Goal: Task Accomplishment & Management: Use online tool/utility

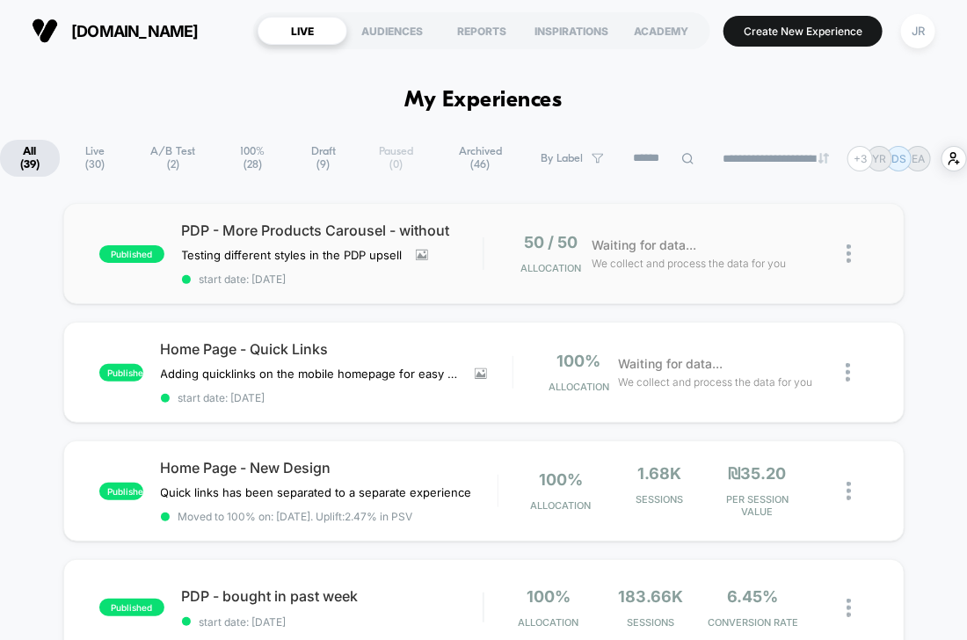
click at [432, 298] on div "published PDP - More Products Carousel - without Testing different styles in th…" at bounding box center [484, 253] width 842 height 101
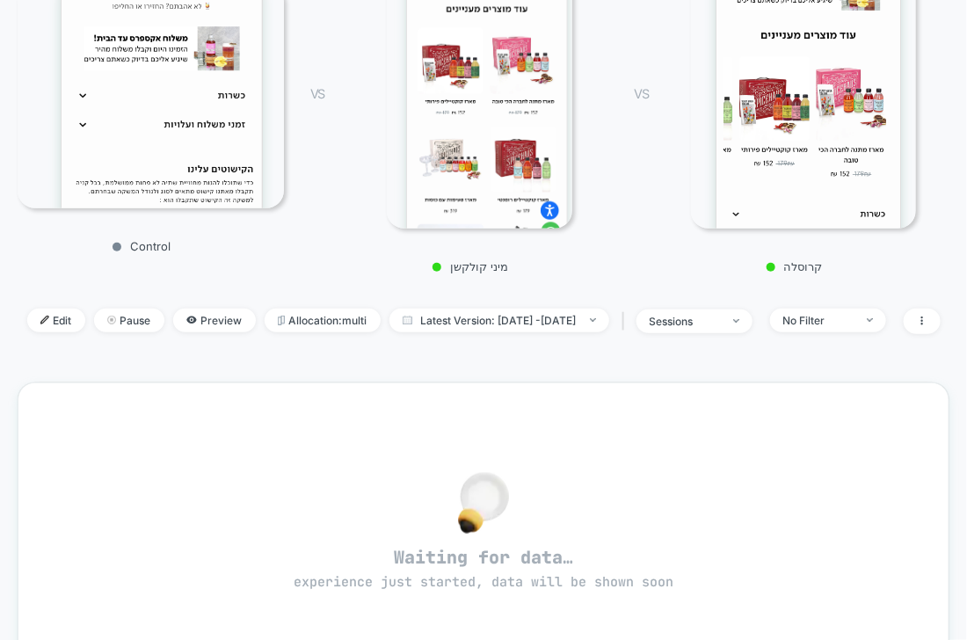
scroll to position [288, 0]
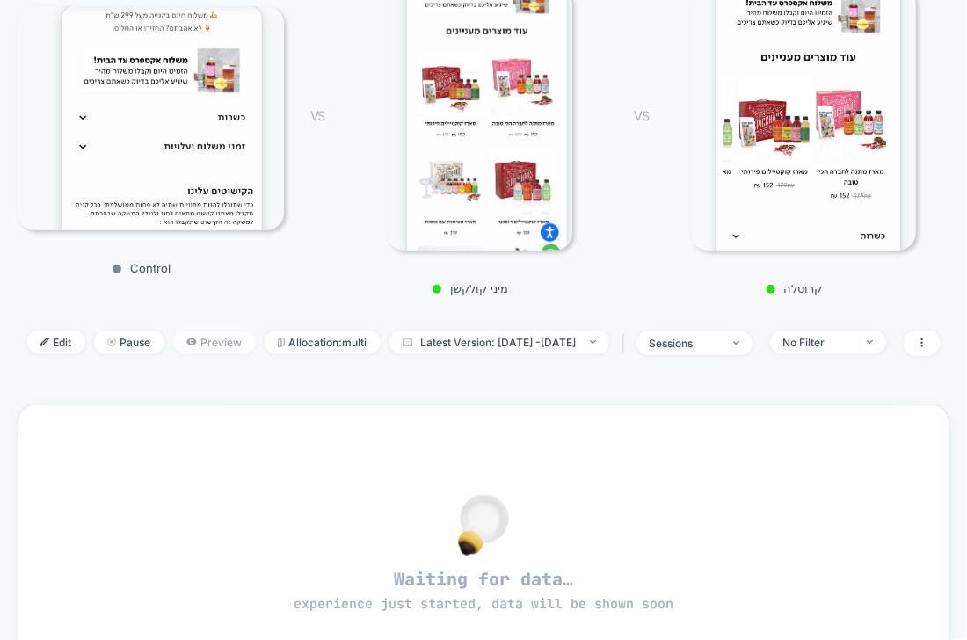
click at [186, 339] on icon at bounding box center [191, 342] width 10 height 7
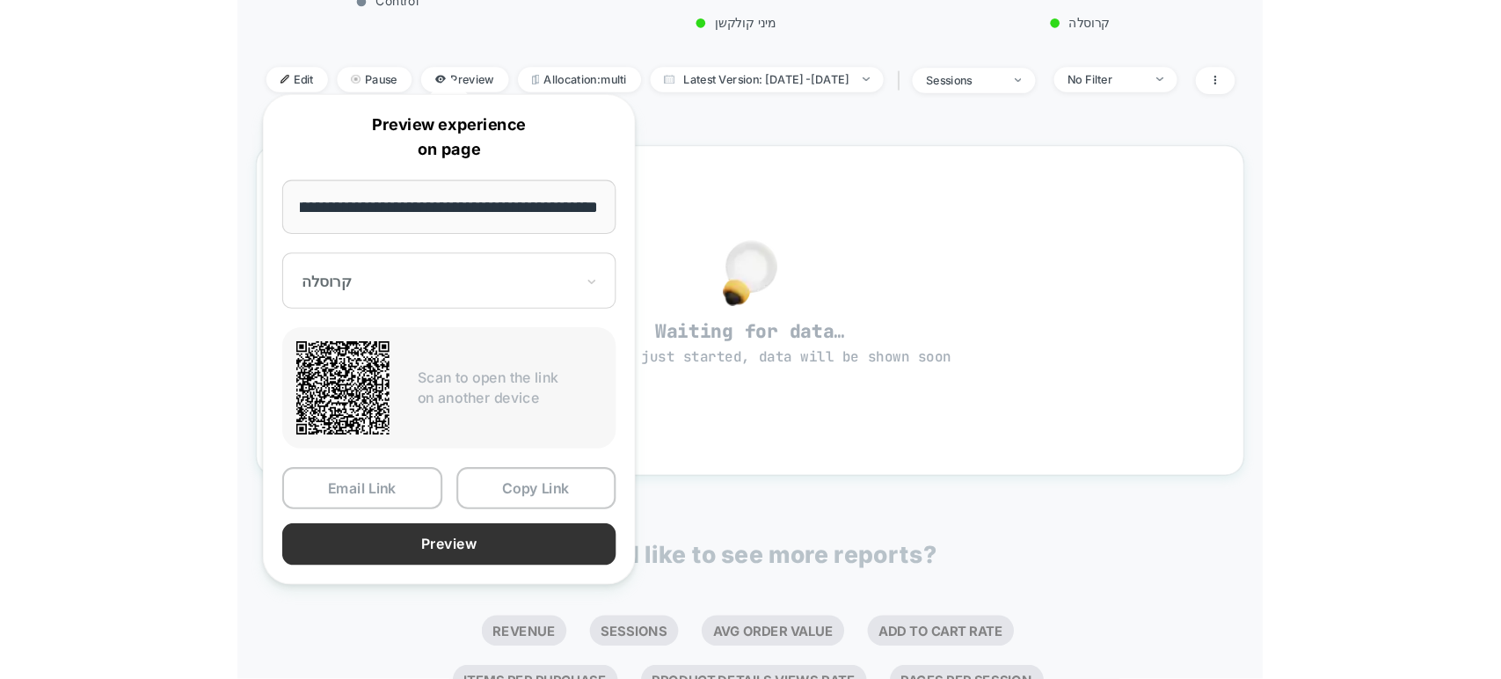
scroll to position [0, 0]
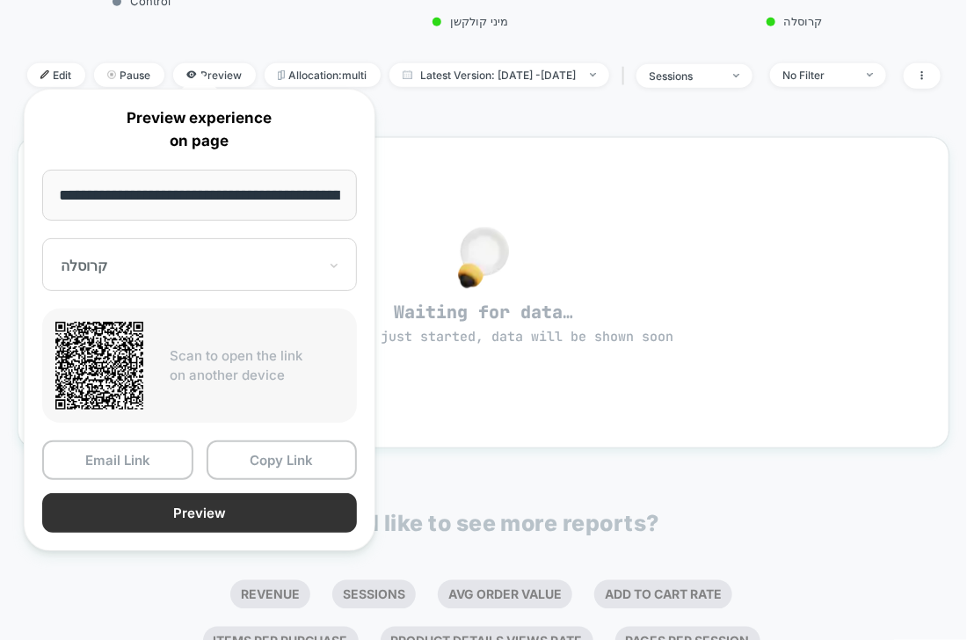
click at [258, 510] on button "Preview" at bounding box center [199, 513] width 315 height 40
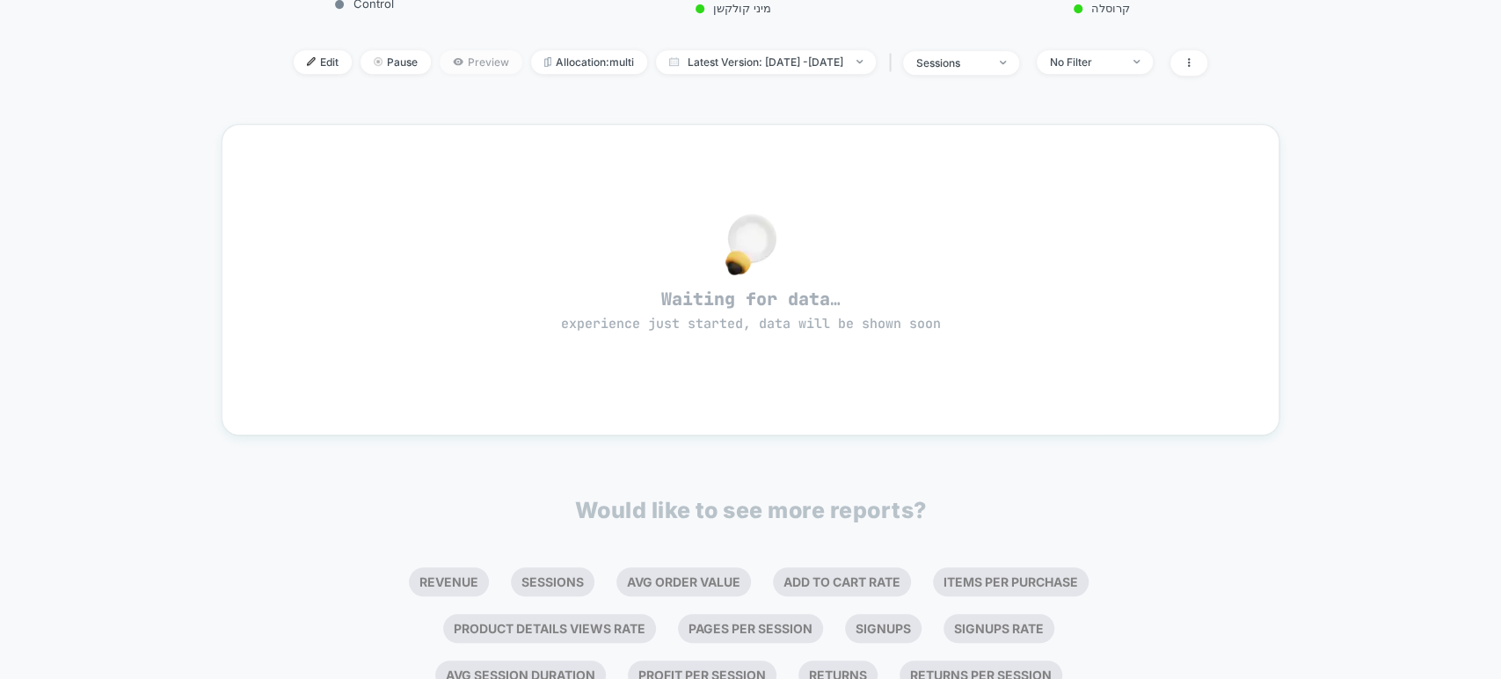
click at [448, 56] on span "Preview" at bounding box center [481, 62] width 83 height 24
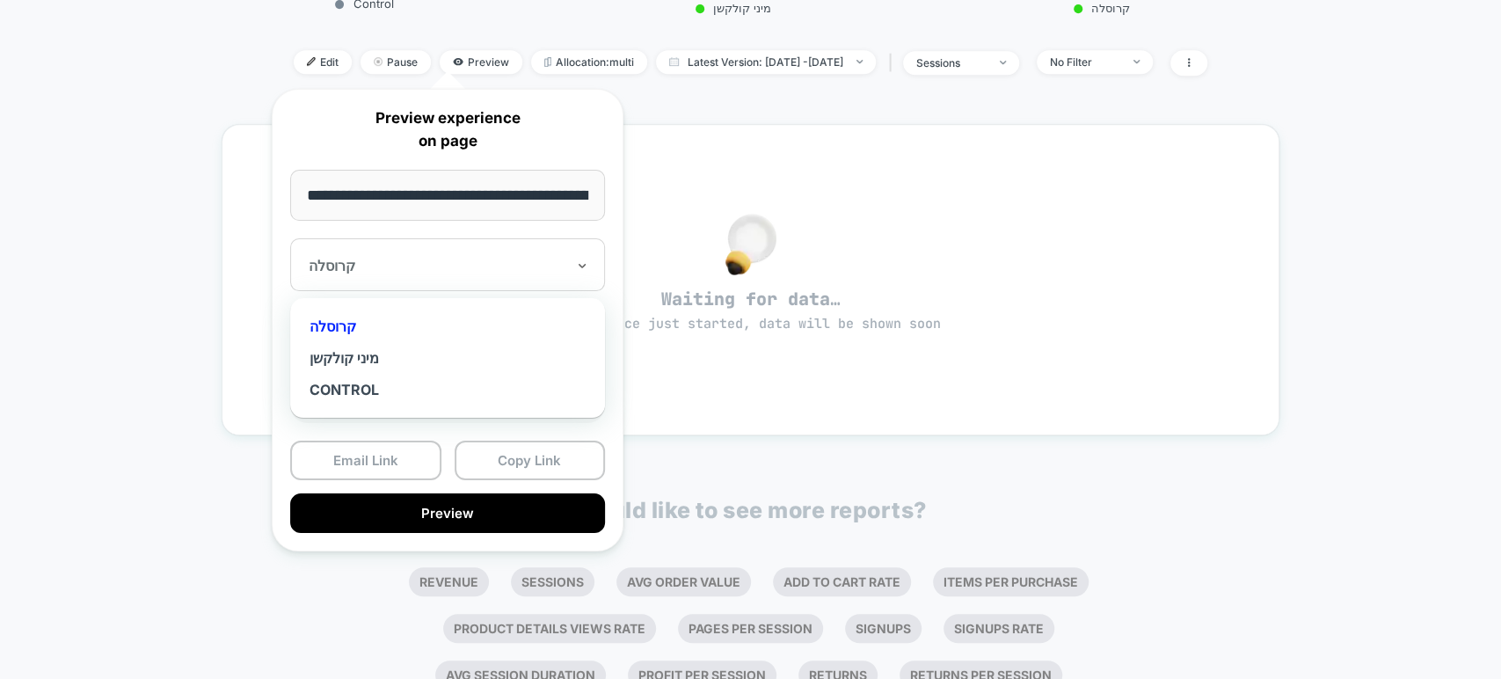
click at [454, 266] on div at bounding box center [437, 266] width 257 height 18
click at [365, 350] on div "מיני קולקשן" at bounding box center [447, 358] width 297 height 32
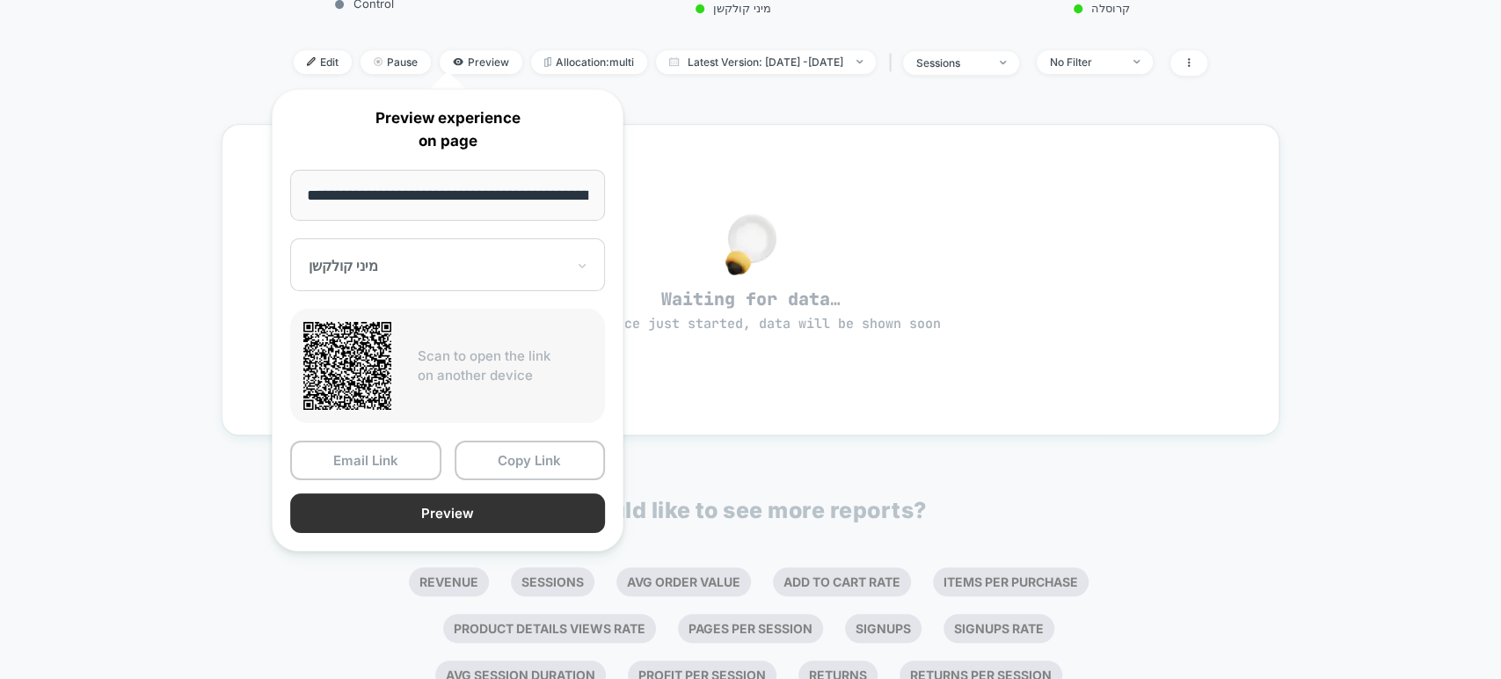
click at [443, 507] on button "Preview" at bounding box center [447, 513] width 315 height 40
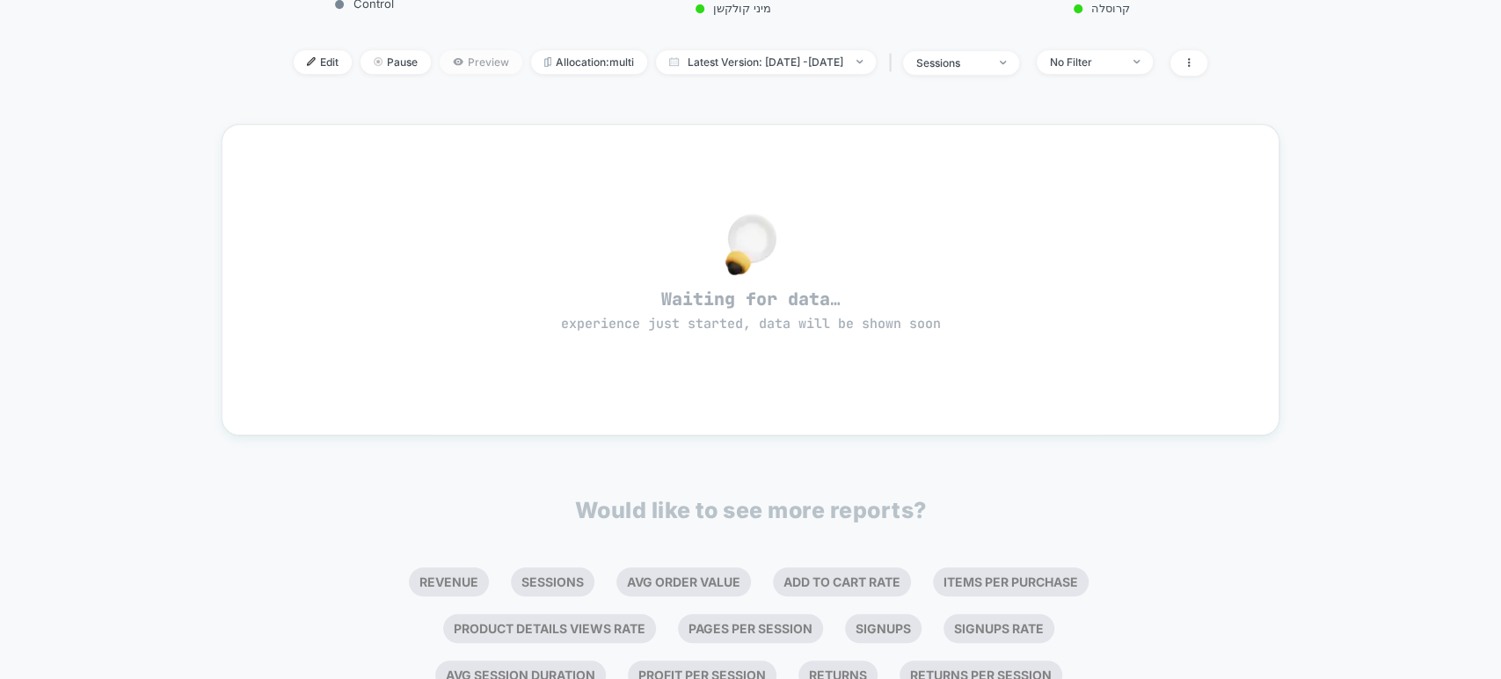
click at [440, 53] on span "Preview" at bounding box center [481, 62] width 83 height 24
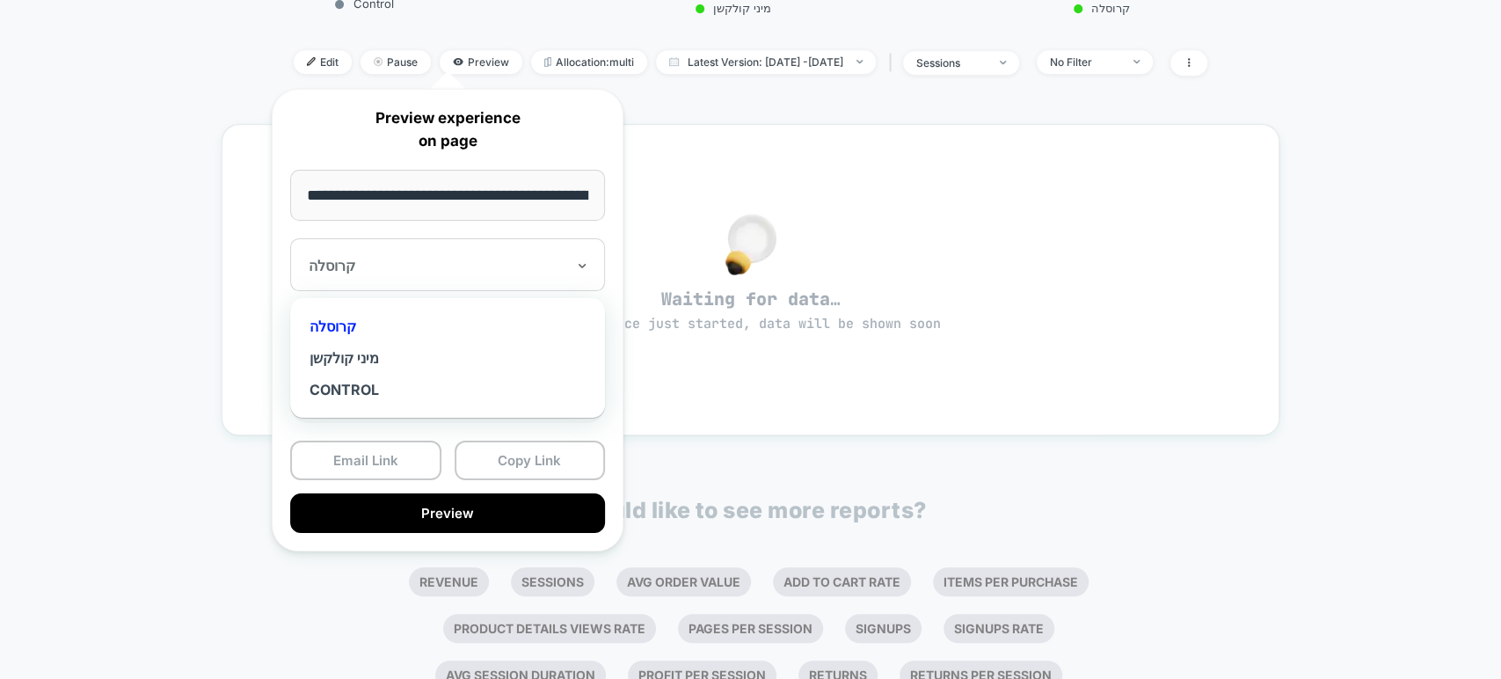
click at [460, 259] on div at bounding box center [437, 266] width 257 height 18
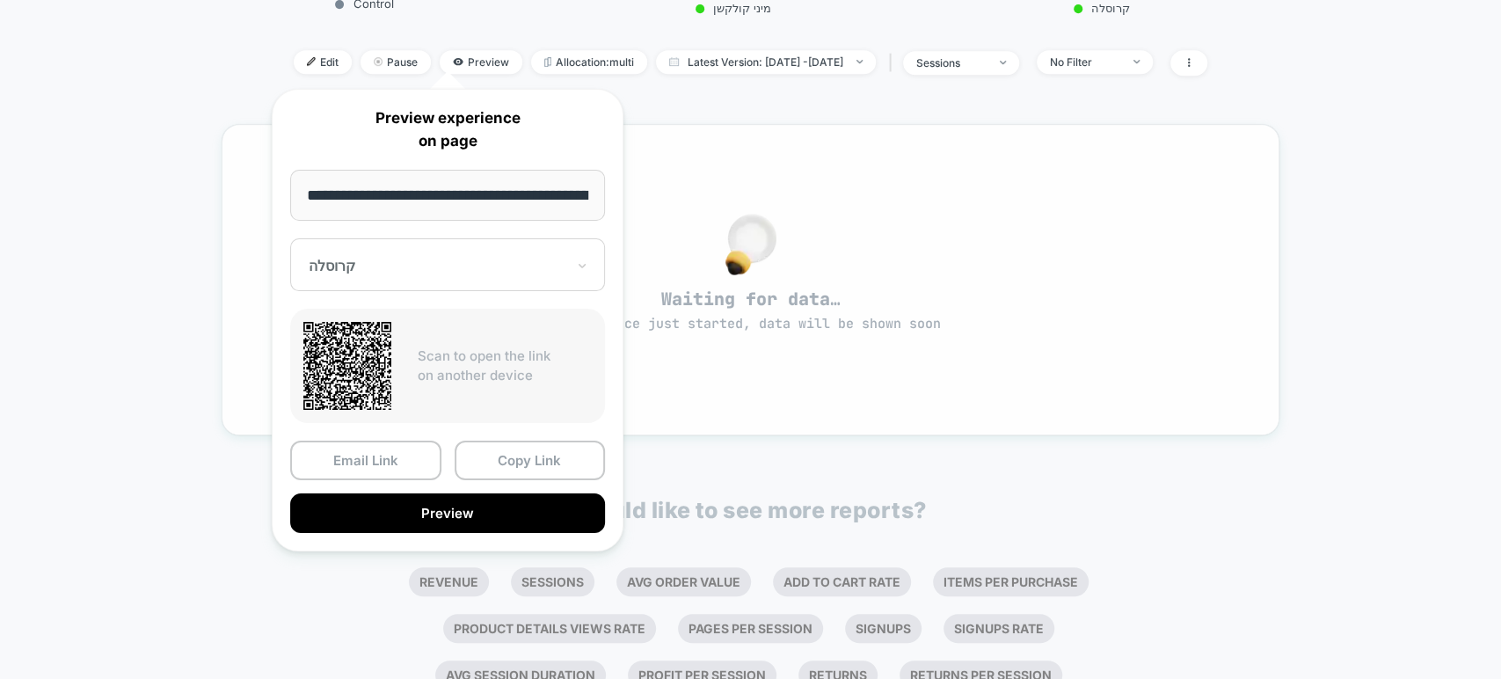
click at [703, 409] on div "Waiting for data… experience just started, data will be shown soon" at bounding box center [750, 279] width 1057 height 311
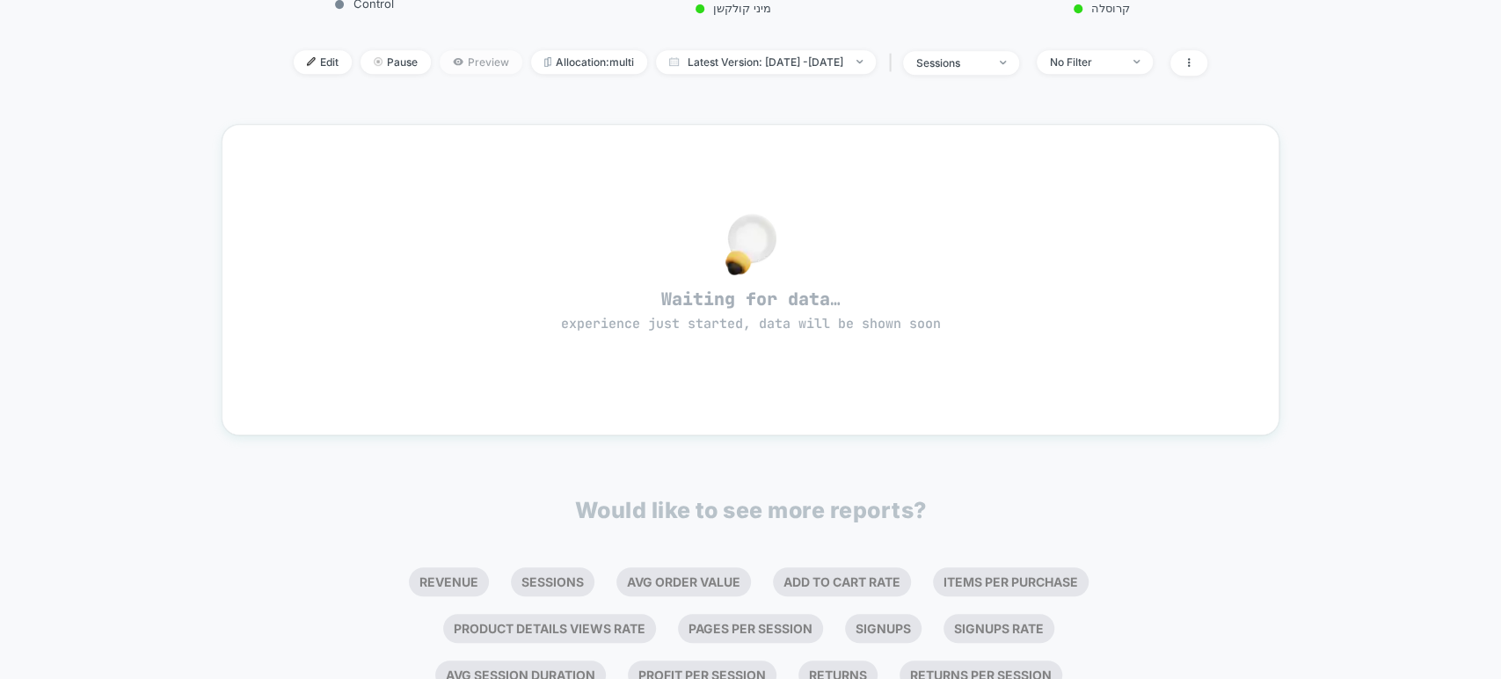
click at [440, 53] on span "Preview" at bounding box center [481, 62] width 83 height 24
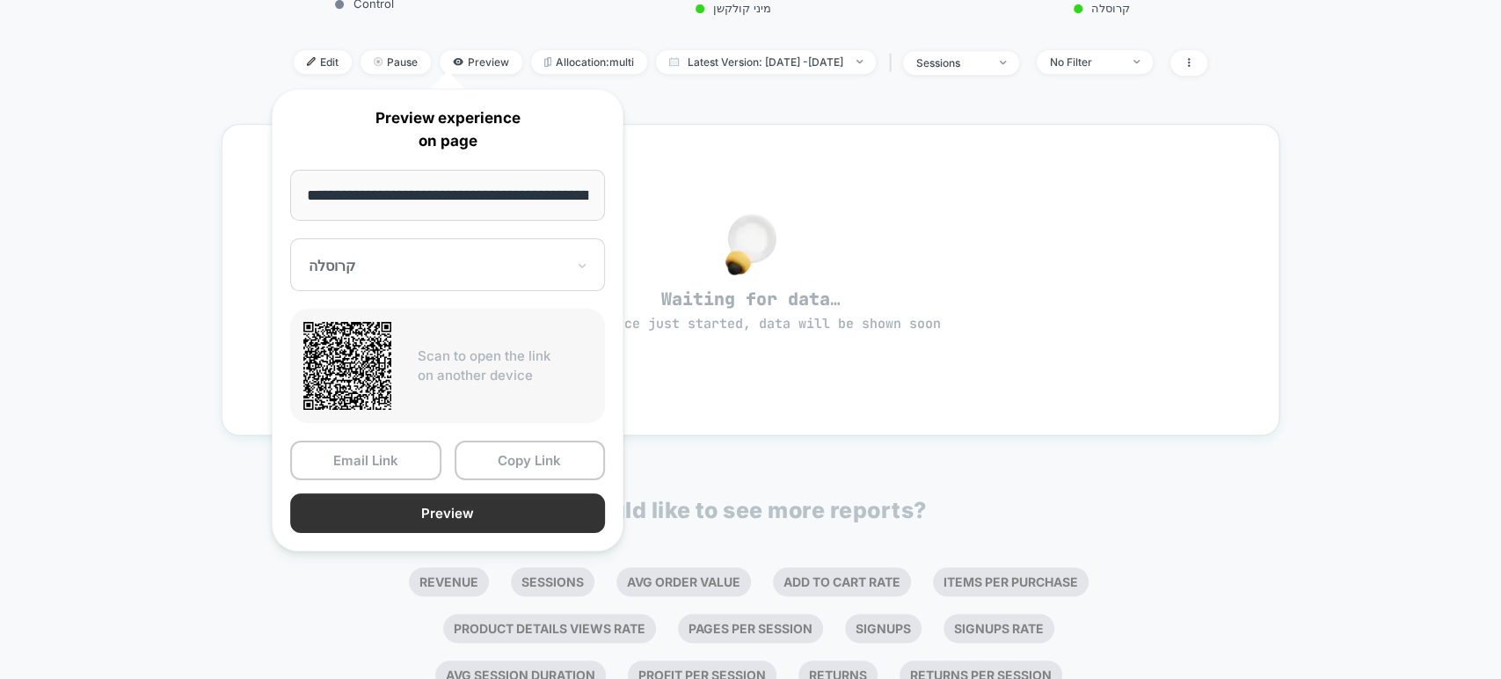
click at [528, 504] on button "Preview" at bounding box center [447, 513] width 315 height 40
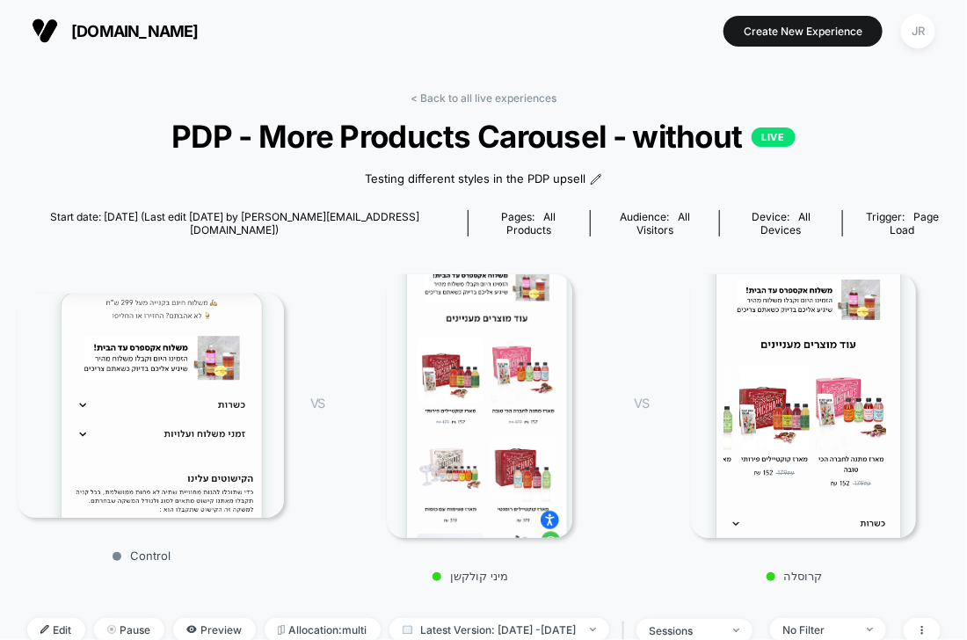
click at [113, 211] on span "Start date: [DATE] (Last edit [DATE] by [PERSON_NAME][EMAIL_ADDRESS][DOMAIN_NAM…" at bounding box center [235, 223] width 434 height 26
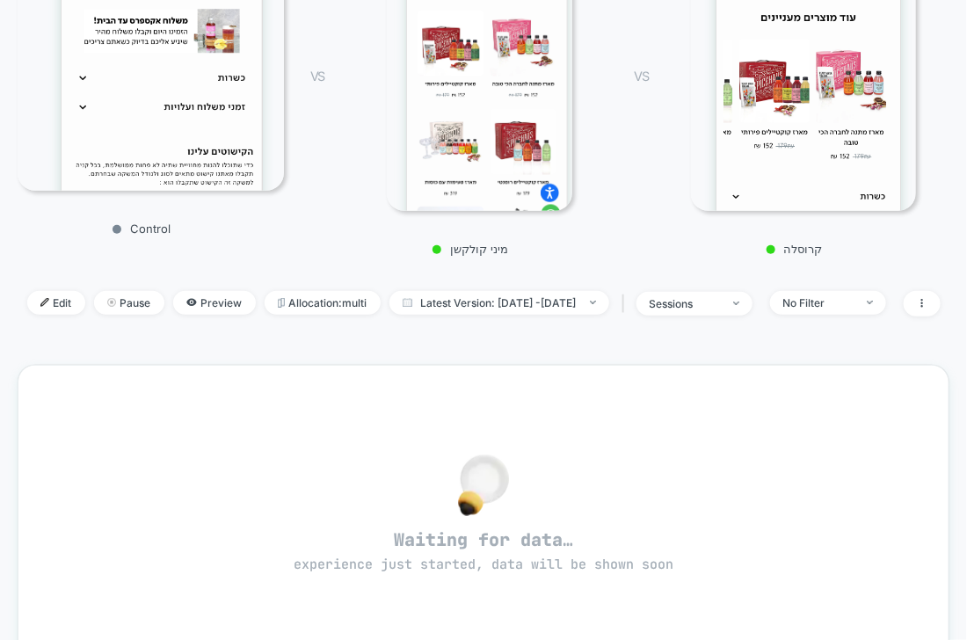
scroll to position [329, 0]
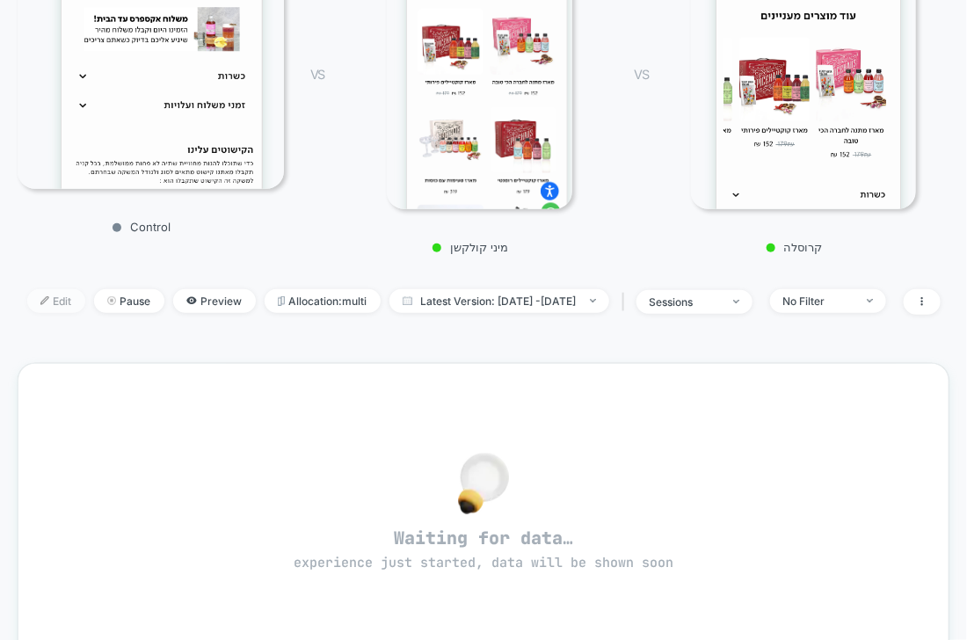
click at [38, 289] on span "Edit" at bounding box center [56, 301] width 58 height 24
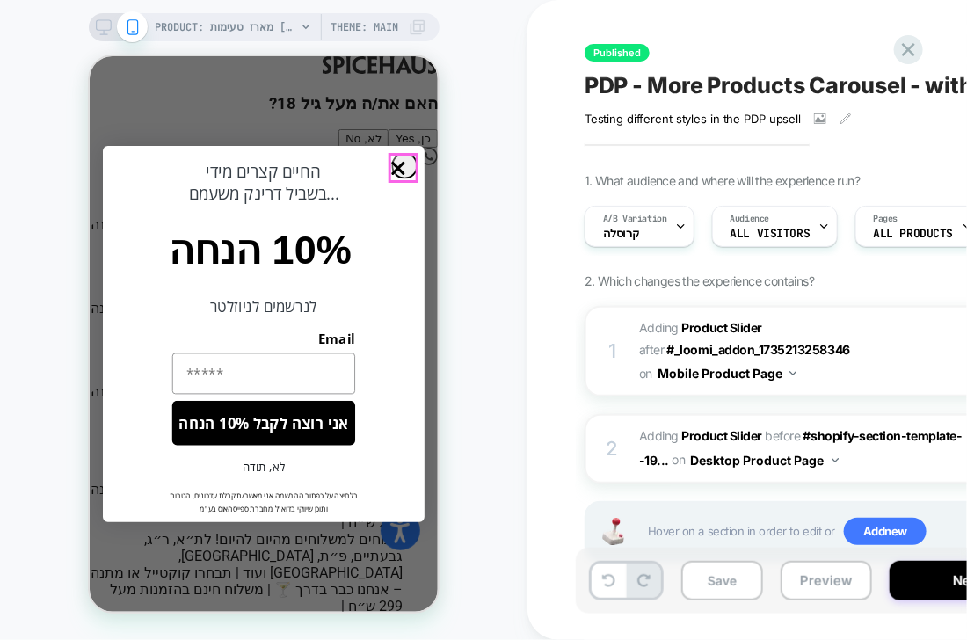
click at [405, 158] on circle "Close dialog" at bounding box center [398, 168] width 26 height 26
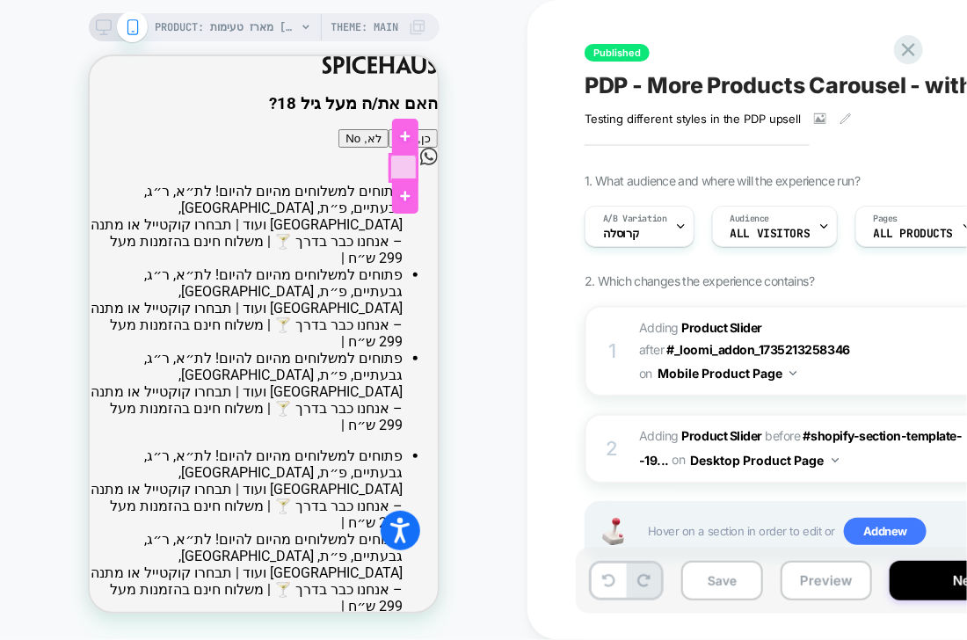
click at [405, 158] on div at bounding box center [403, 167] width 26 height 26
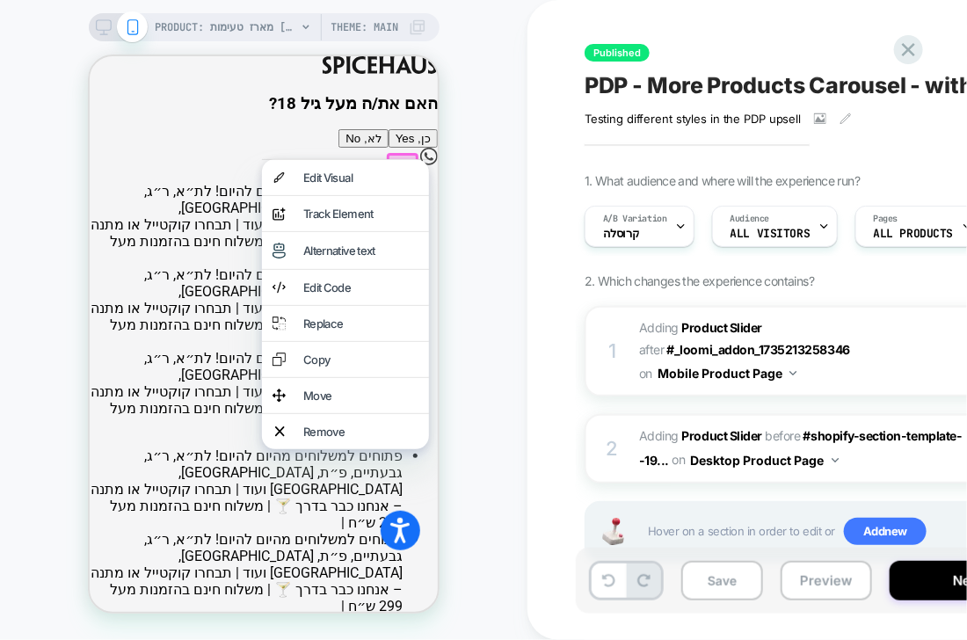
click at [227, 148] on div "האם את/ה מעל גיל 18? כן, Yes לא, No" at bounding box center [263, 120] width 348 height 55
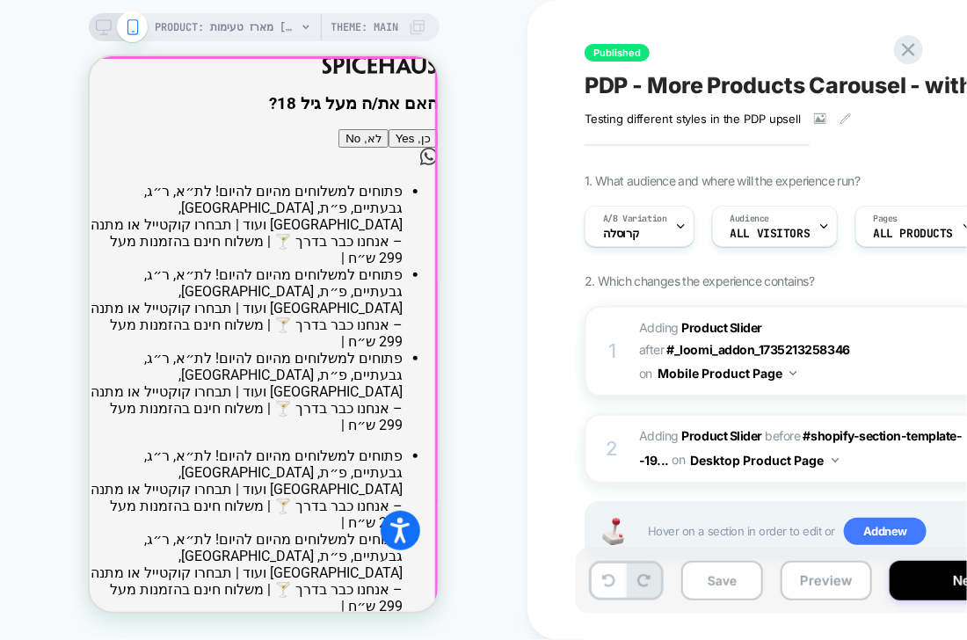
click at [272, 335] on div at bounding box center [261, 335] width 348 height 557
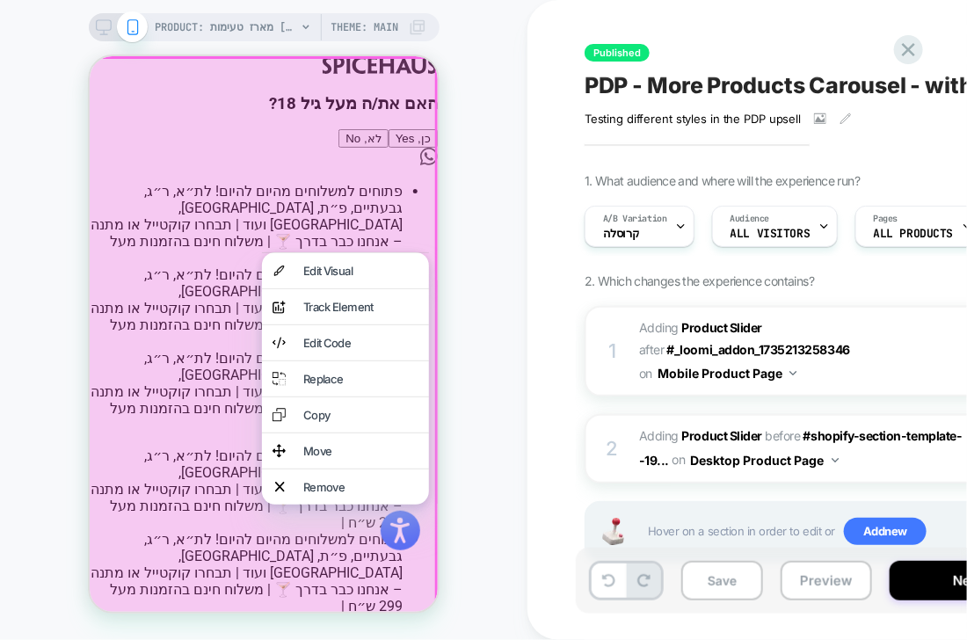
click at [242, 177] on div at bounding box center [261, 336] width 354 height 562
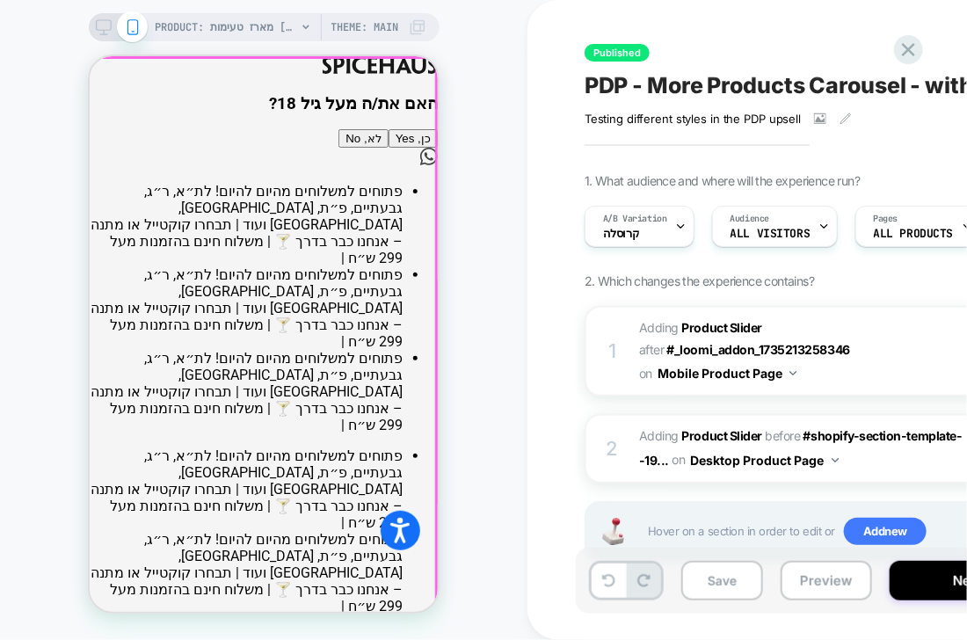
click at [252, 330] on div at bounding box center [261, 335] width 348 height 557
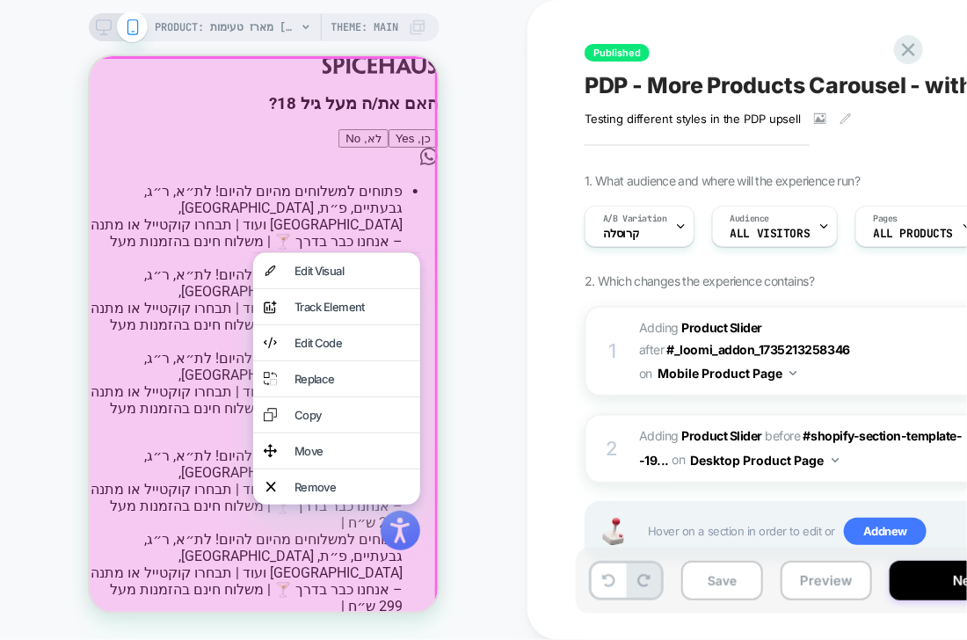
click at [436, 175] on div at bounding box center [261, 336] width 354 height 562
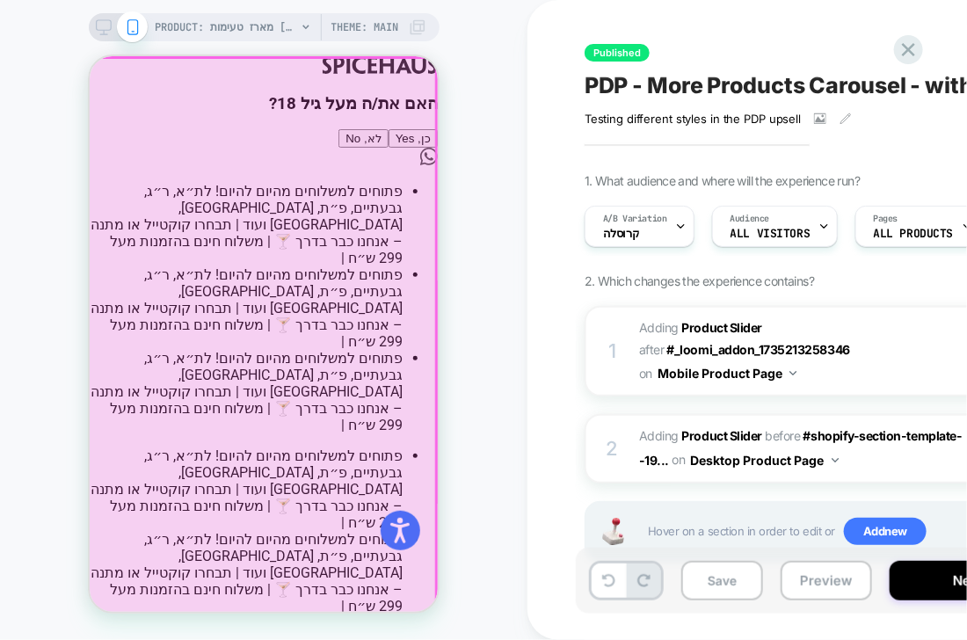
click at [249, 321] on div at bounding box center [261, 335] width 348 height 557
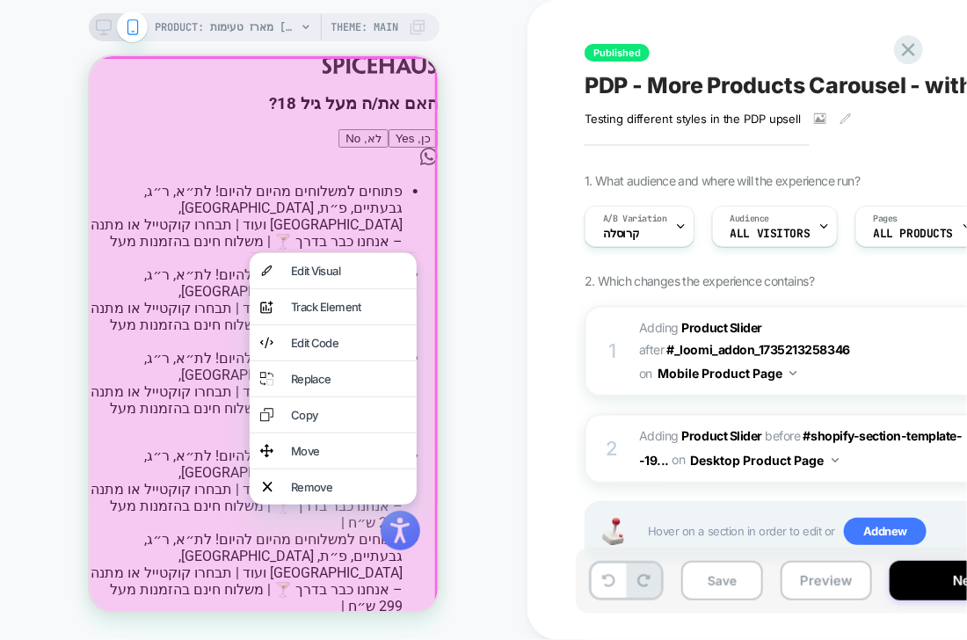
click at [199, 319] on div at bounding box center [261, 336] width 354 height 562
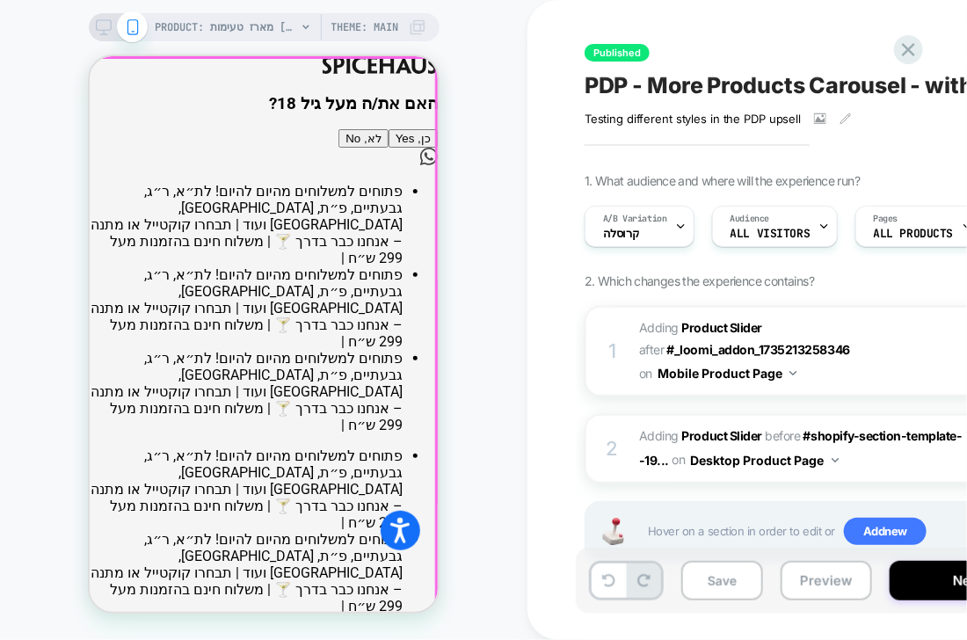
click at [251, 329] on div at bounding box center [261, 335] width 348 height 557
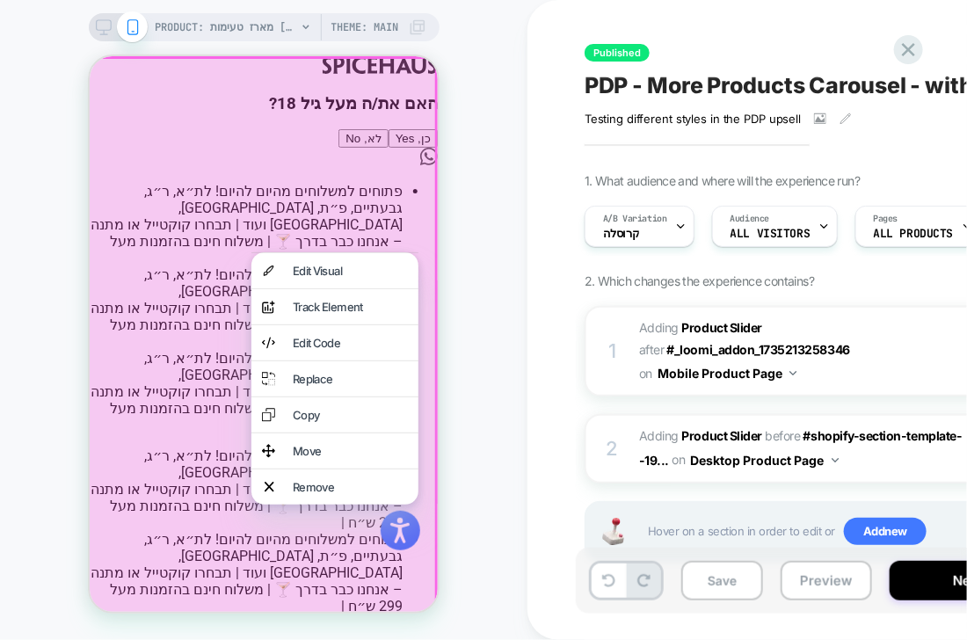
click at [482, 113] on div "PRODUCT: מארז טעימות [tasting gift box] PRODUCT: מארז טעימות [tasting gift box]…" at bounding box center [264, 320] width 528 height 605
click at [908, 47] on icon at bounding box center [909, 50] width 24 height 24
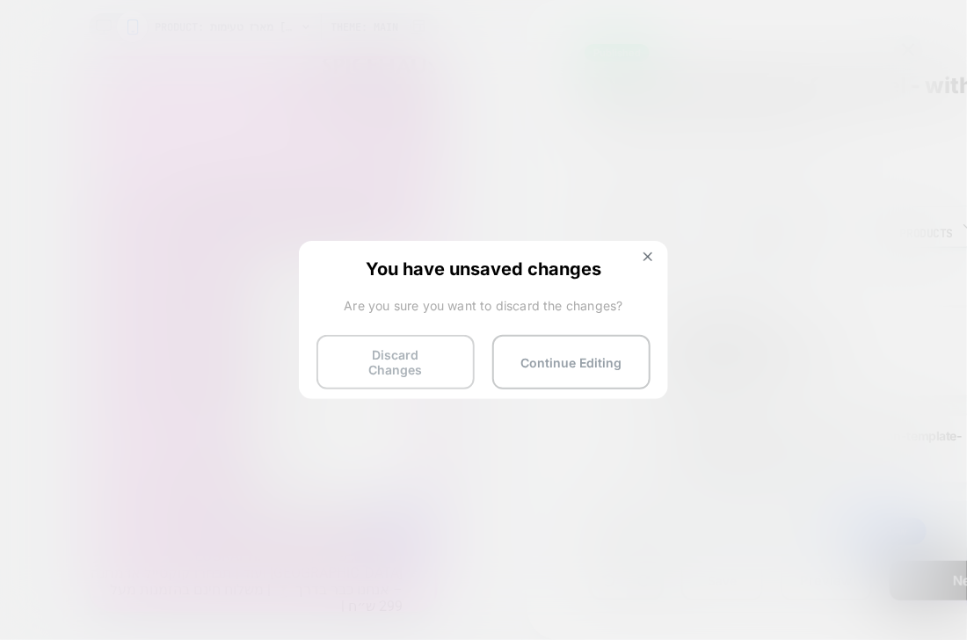
click at [394, 374] on button "Discard Changes" at bounding box center [396, 362] width 158 height 55
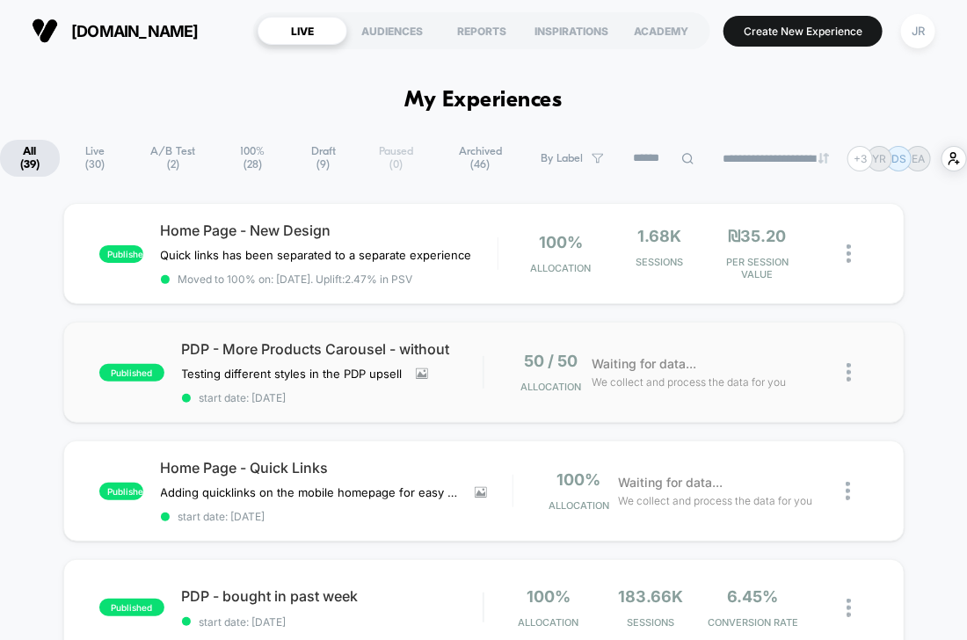
click at [471, 383] on div "PDP - More Products Carousel - without Testing different styles in the PDP upse…" at bounding box center [333, 372] width 302 height 64
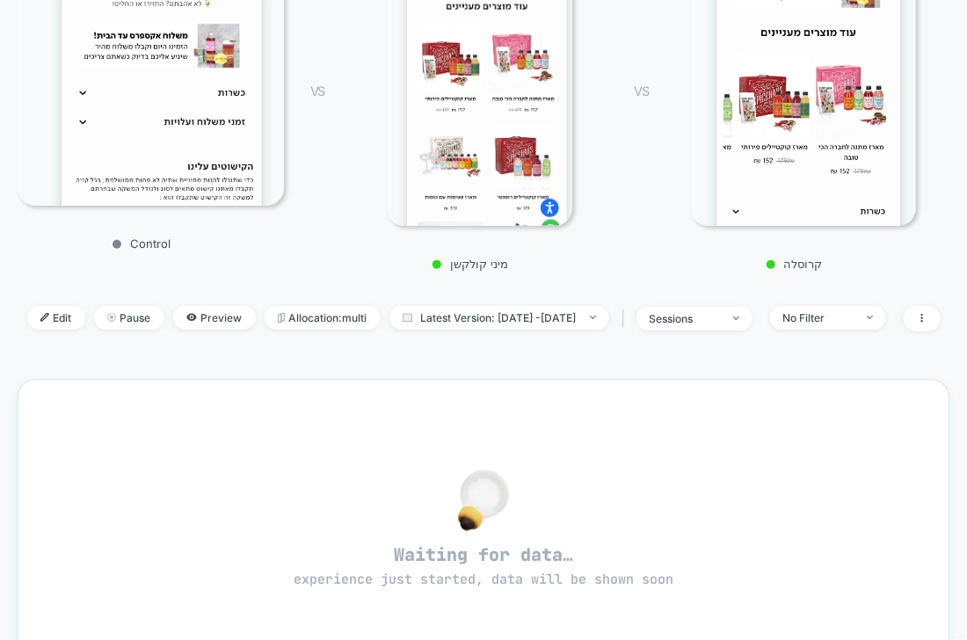
scroll to position [317, 0]
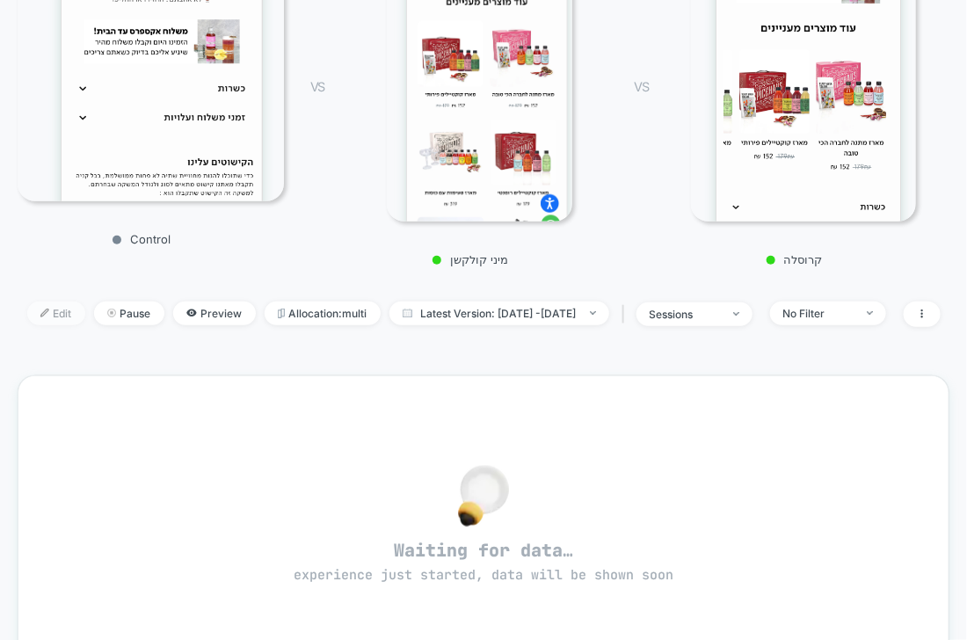
click at [40, 309] on img at bounding box center [44, 313] width 9 height 9
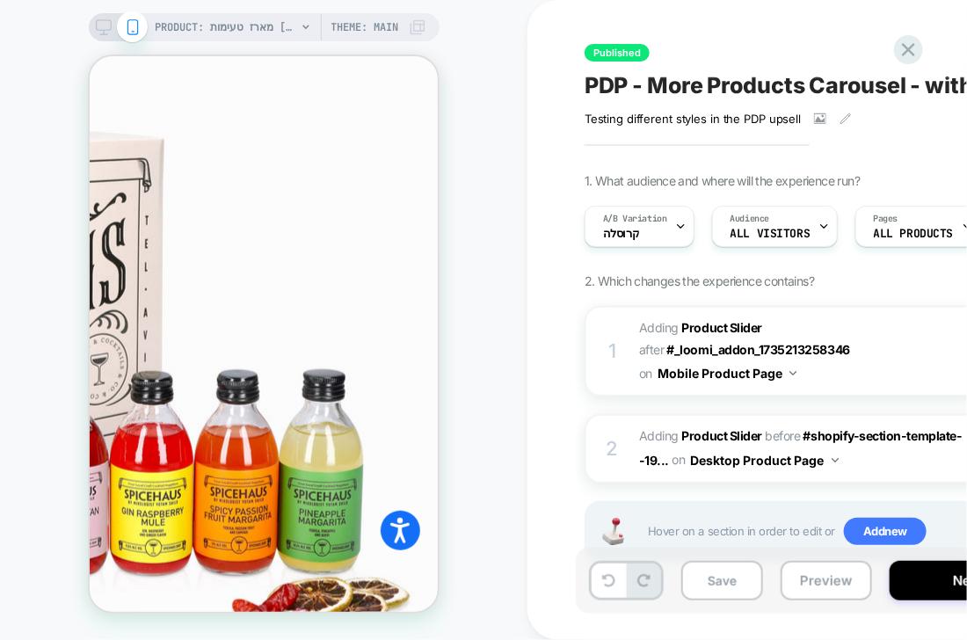
scroll to position [858, 0]
click at [36, 85] on div "PRODUCT: מארז טעימות [tasting gift box] PRODUCT: מארז טעימות [tasting gift box]…" at bounding box center [264, 320] width 528 height 605
click at [668, 236] on div "A/B Variation קרוסלה" at bounding box center [635, 227] width 99 height 40
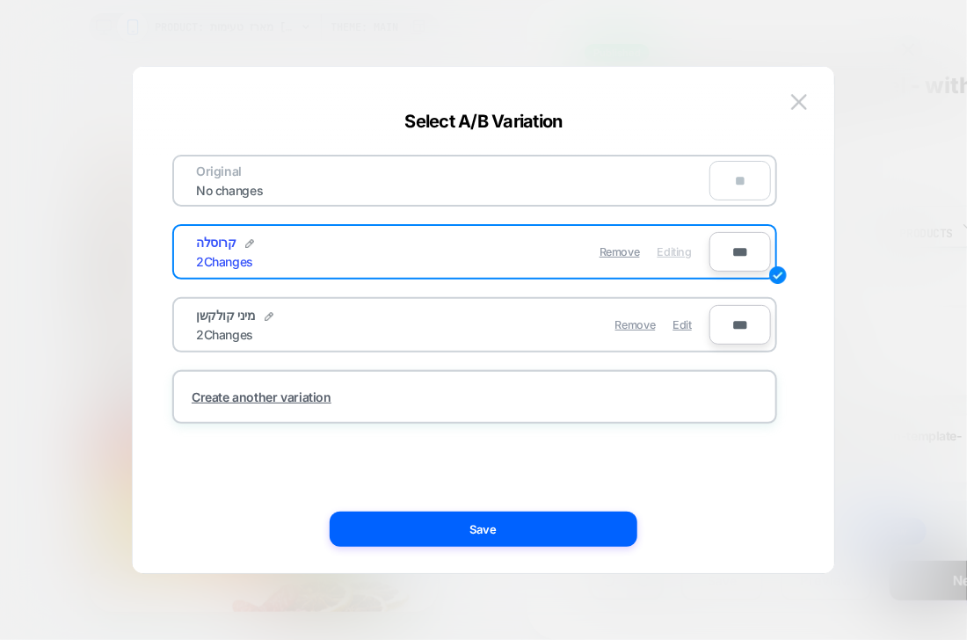
click at [473, 330] on div "Remove Edit" at bounding box center [577, 325] width 248 height 34
click at [680, 322] on span "Edit" at bounding box center [683, 324] width 18 height 13
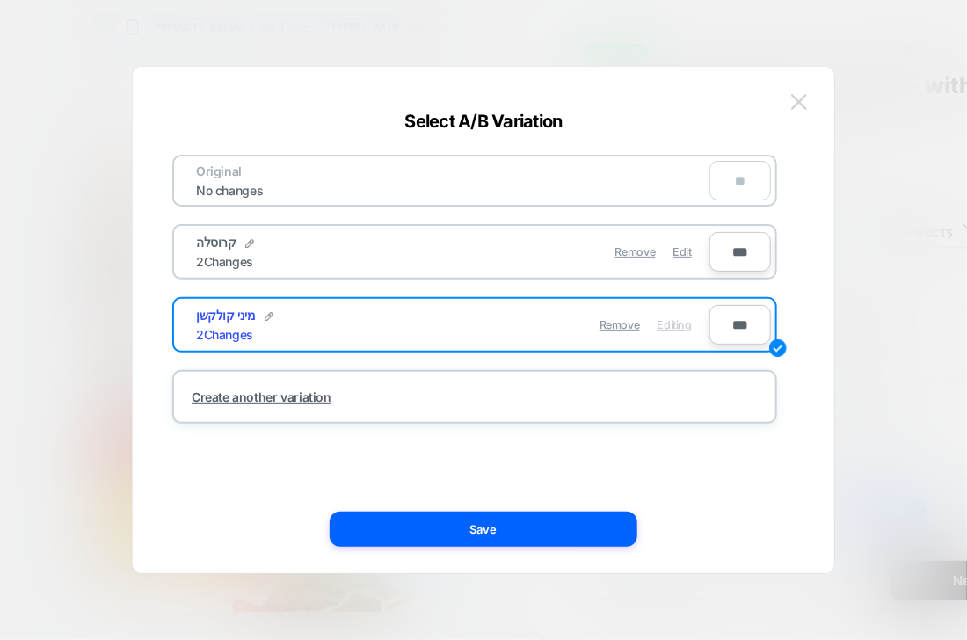
click at [795, 102] on img at bounding box center [799, 101] width 16 height 15
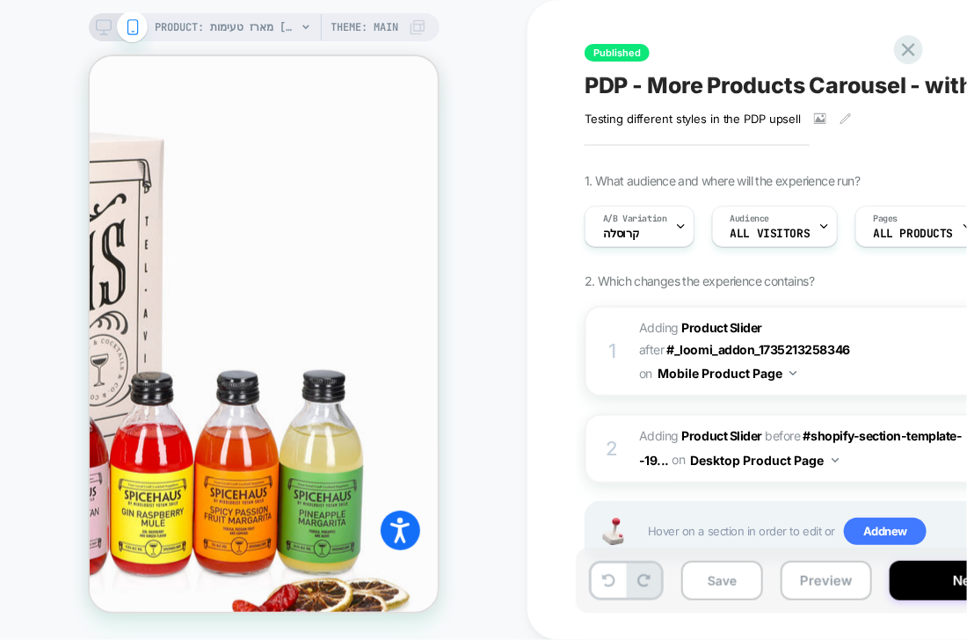
scroll to position [856, 0]
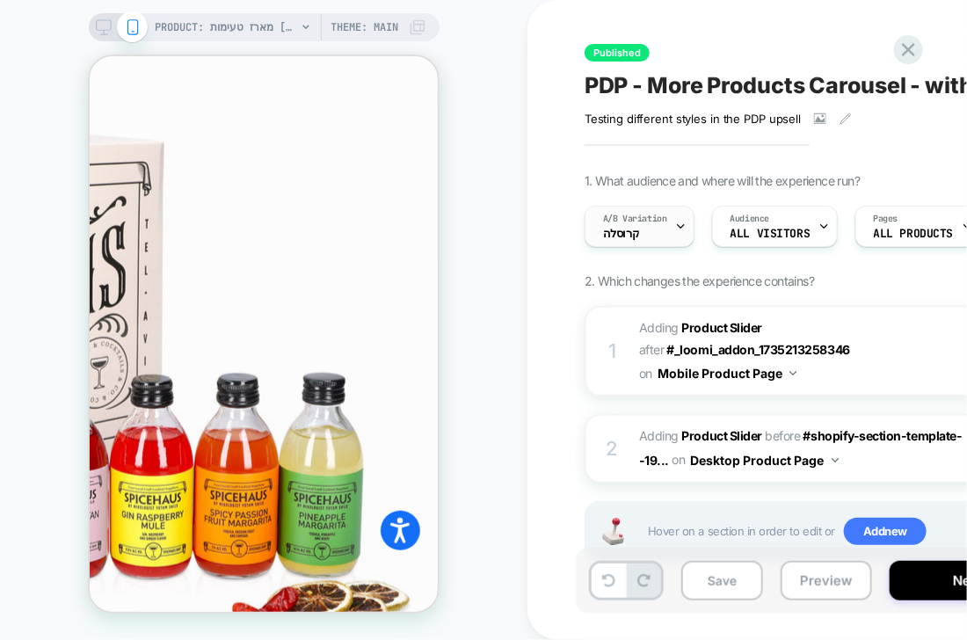
click at [639, 222] on span "A/B Variation" at bounding box center [635, 219] width 64 height 12
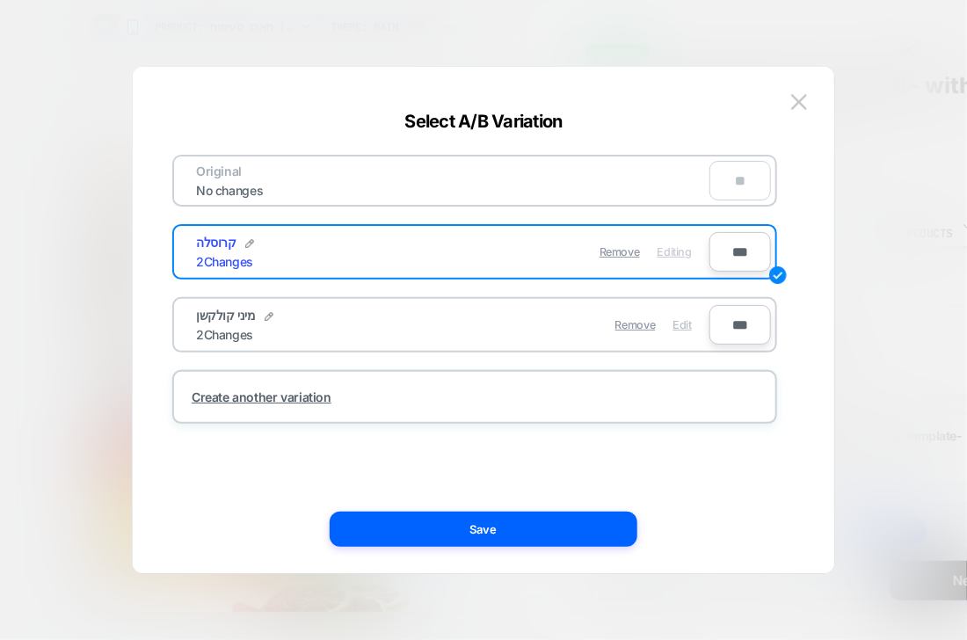
click at [680, 321] on span "Edit" at bounding box center [683, 324] width 18 height 13
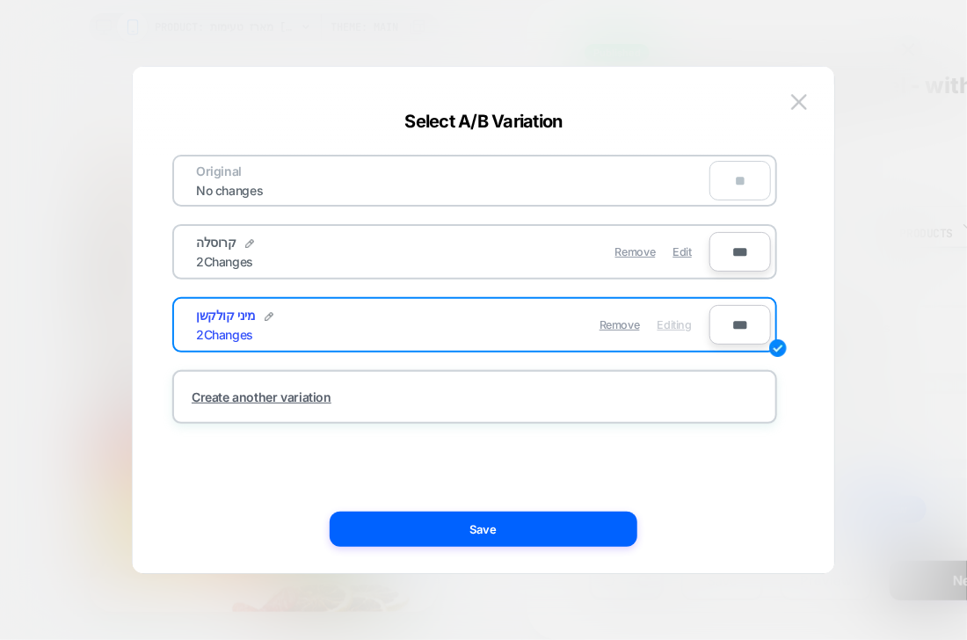
click at [864, 100] on div at bounding box center [483, 320] width 967 height 640
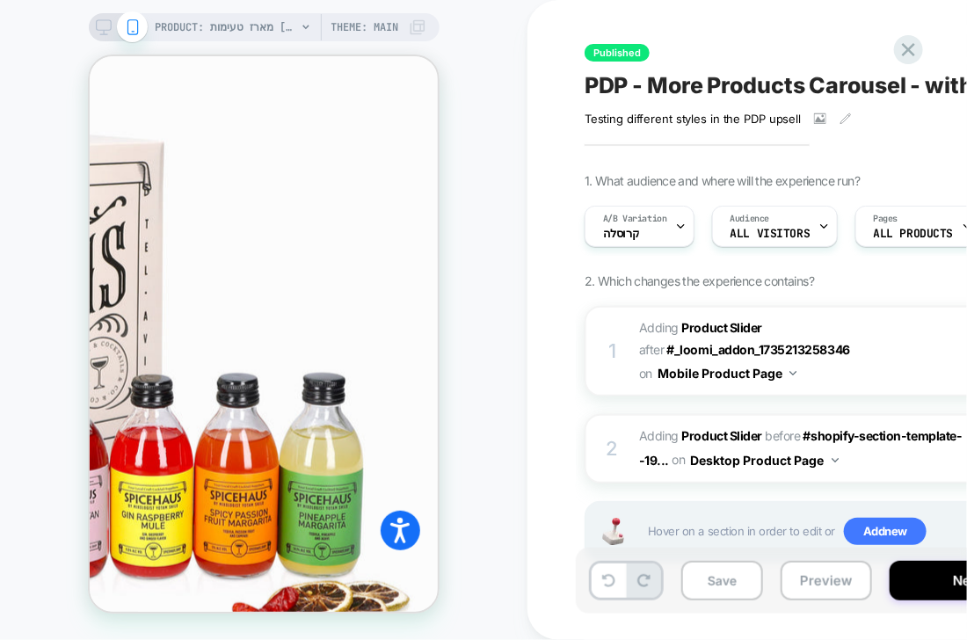
scroll to position [0, 0]
click at [645, 237] on div "A/B Variation קרוסלה" at bounding box center [635, 227] width 99 height 40
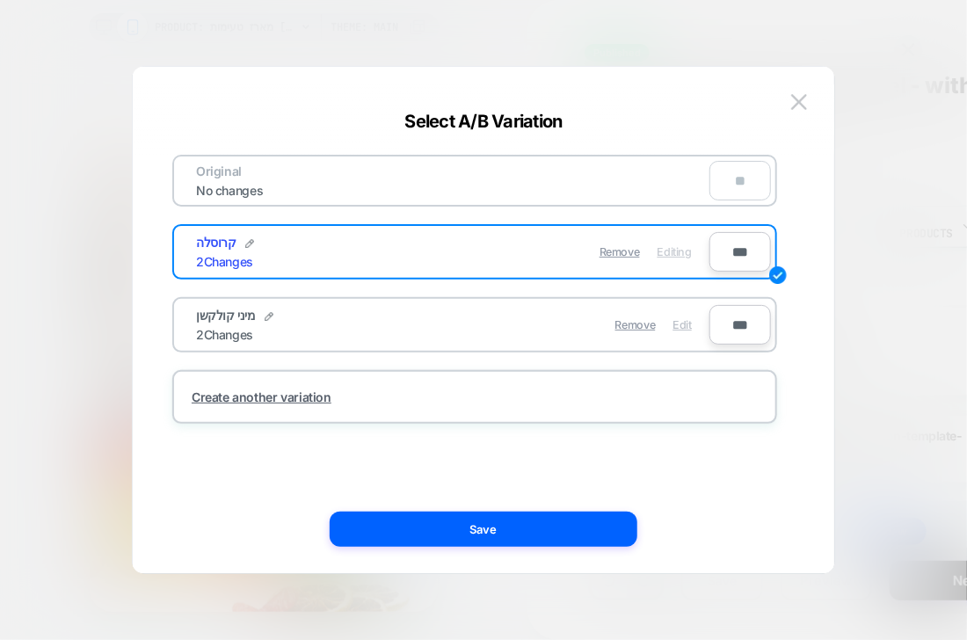
click at [675, 318] on span "Edit" at bounding box center [683, 324] width 18 height 13
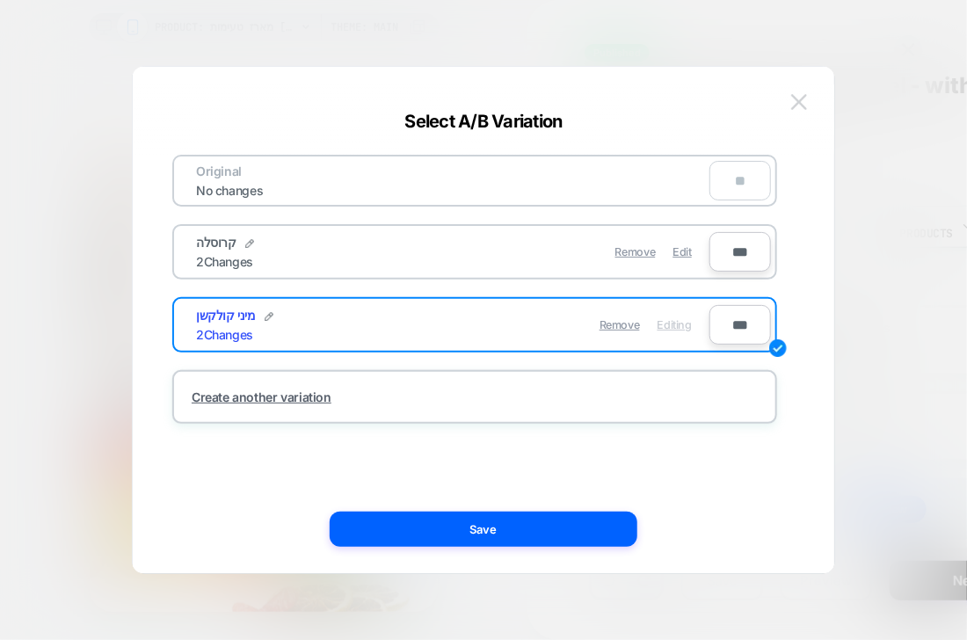
click at [808, 99] on button at bounding box center [799, 102] width 26 height 26
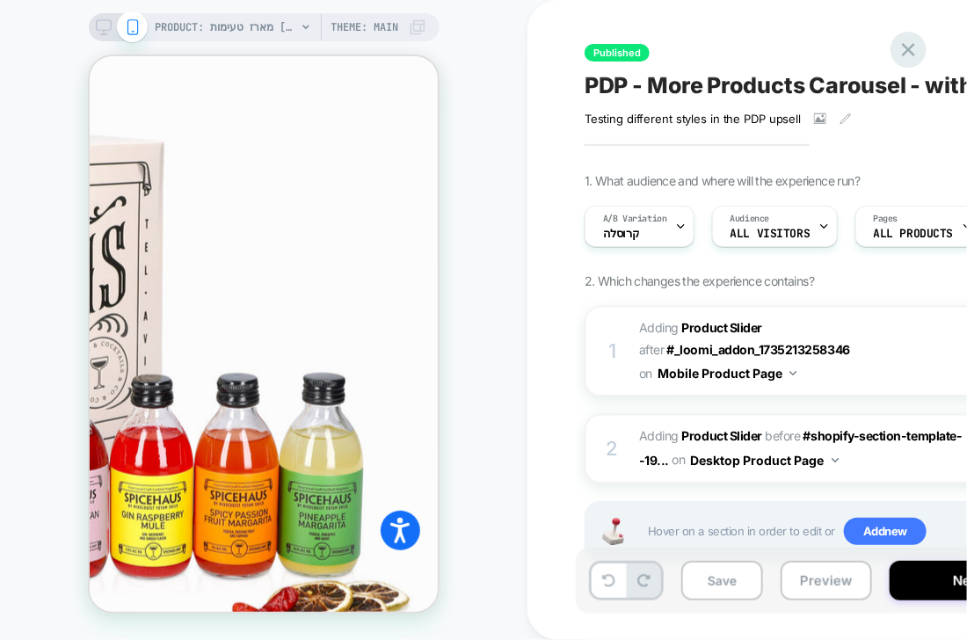
click at [911, 55] on icon at bounding box center [909, 50] width 24 height 24
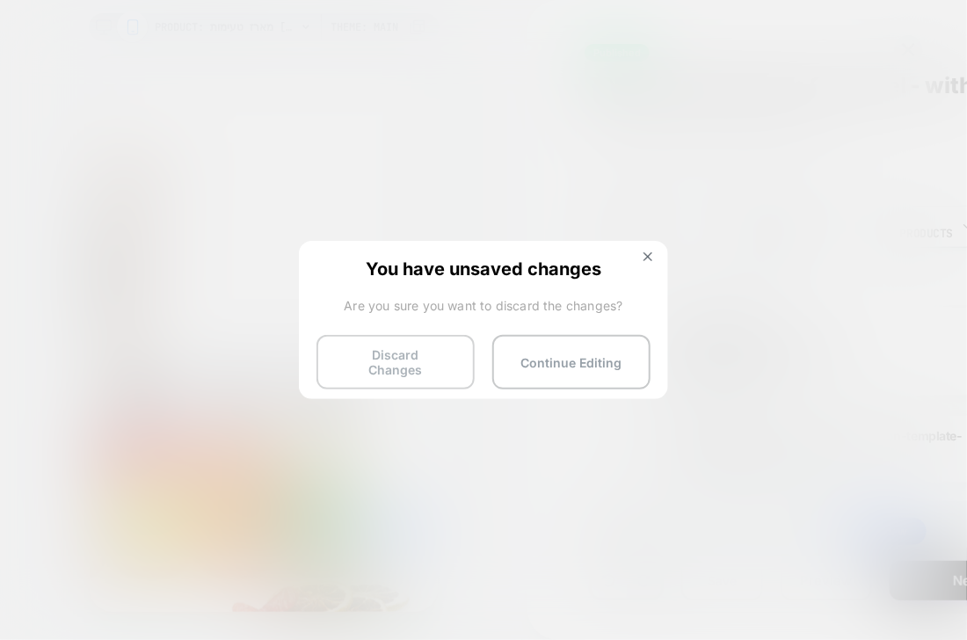
click at [381, 364] on button "Discard Changes" at bounding box center [396, 362] width 158 height 55
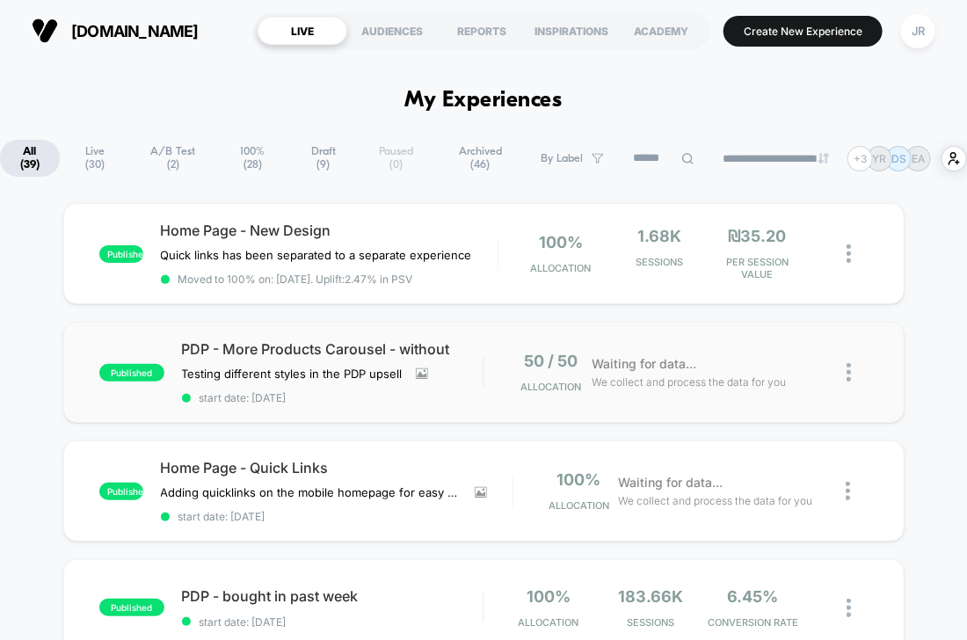
click at [454, 400] on div "published PDP - More Products Carousel - without Testing different styles in th…" at bounding box center [484, 372] width 842 height 101
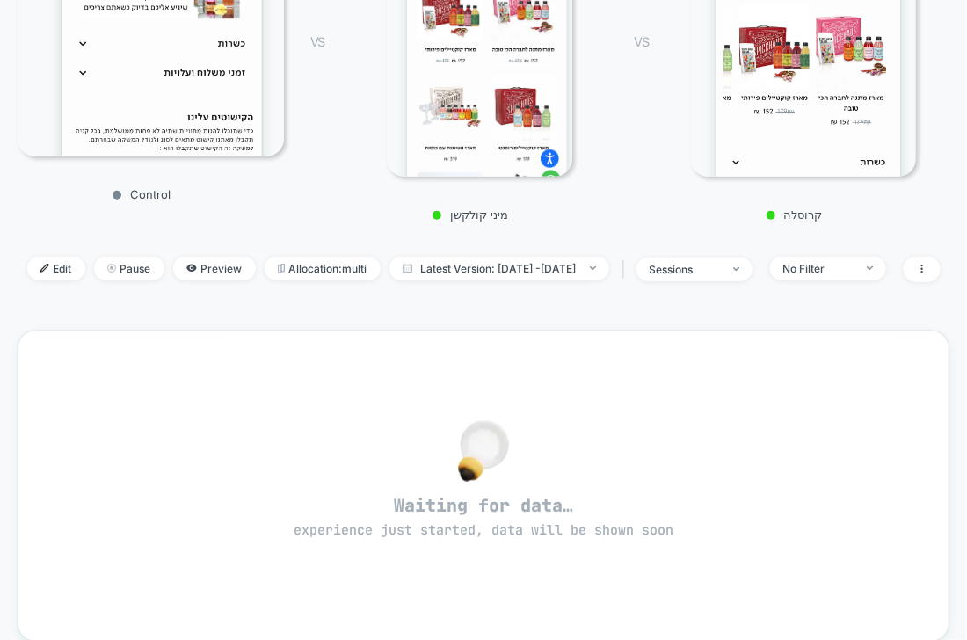
scroll to position [393, 0]
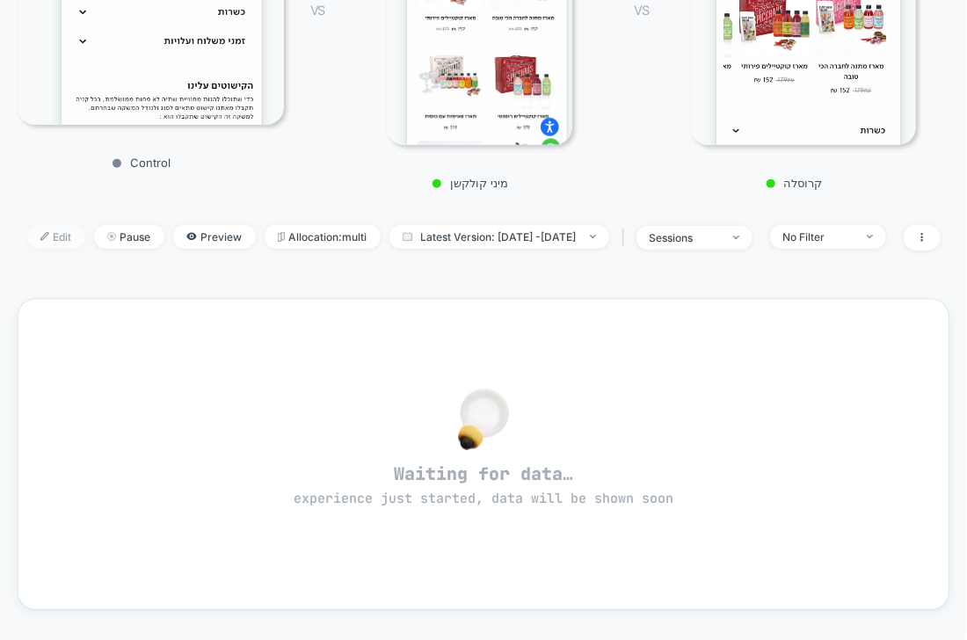
click at [40, 225] on span "Edit" at bounding box center [56, 237] width 58 height 24
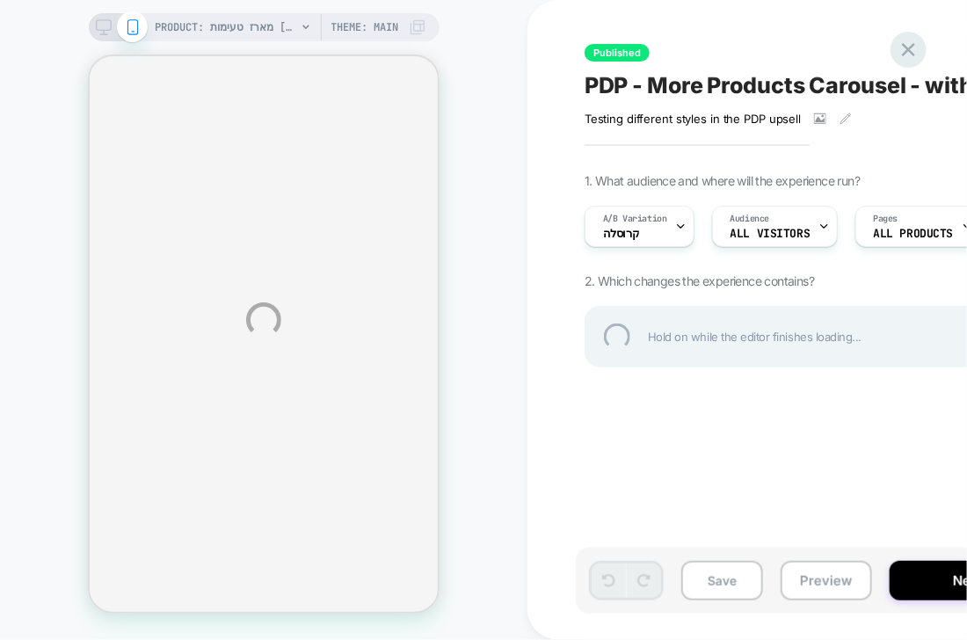
click at [913, 47] on div at bounding box center [909, 50] width 36 height 36
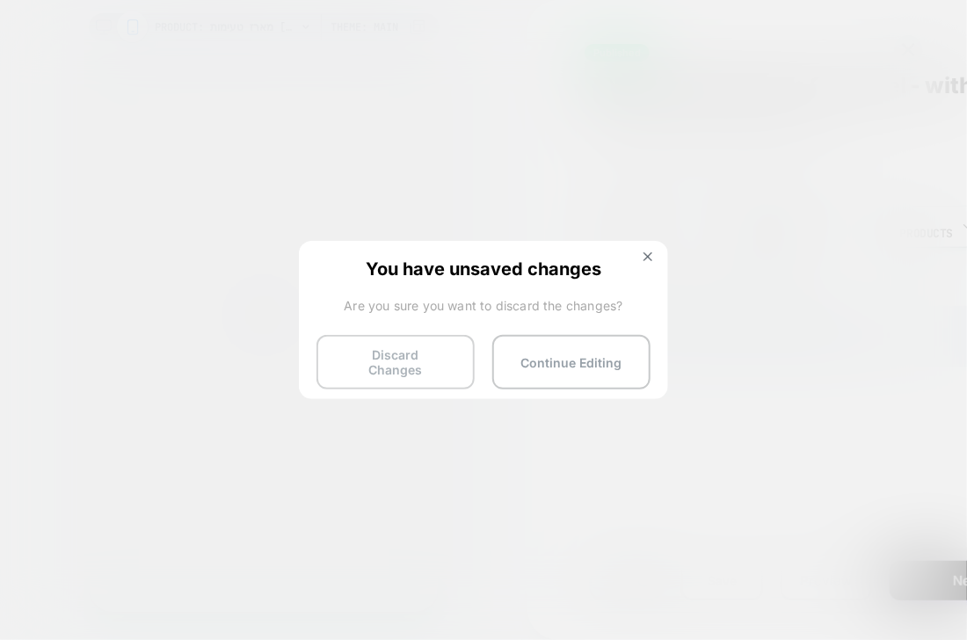
click at [398, 366] on button "Discard Changes" at bounding box center [396, 362] width 158 height 55
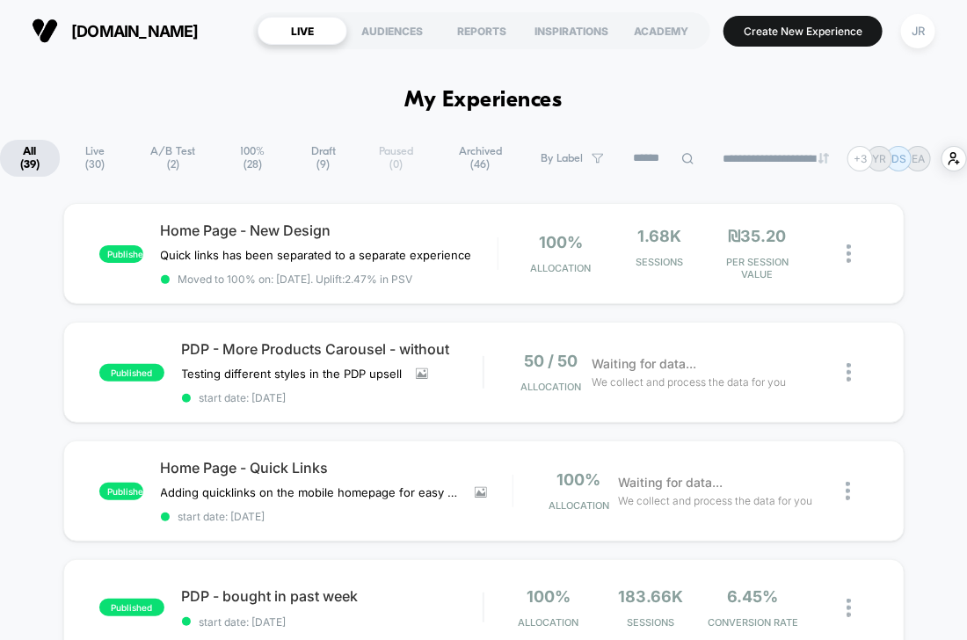
click at [397, 216] on div "published Home Page - New Design Quick links has been separated to a separate e…" at bounding box center [484, 253] width 842 height 101
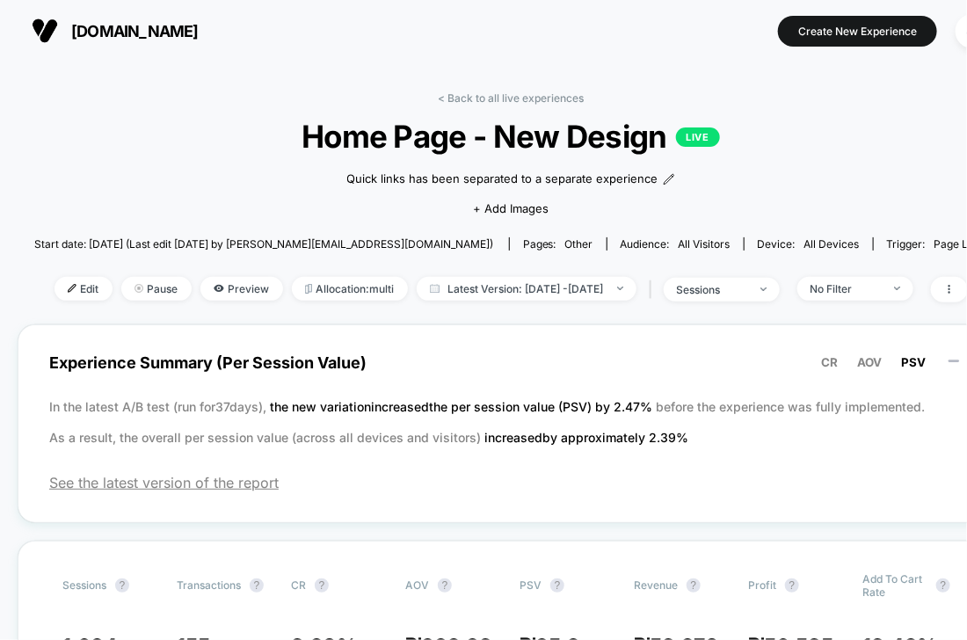
click at [187, 160] on div "< Back to all live experiences Home Page - New Design LIVE Quick links has been…" at bounding box center [510, 207] width 953 height 233
click at [274, 178] on div "Quick links has been separated to a separate experience Click to edit experienc…" at bounding box center [511, 192] width 572 height 74
click at [201, 281] on span "Preview" at bounding box center [241, 289] width 83 height 24
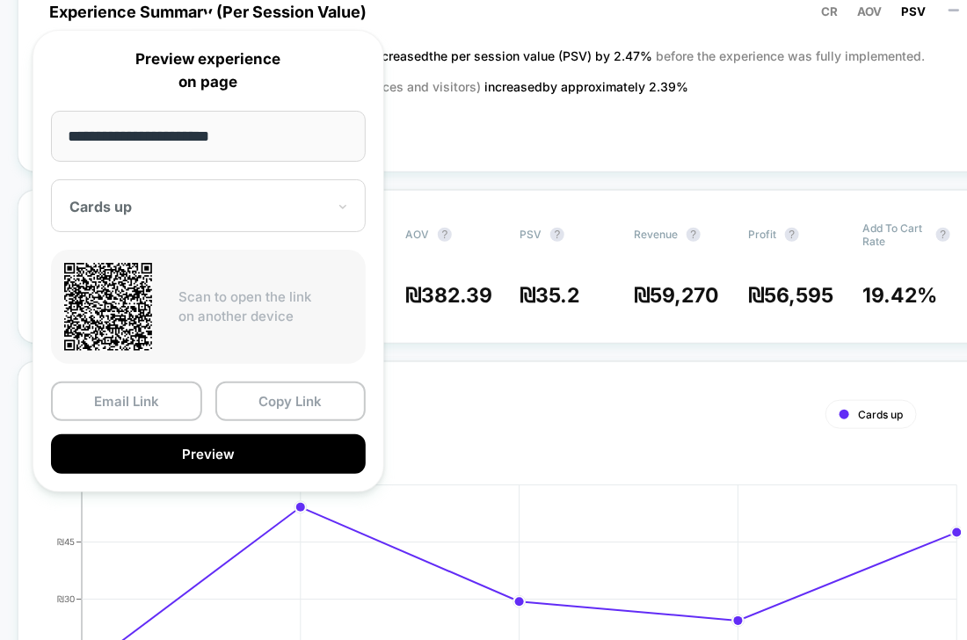
scroll to position [359, 0]
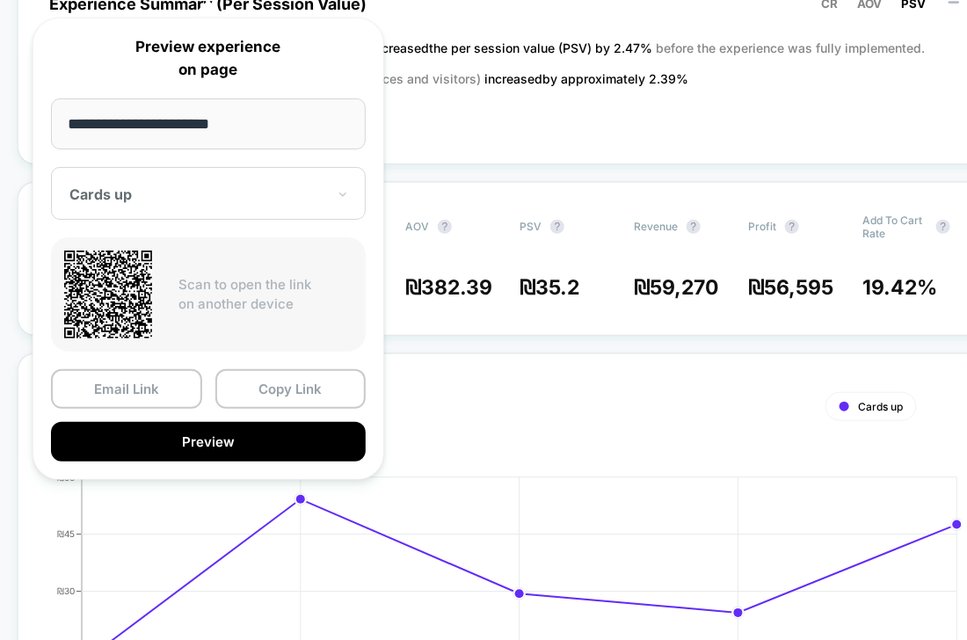
click at [77, 71] on p "Preview experience on page" at bounding box center [208, 58] width 315 height 45
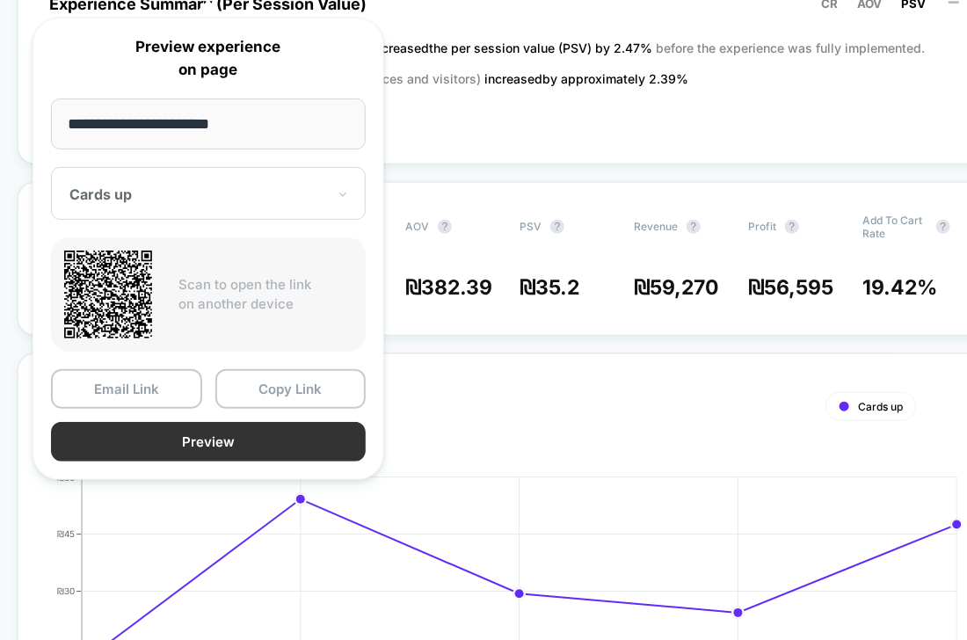
click at [278, 426] on button "Preview" at bounding box center [208, 442] width 315 height 40
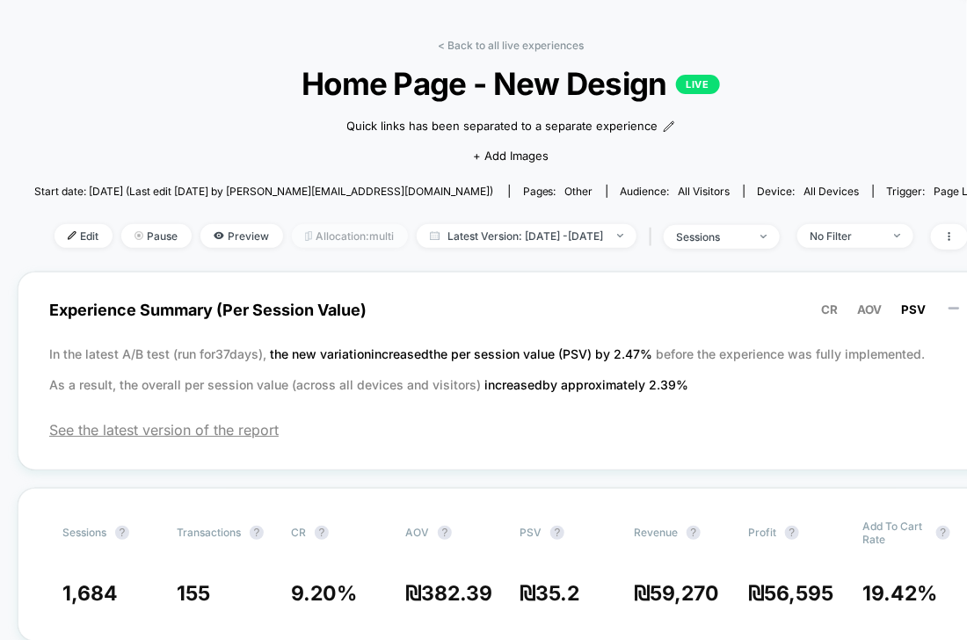
scroll to position [0, 0]
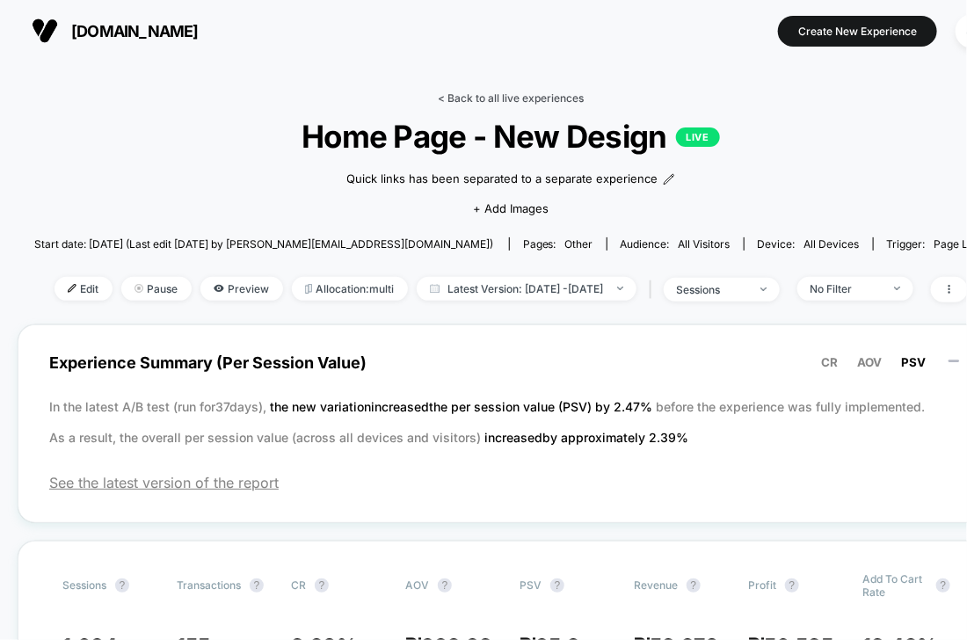
click at [439, 98] on link "< Back to all live experiences" at bounding box center [511, 97] width 146 height 13
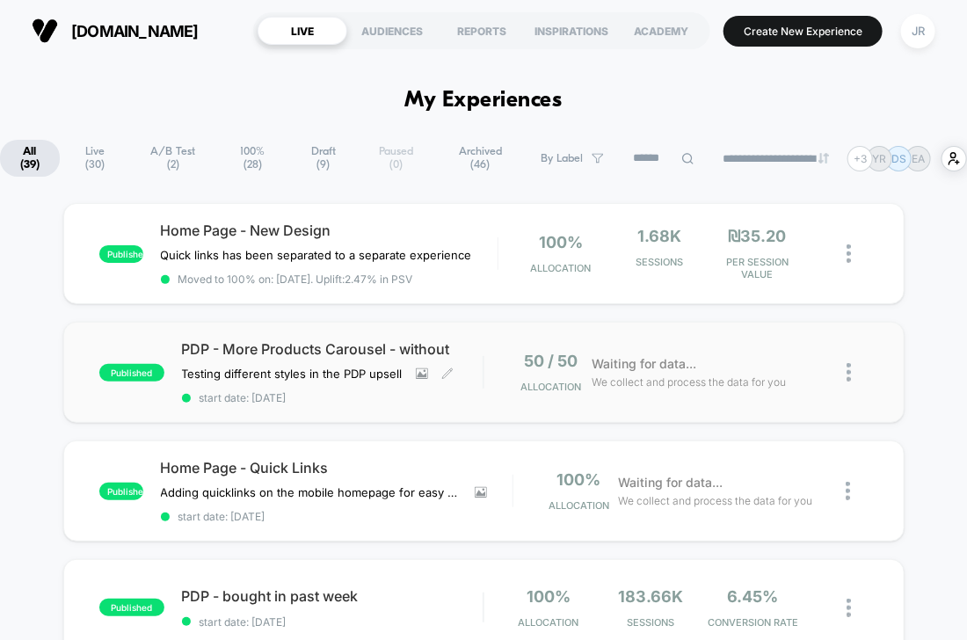
click at [439, 391] on span "start date: 9/14/2025" at bounding box center [333, 397] width 302 height 13
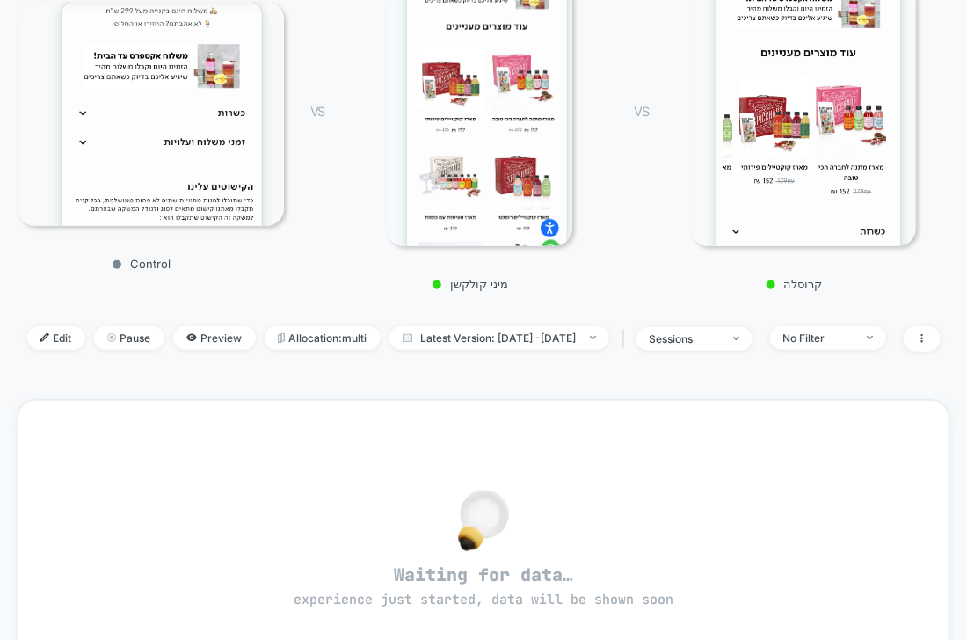
scroll to position [309, 0]
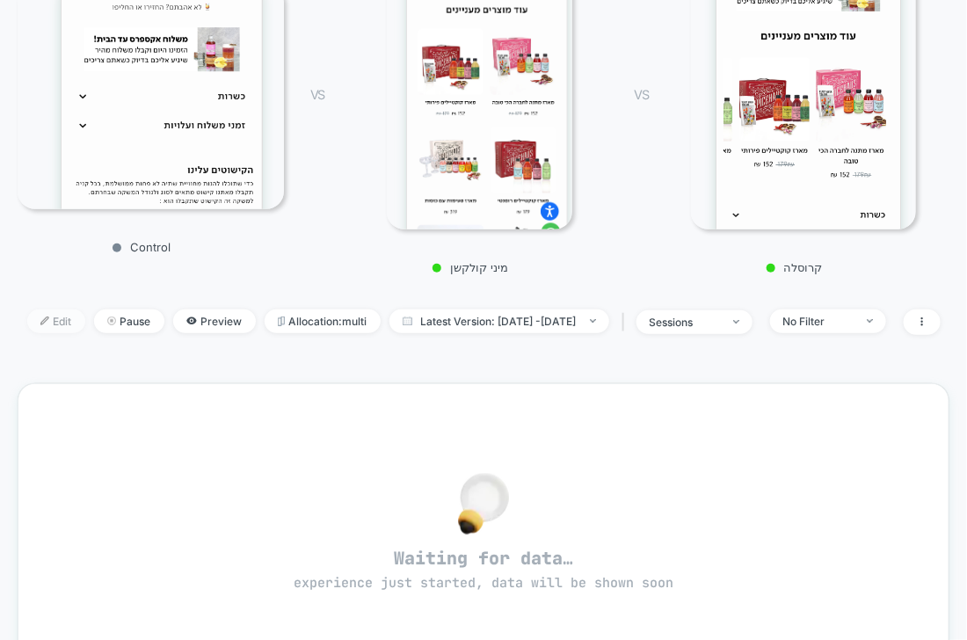
click at [35, 310] on span "Edit" at bounding box center [56, 322] width 58 height 24
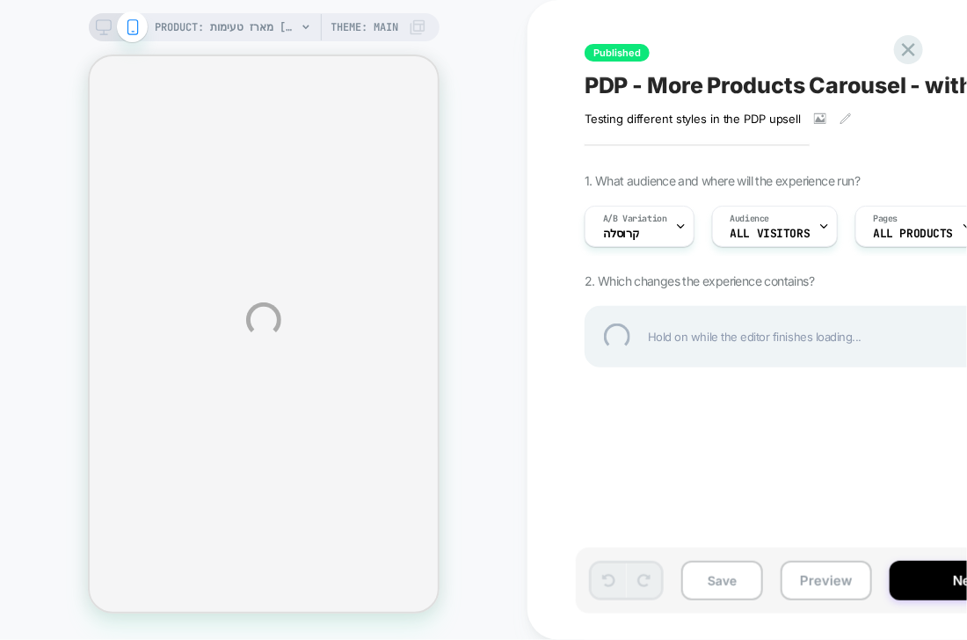
click at [668, 235] on div "PRODUCT: מארז טעימות [tasting gift box] PRODUCT: מארז טעימות [tasting gift box]…" at bounding box center [483, 320] width 967 height 640
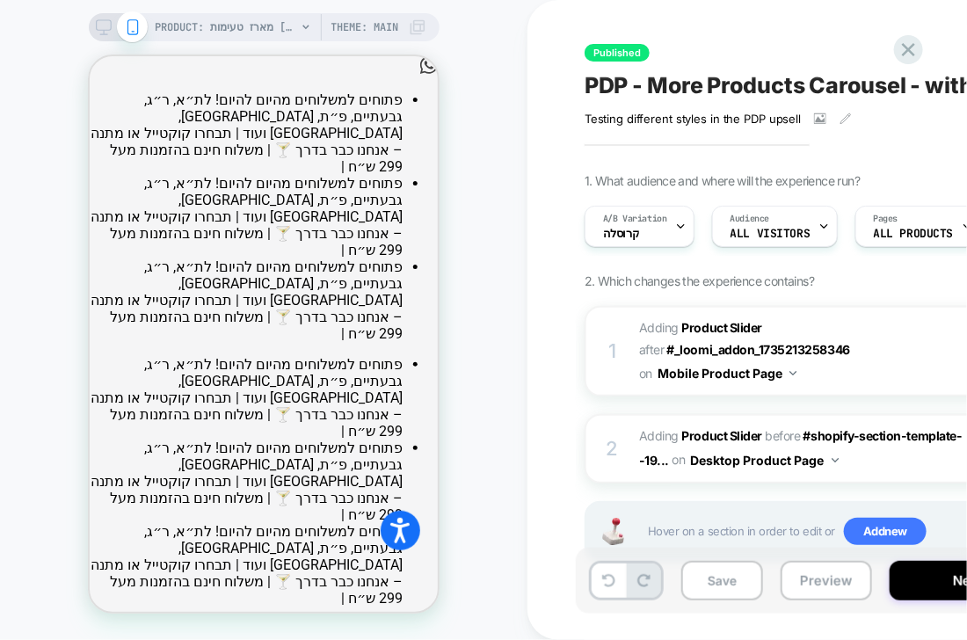
click at [703, 26] on div "Published PDP - More Products Carousel - without Testing different styles in th…" at bounding box center [906, 320] width 660 height 605
click at [656, 233] on div "A/B Variation קרוסלה" at bounding box center [635, 227] width 99 height 40
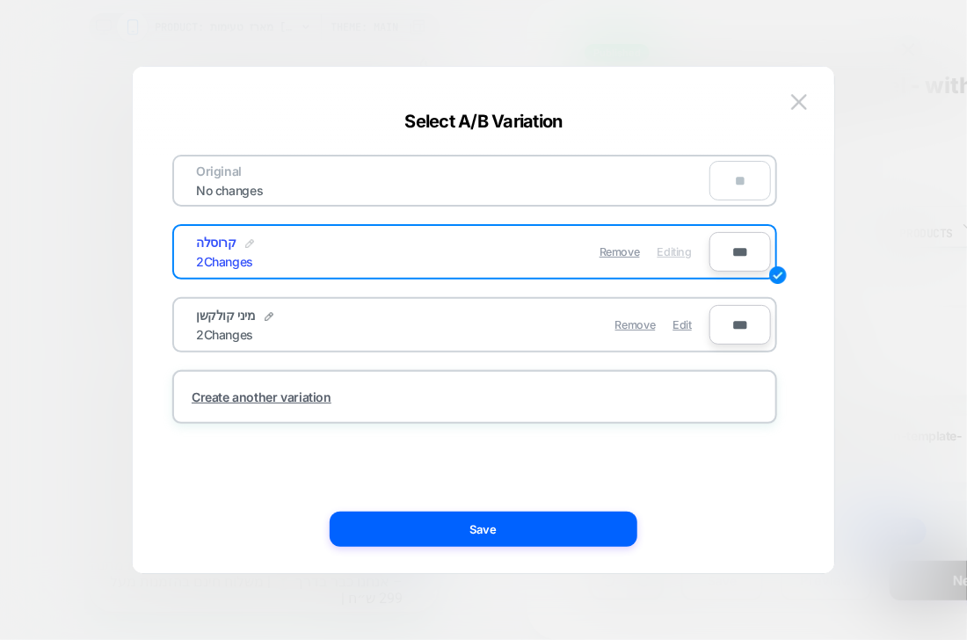
click at [245, 240] on img at bounding box center [249, 243] width 9 height 9
click at [253, 253] on input "******" at bounding box center [260, 252] width 128 height 34
click at [265, 315] on img at bounding box center [269, 316] width 9 height 9
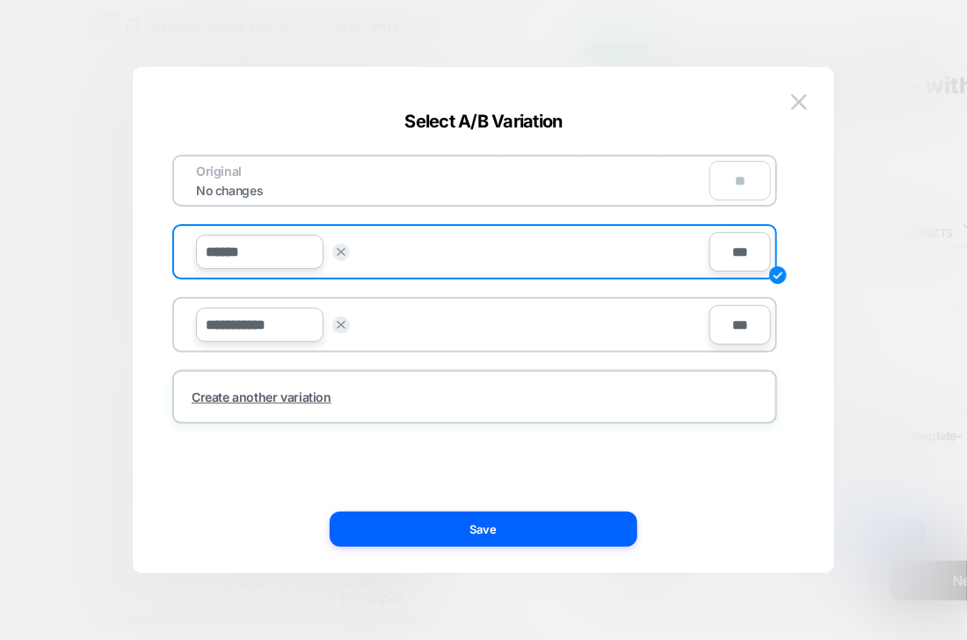
click at [258, 315] on input "**********" at bounding box center [260, 325] width 128 height 34
click at [888, 166] on div at bounding box center [483, 320] width 967 height 640
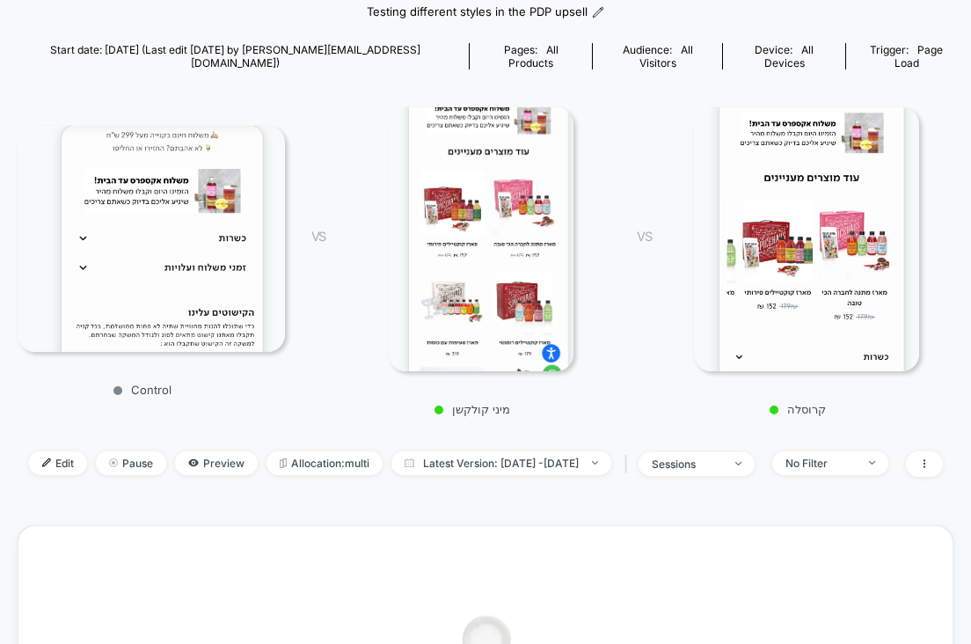
scroll to position [168, 0]
click at [202, 450] on span "Preview" at bounding box center [216, 462] width 83 height 24
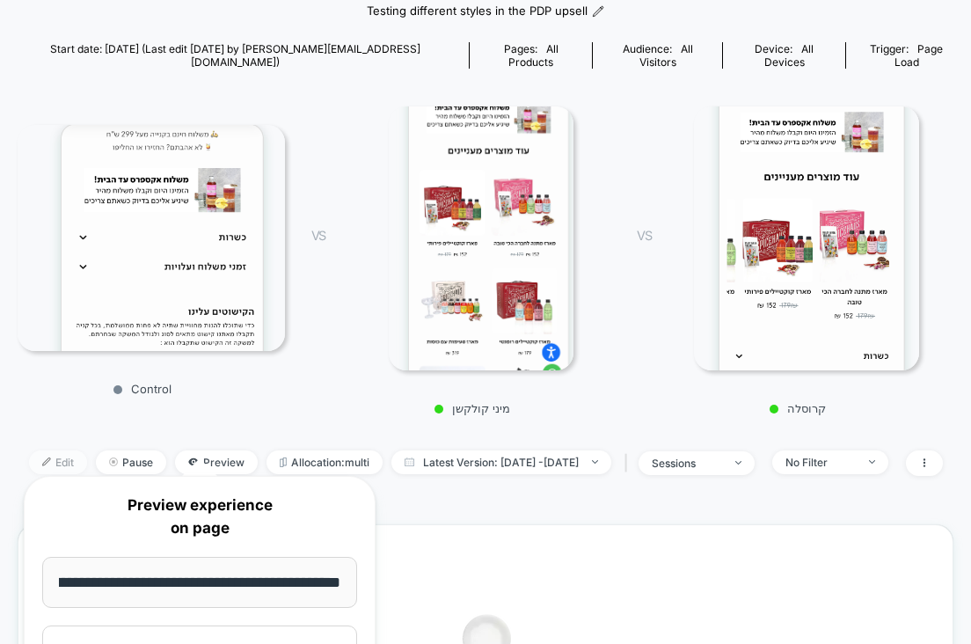
scroll to position [0, 0]
click at [55, 450] on span "Edit" at bounding box center [58, 462] width 58 height 24
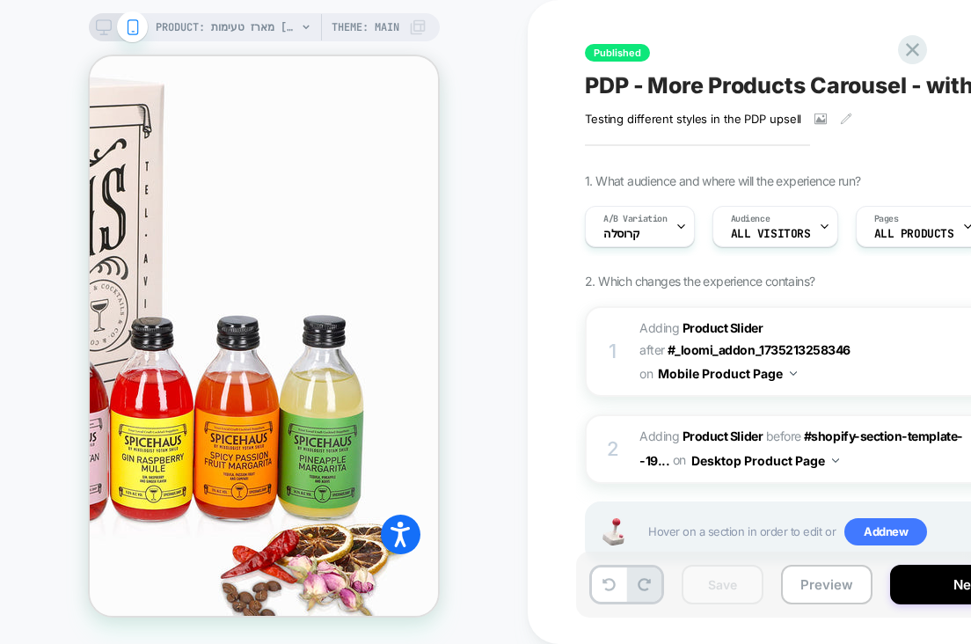
scroll to position [855, 0]
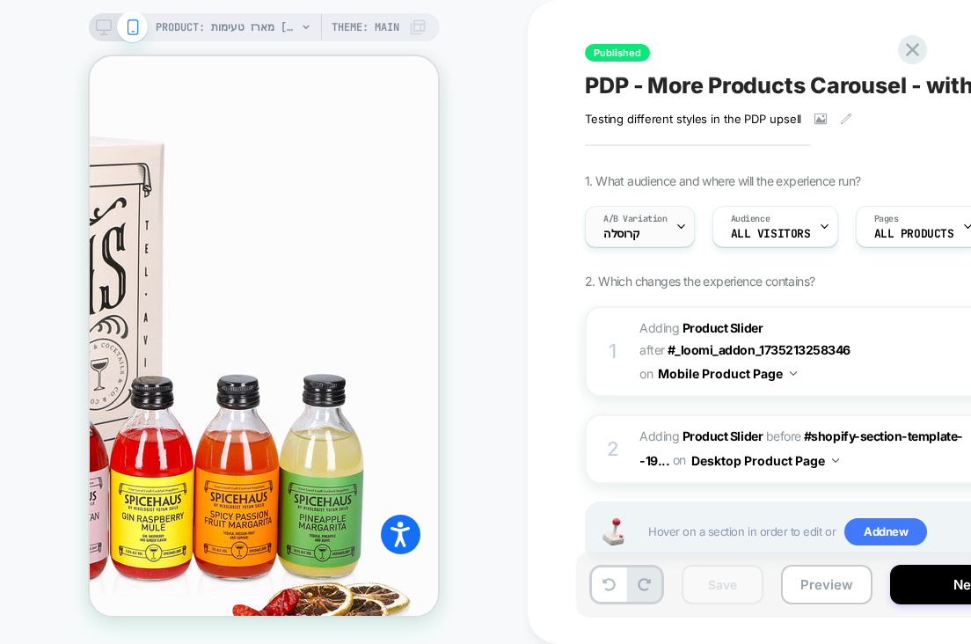
click at [650, 233] on div "A/B Variation קרוסלה" at bounding box center [635, 227] width 99 height 40
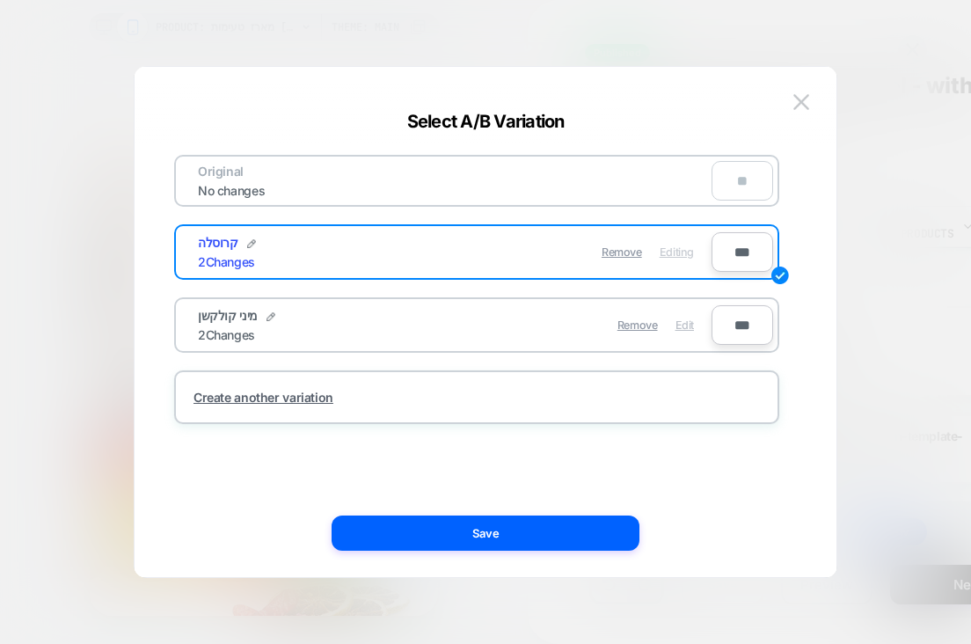
click at [678, 320] on span "Edit" at bounding box center [684, 324] width 18 height 13
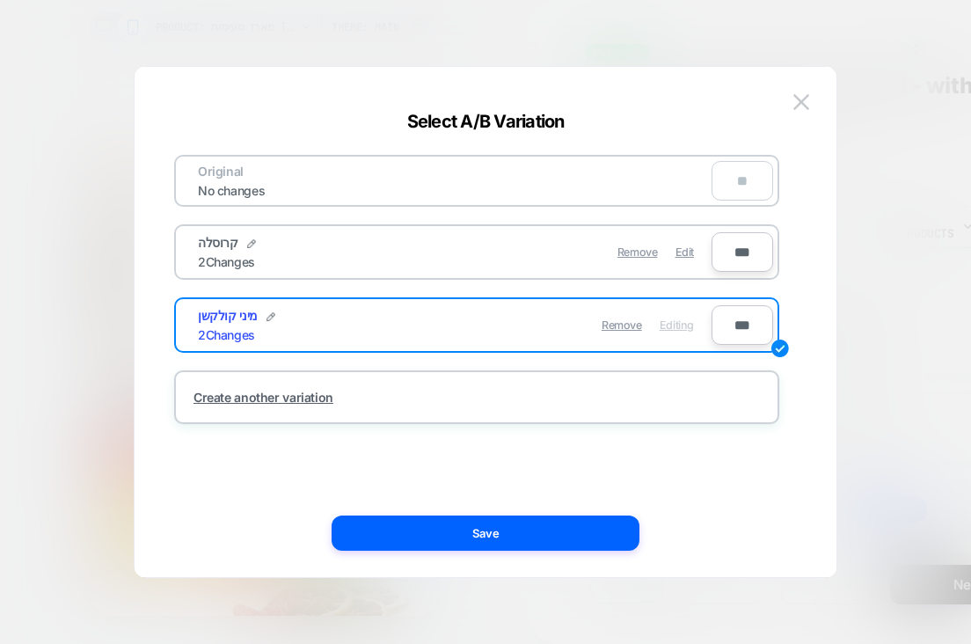
click at [877, 159] on div at bounding box center [485, 322] width 971 height 644
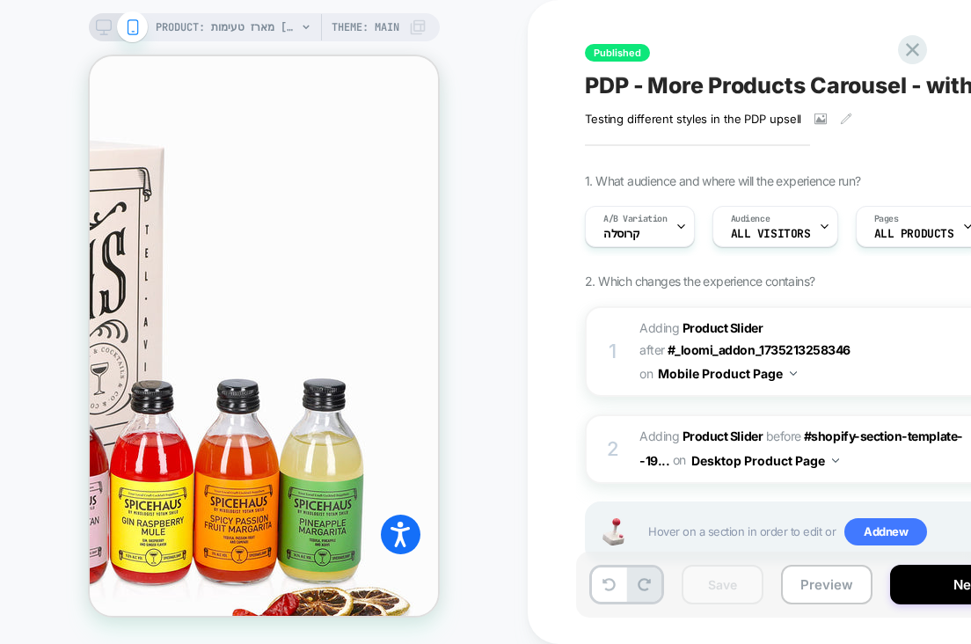
scroll to position [849, 0]
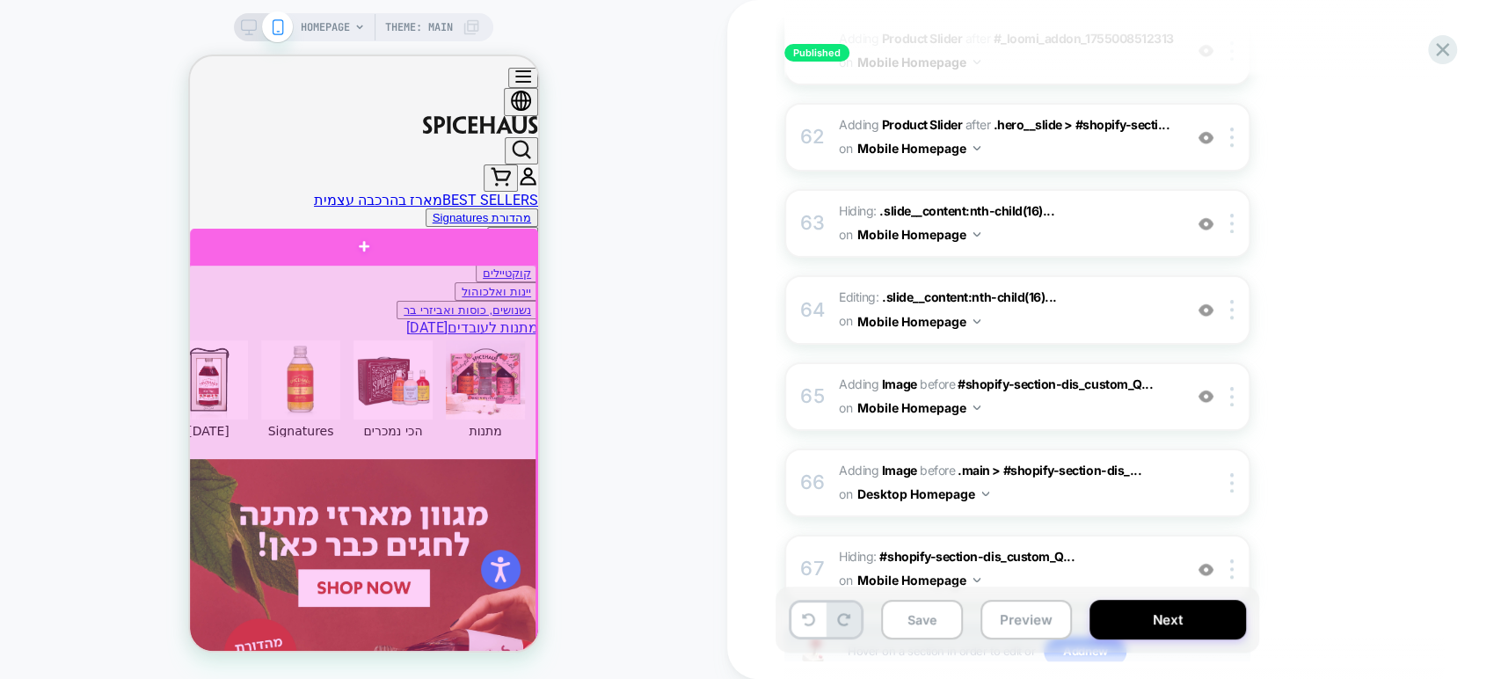
scroll to position [539, 0]
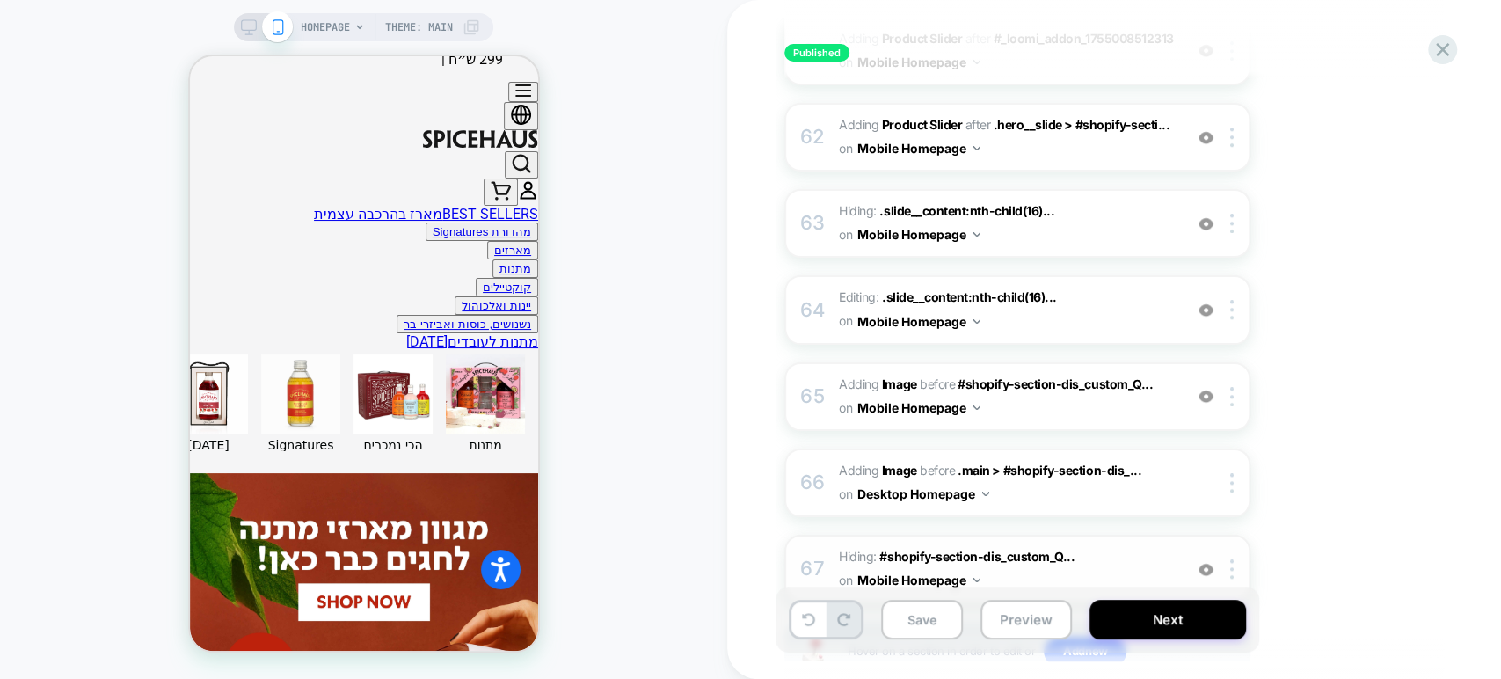
click at [966, 562] on img at bounding box center [1206, 569] width 15 height 15
drag, startPoint x: 171, startPoint y: 6, endPoint x: 1309, endPoint y: 608, distance: 1287.1
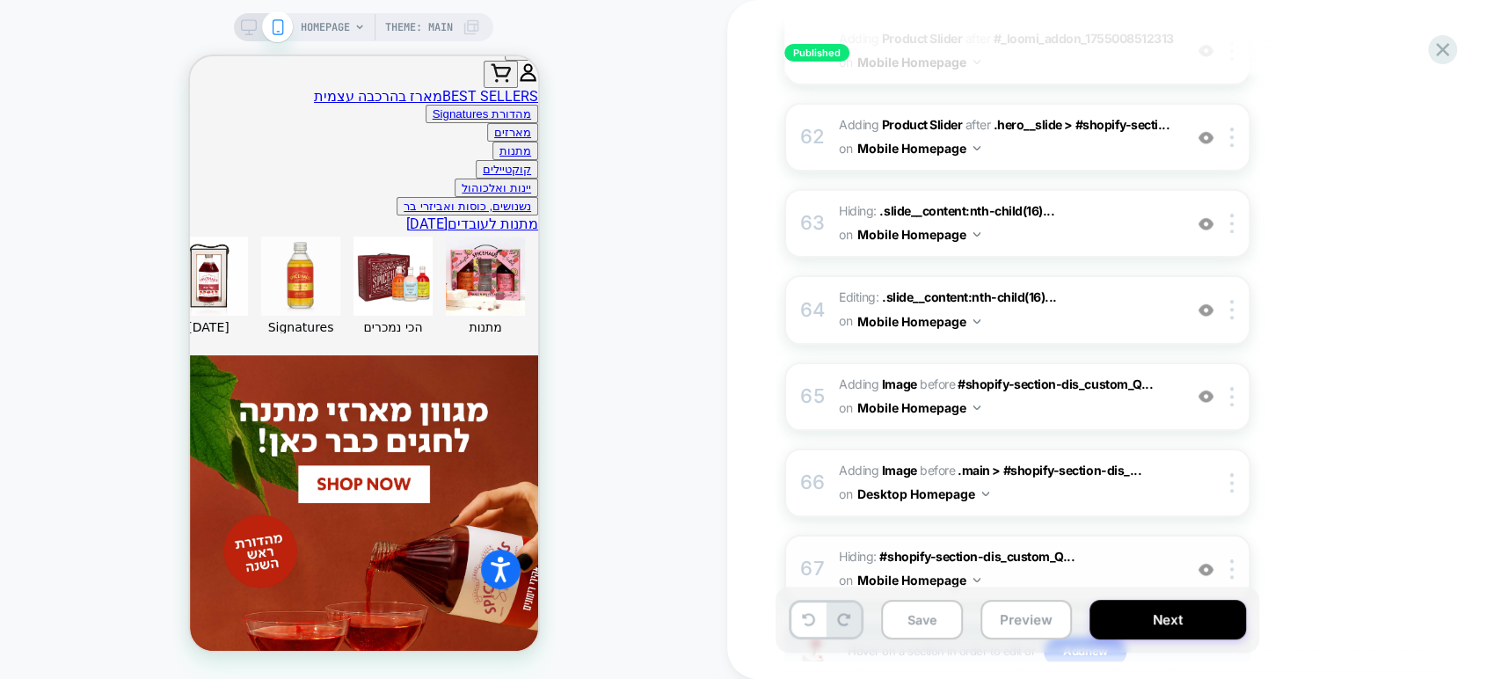
scroll to position [718, 0]
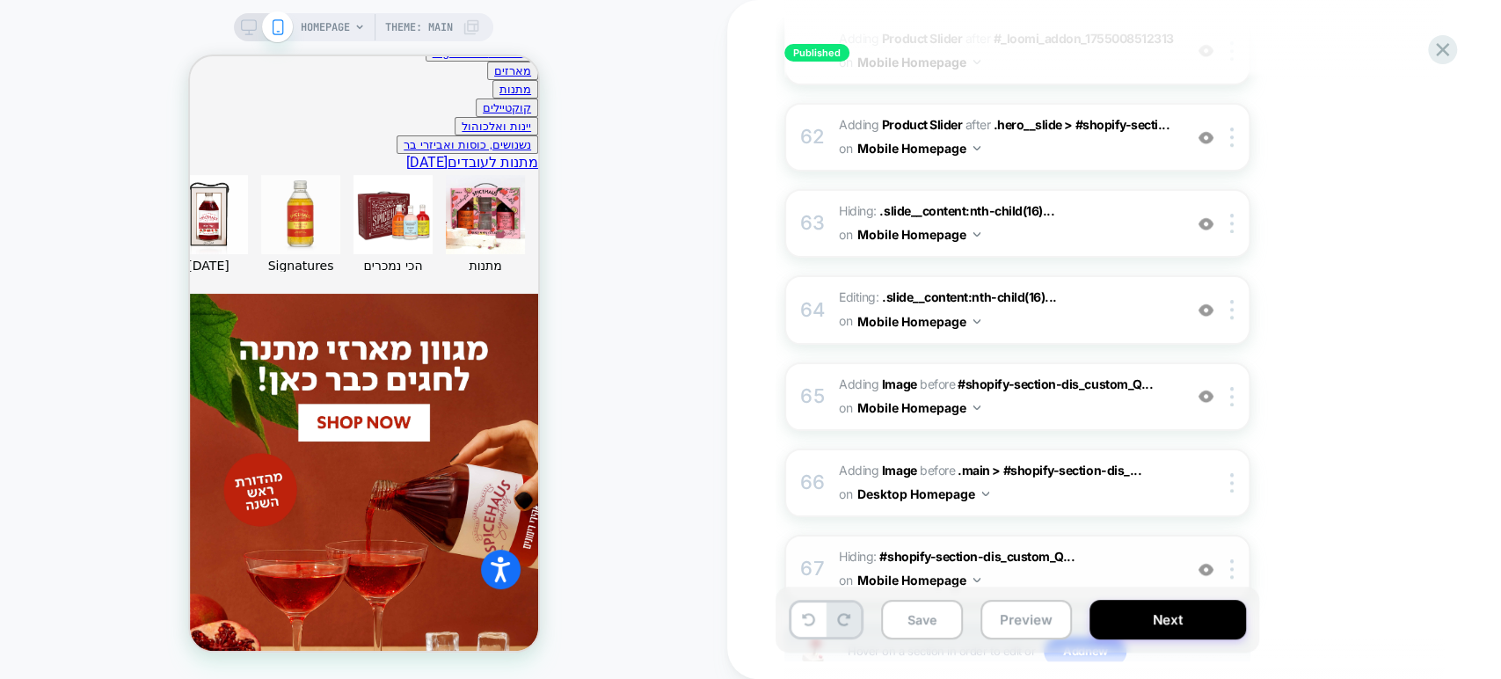
click at [966, 562] on img at bounding box center [1206, 569] width 15 height 15
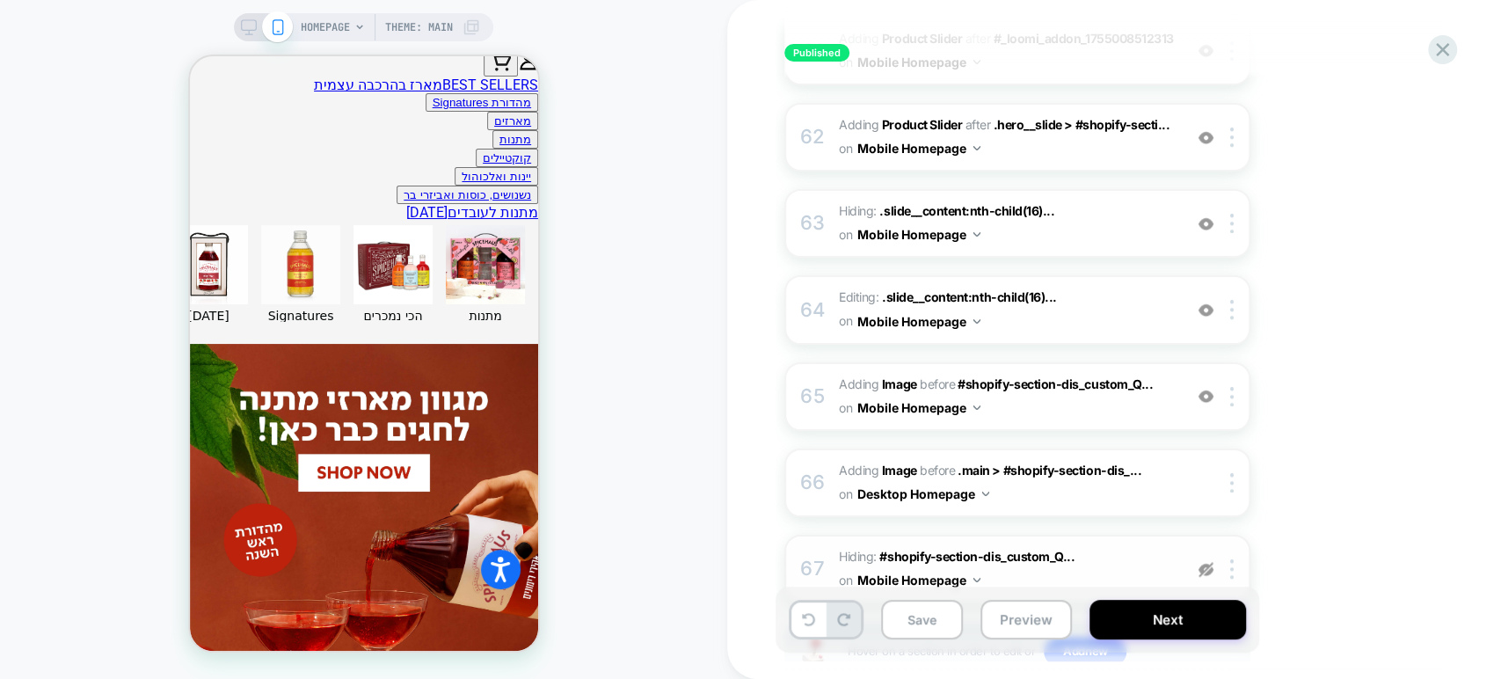
scroll to position [671, 0]
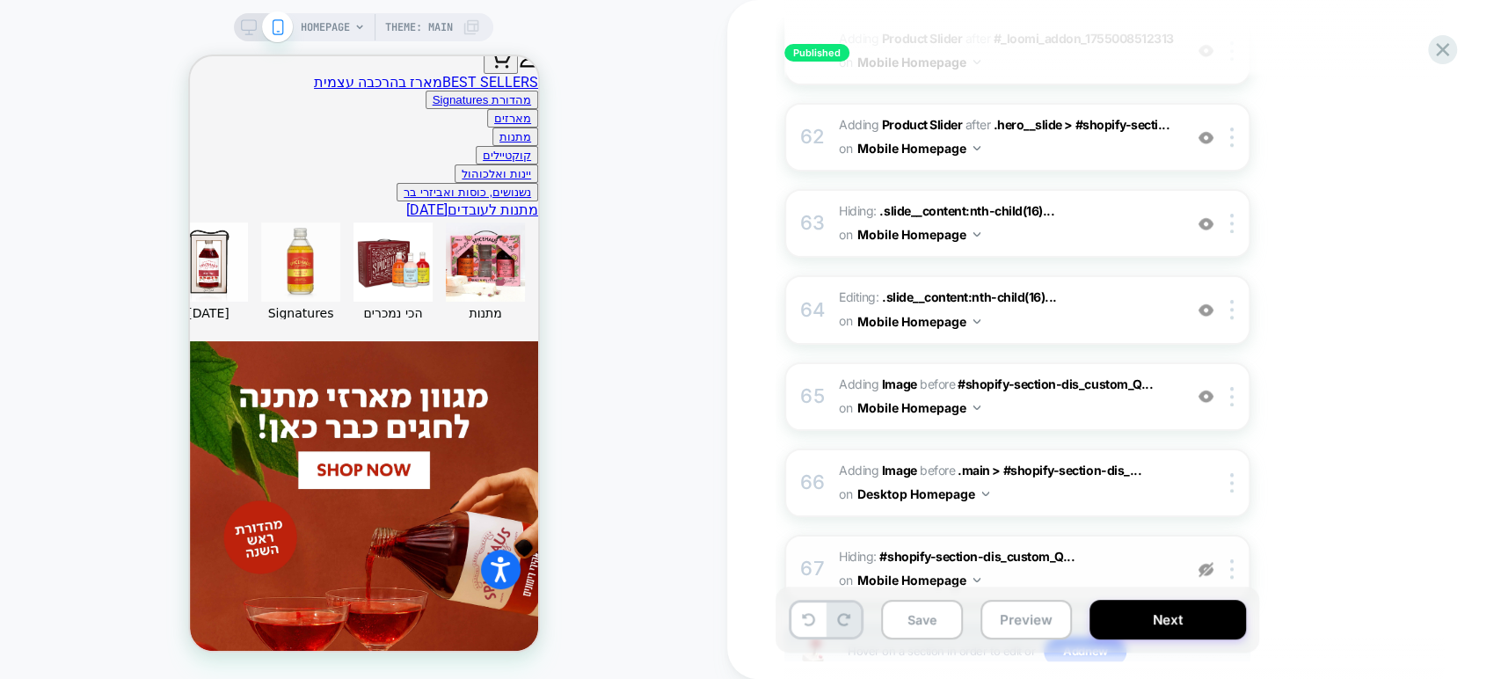
click at [966, 562] on img at bounding box center [1206, 569] width 15 height 15
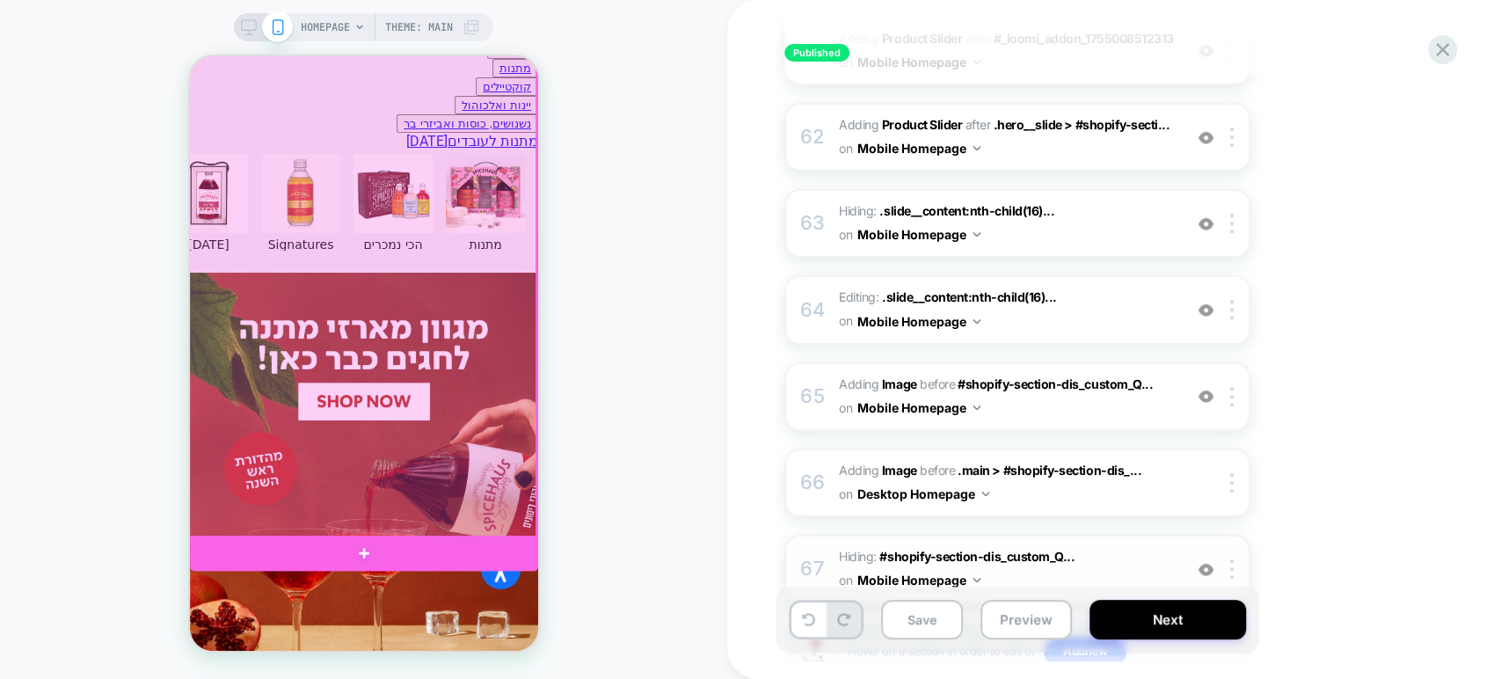
scroll to position [754, 0]
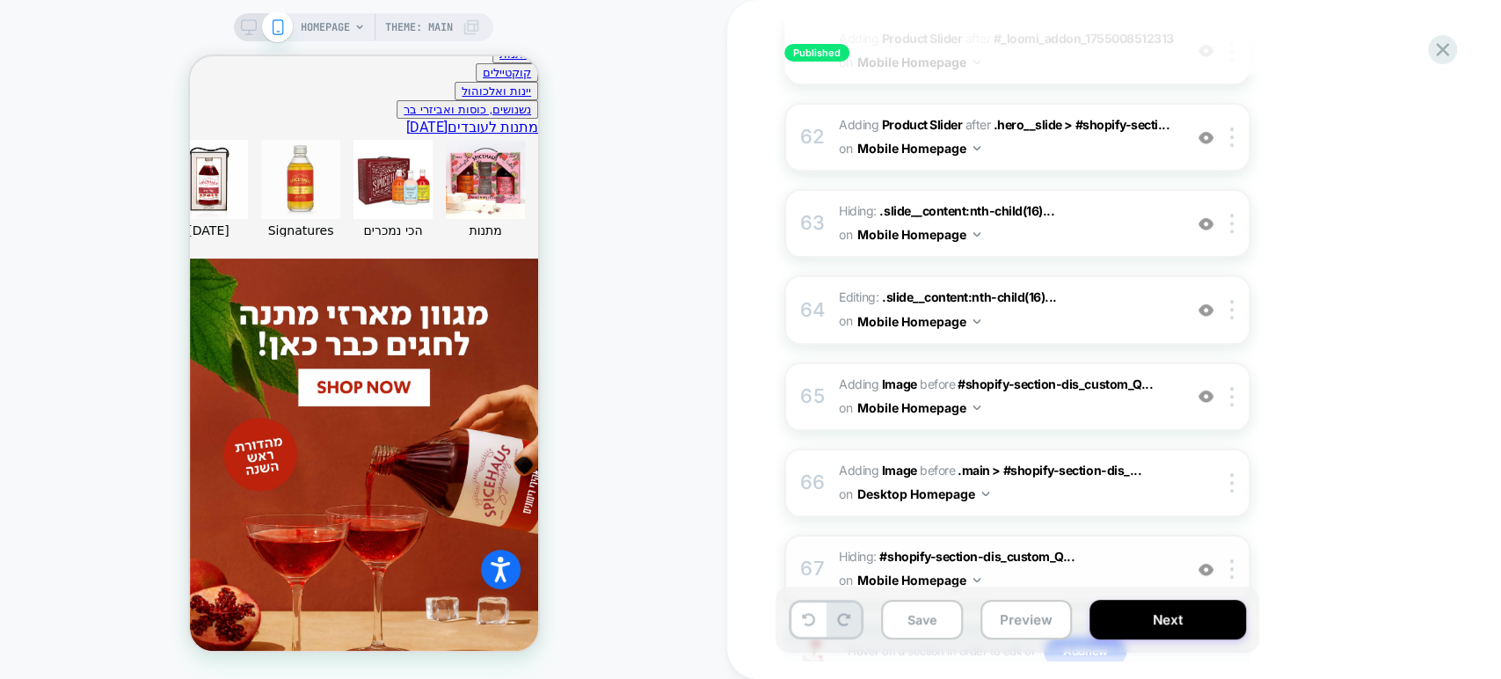
click at [966, 562] on img at bounding box center [1206, 569] width 15 height 15
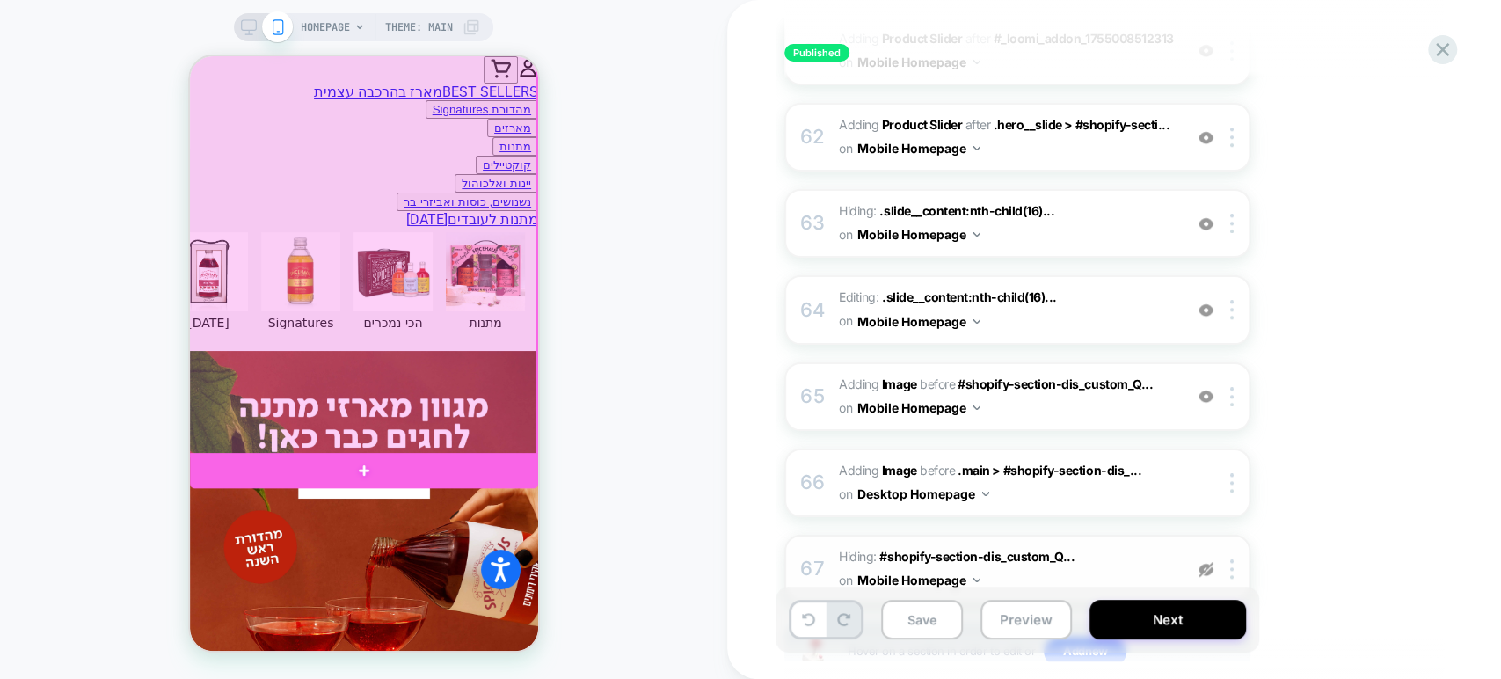
scroll to position [754, 0]
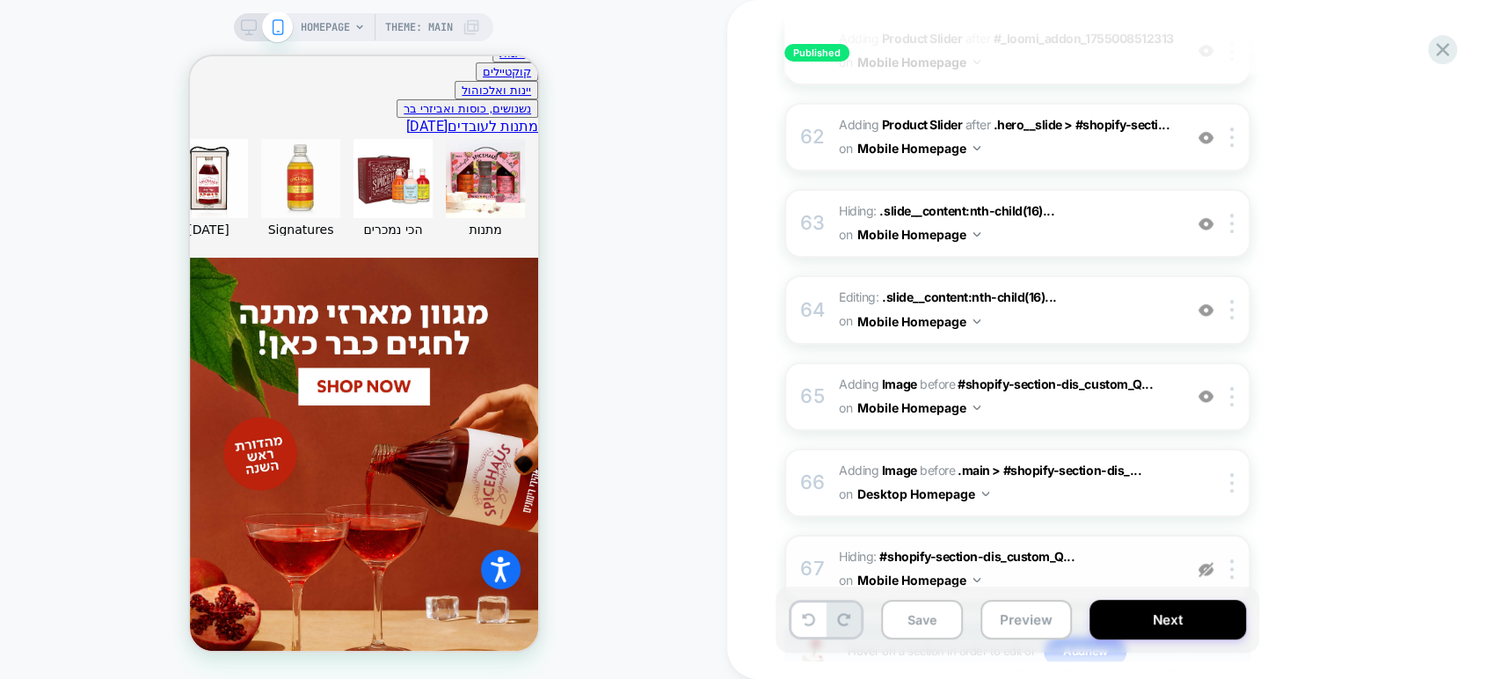
click at [966, 562] on img at bounding box center [1206, 569] width 15 height 15
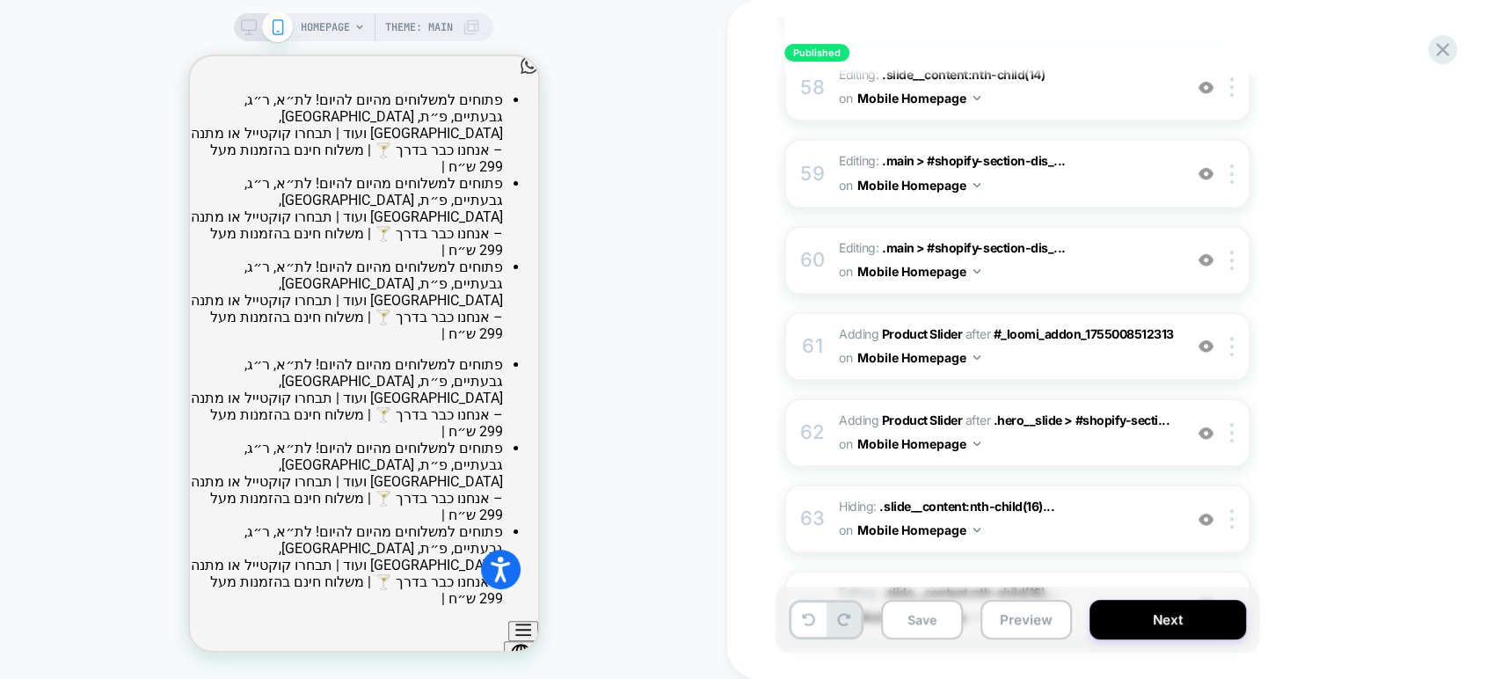
scroll to position [5466, 0]
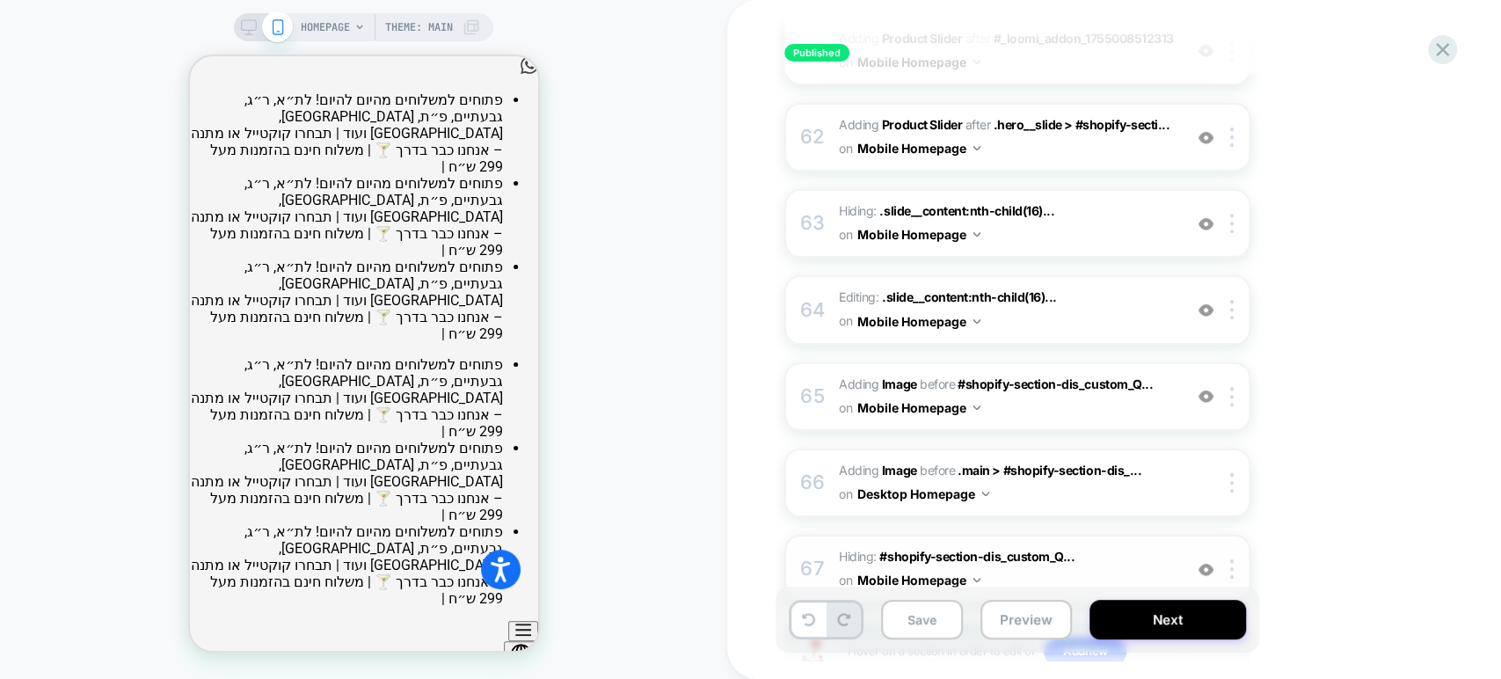
drag, startPoint x: 709, startPoint y: 23, endPoint x: 1265, endPoint y: 562, distance: 774.2
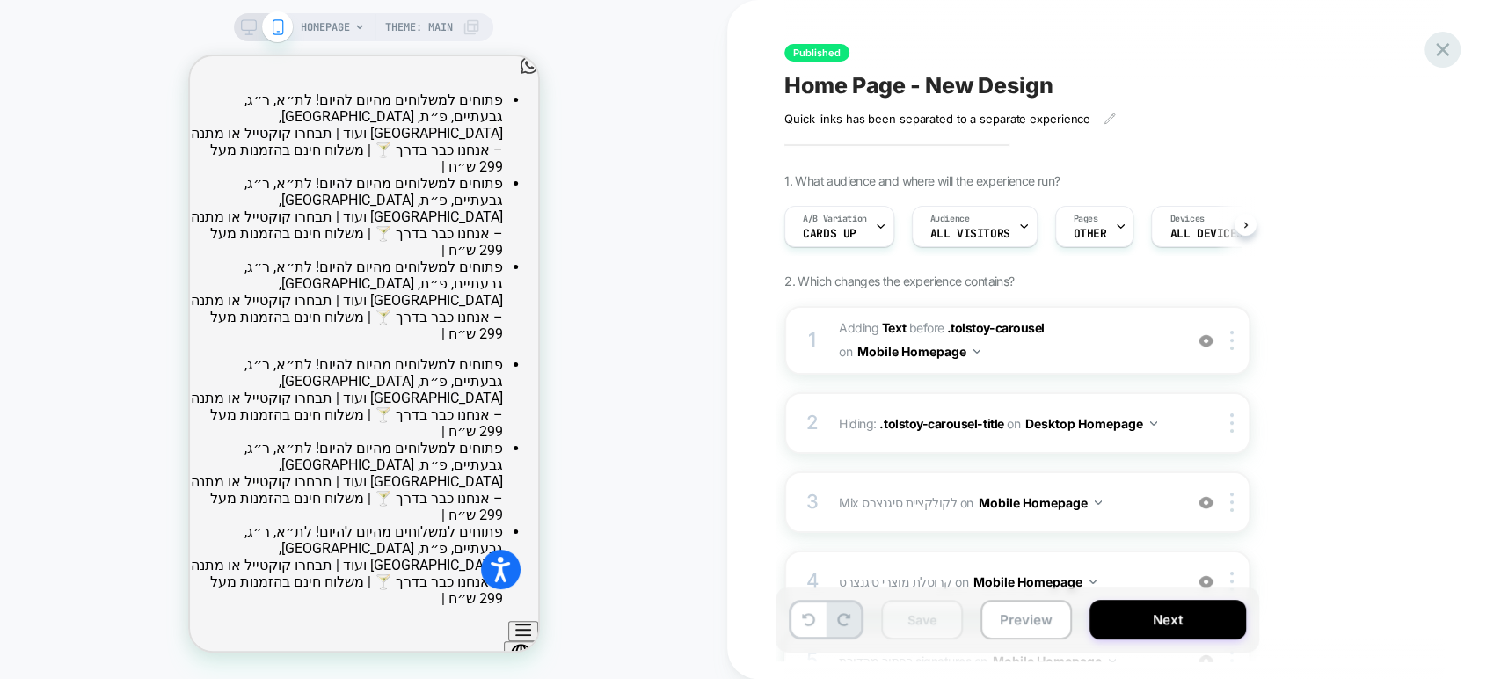
click at [1449, 51] on icon at bounding box center [1443, 50] width 24 height 24
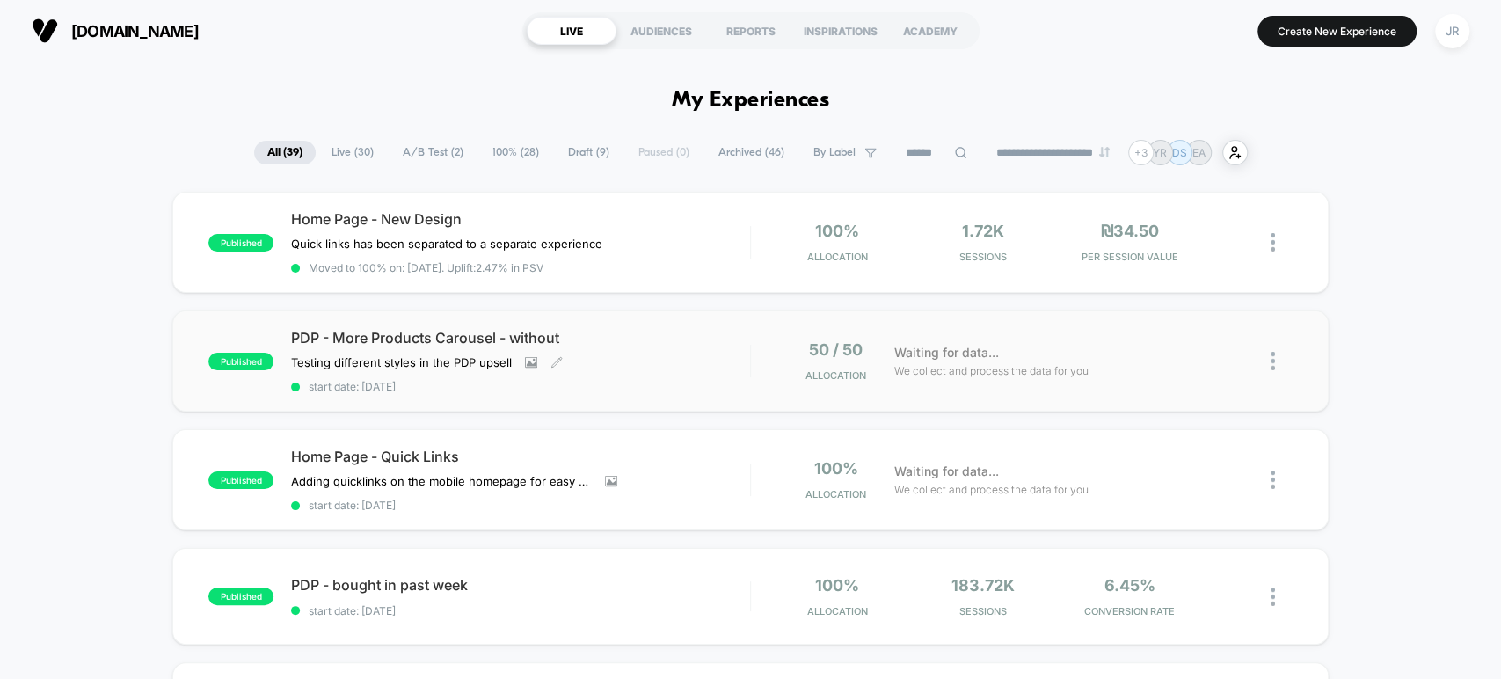
click at [682, 380] on span "start date: 9/14/2025" at bounding box center [520, 386] width 458 height 13
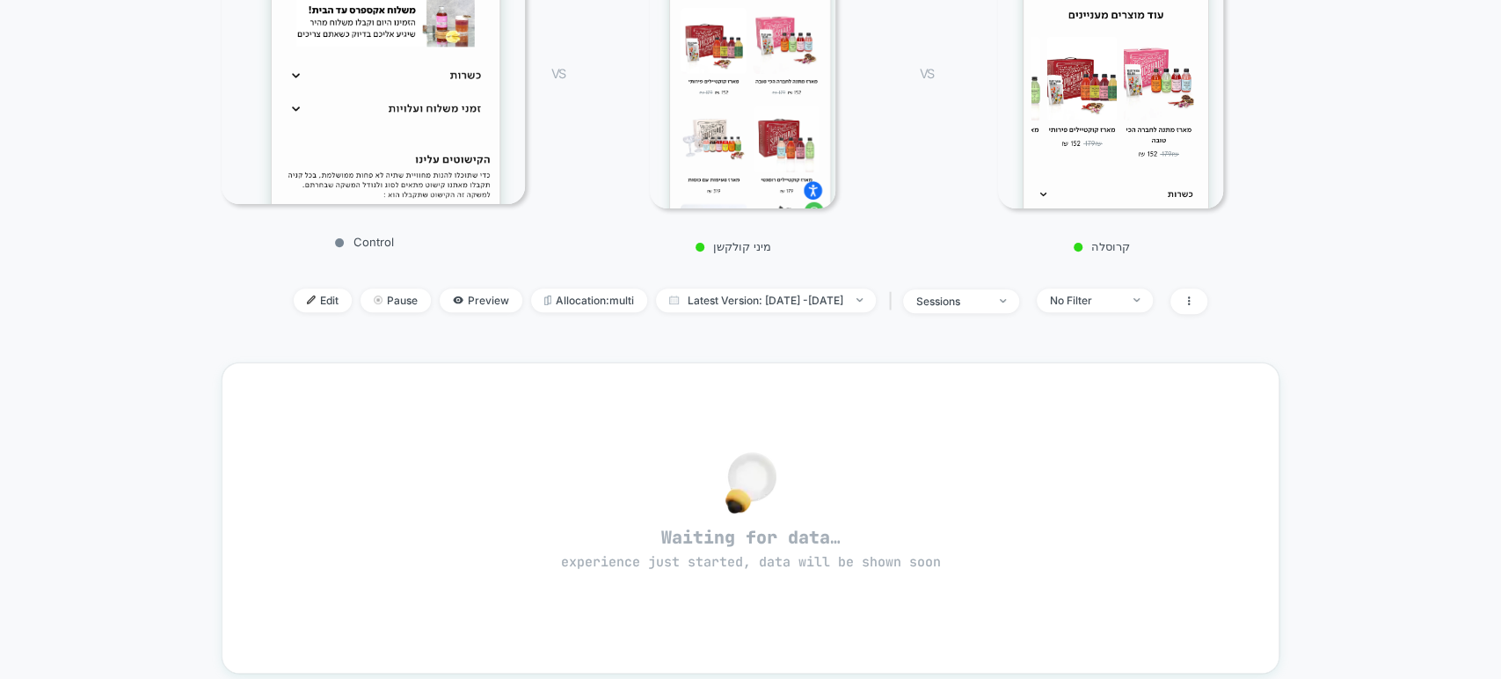
scroll to position [360, 0]
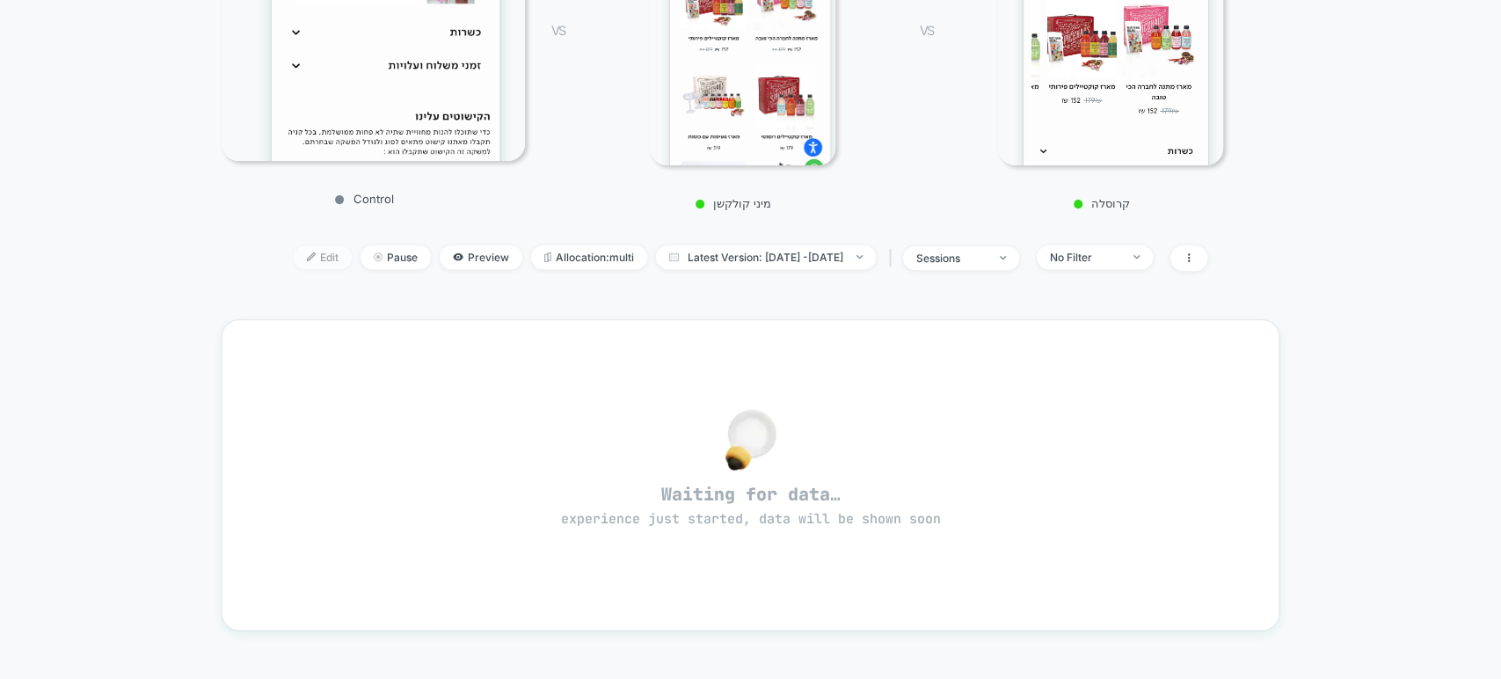
click at [302, 245] on span "Edit" at bounding box center [323, 257] width 58 height 24
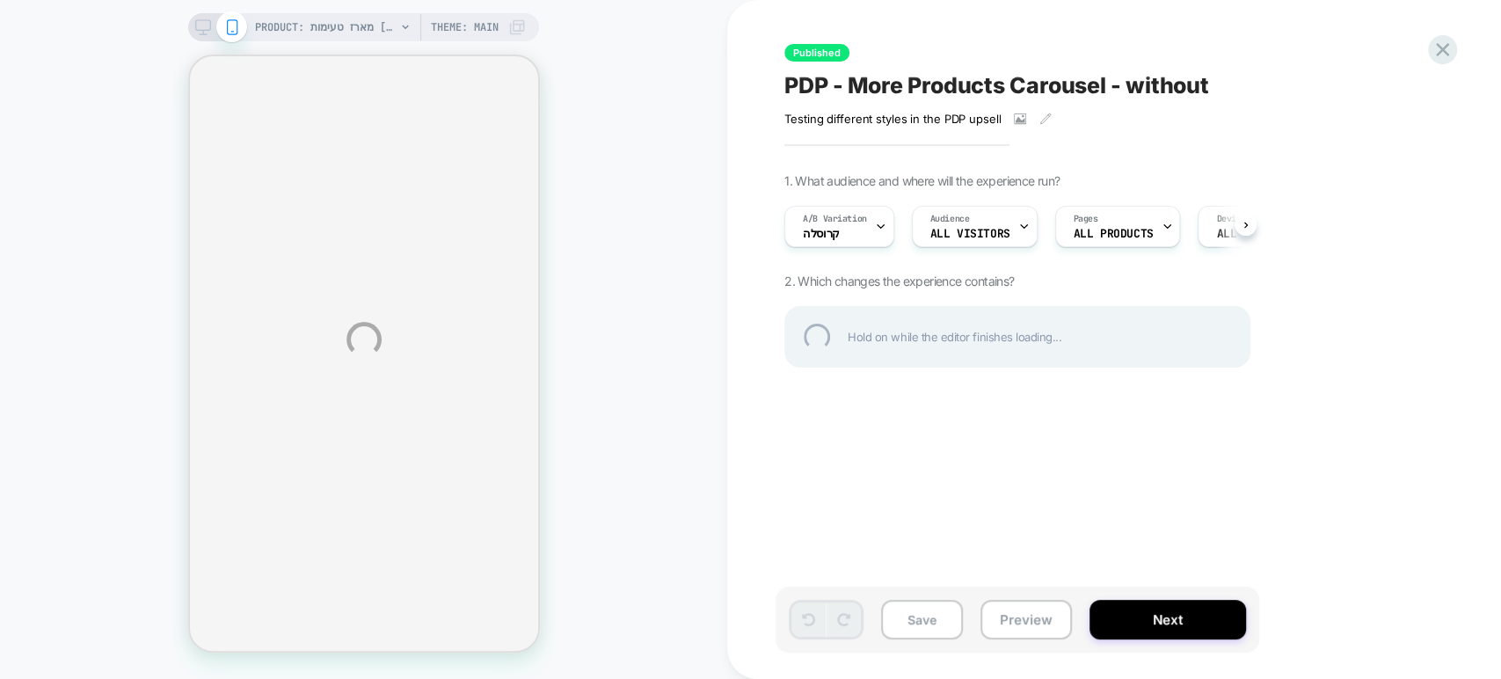
click at [849, 235] on div "PRODUCT: מארז טעימות [tasting gift box] PRODUCT: מארז טעימות [tasting gift box]…" at bounding box center [750, 339] width 1501 height 679
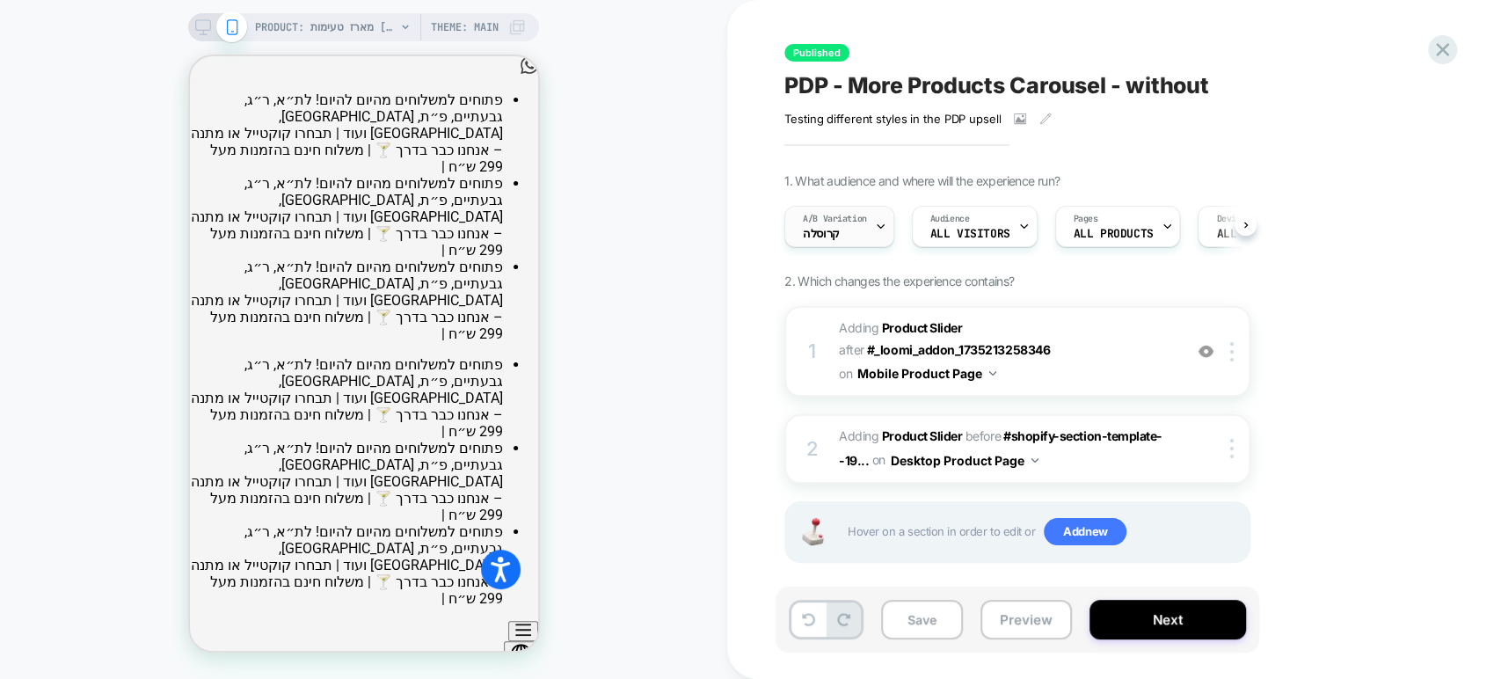
click at [844, 234] on div "A/B Variation קרוסלה" at bounding box center [834, 227] width 99 height 40
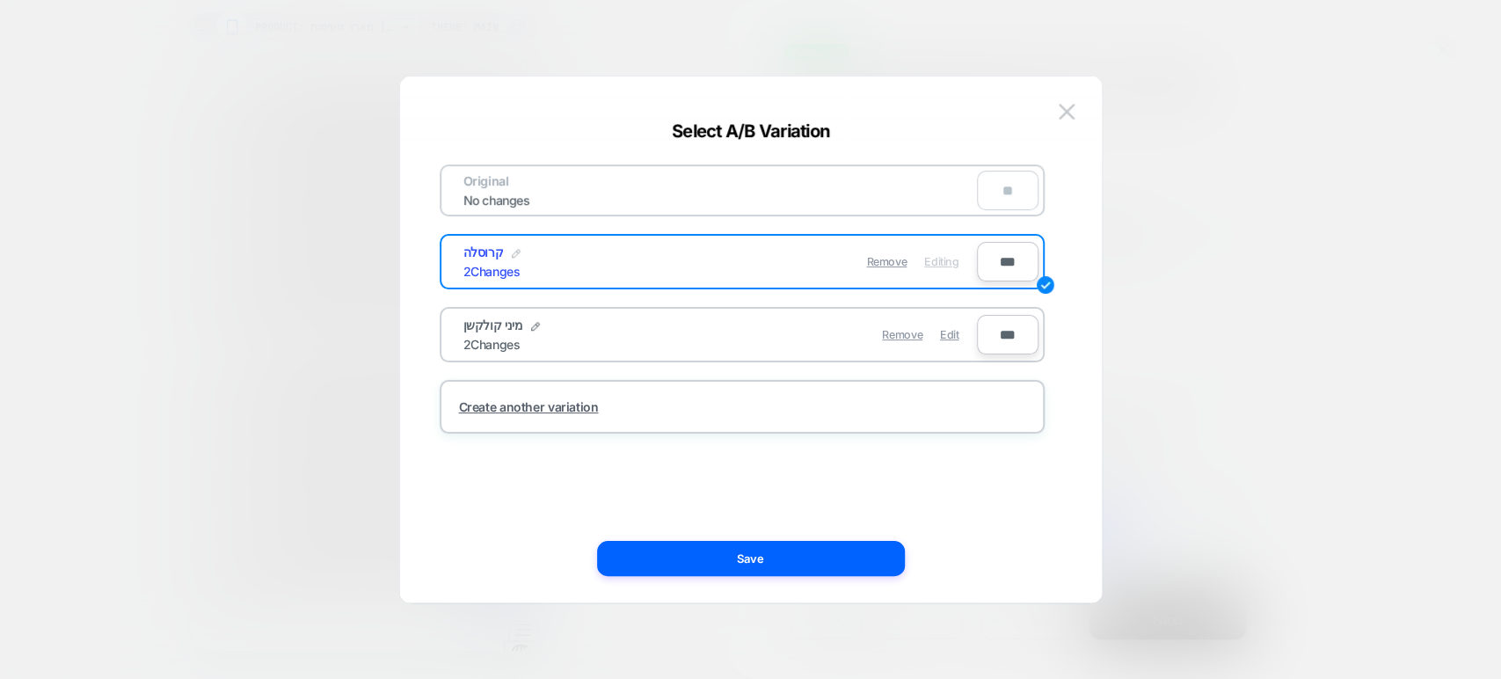
click at [512, 251] on img at bounding box center [516, 253] width 9 height 9
click at [503, 260] on input "******" at bounding box center [527, 261] width 128 height 34
click at [1305, 230] on div at bounding box center [750, 339] width 1501 height 679
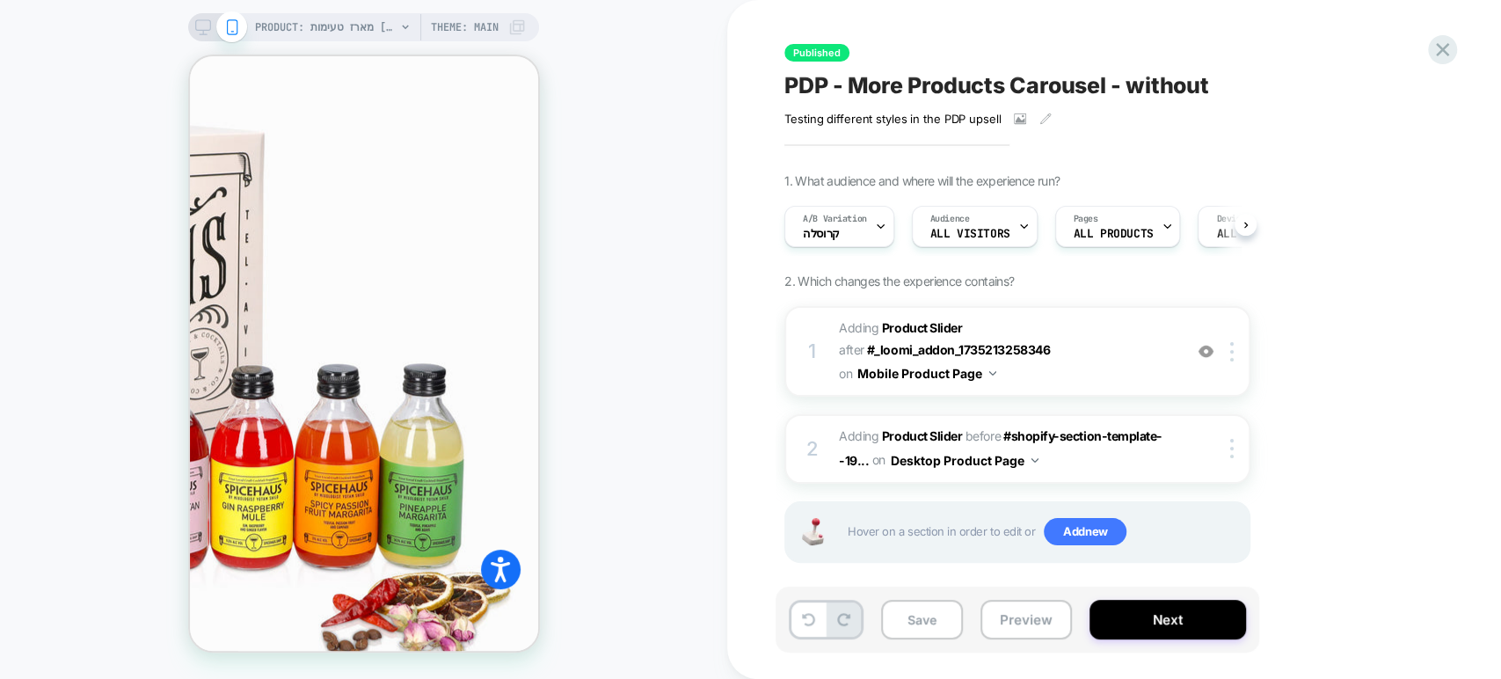
scroll to position [864, 0]
click at [856, 226] on div "A/B Variation קרוסלה" at bounding box center [834, 227] width 99 height 40
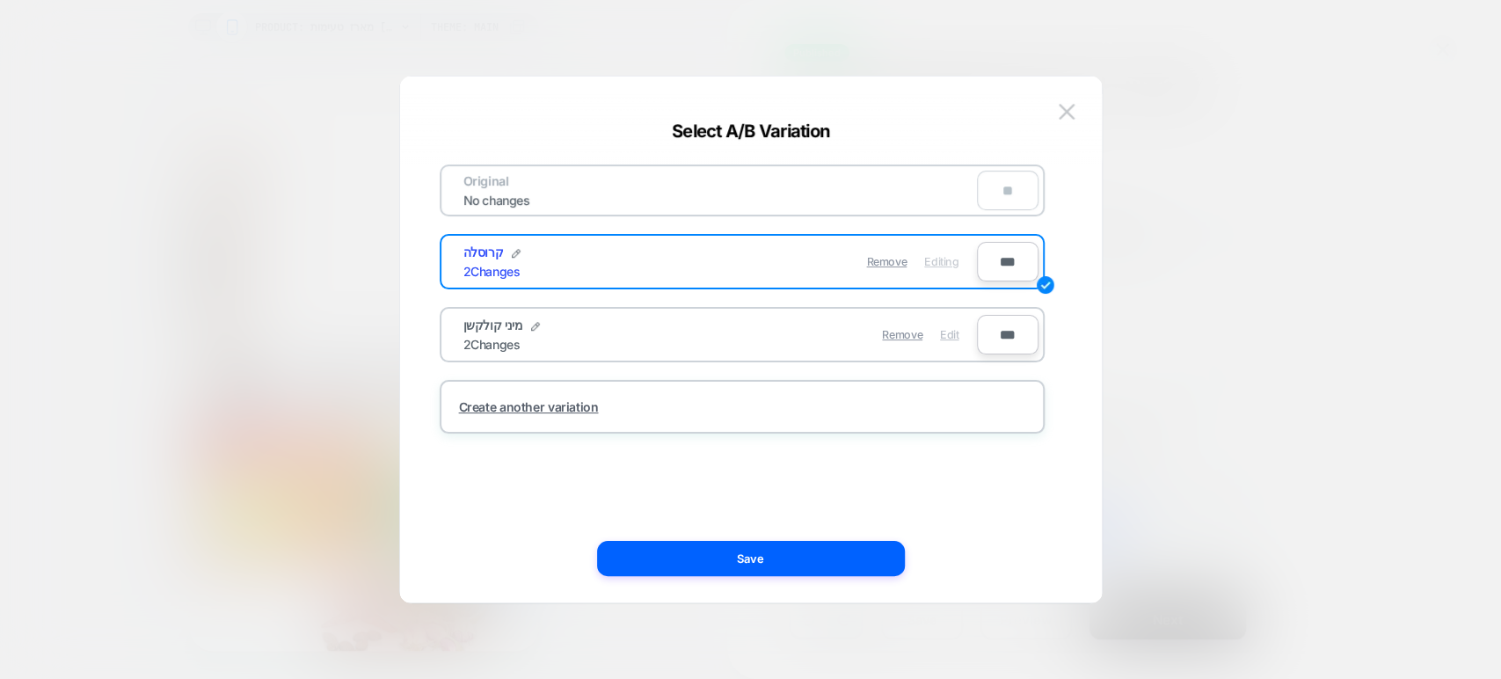
click at [952, 332] on span "Edit" at bounding box center [949, 334] width 18 height 13
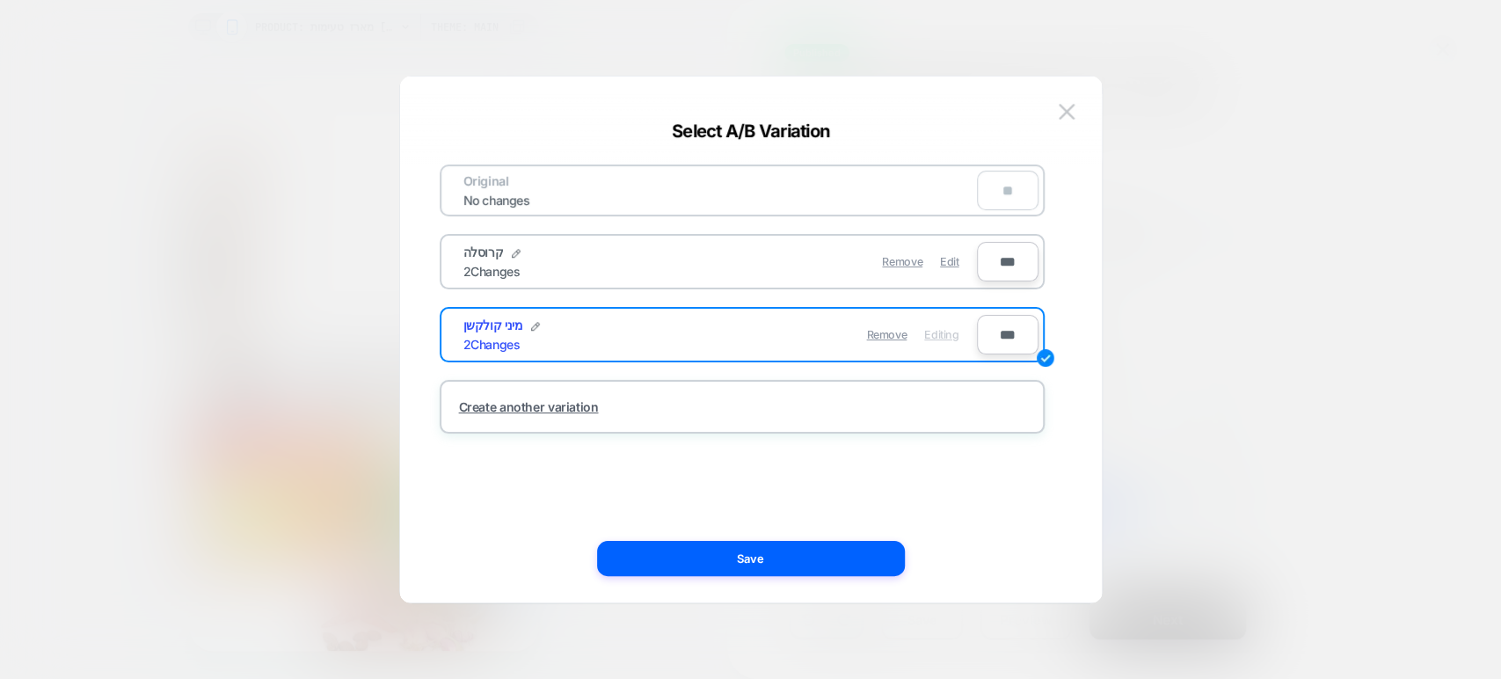
click at [1218, 188] on div at bounding box center [750, 339] width 1501 height 679
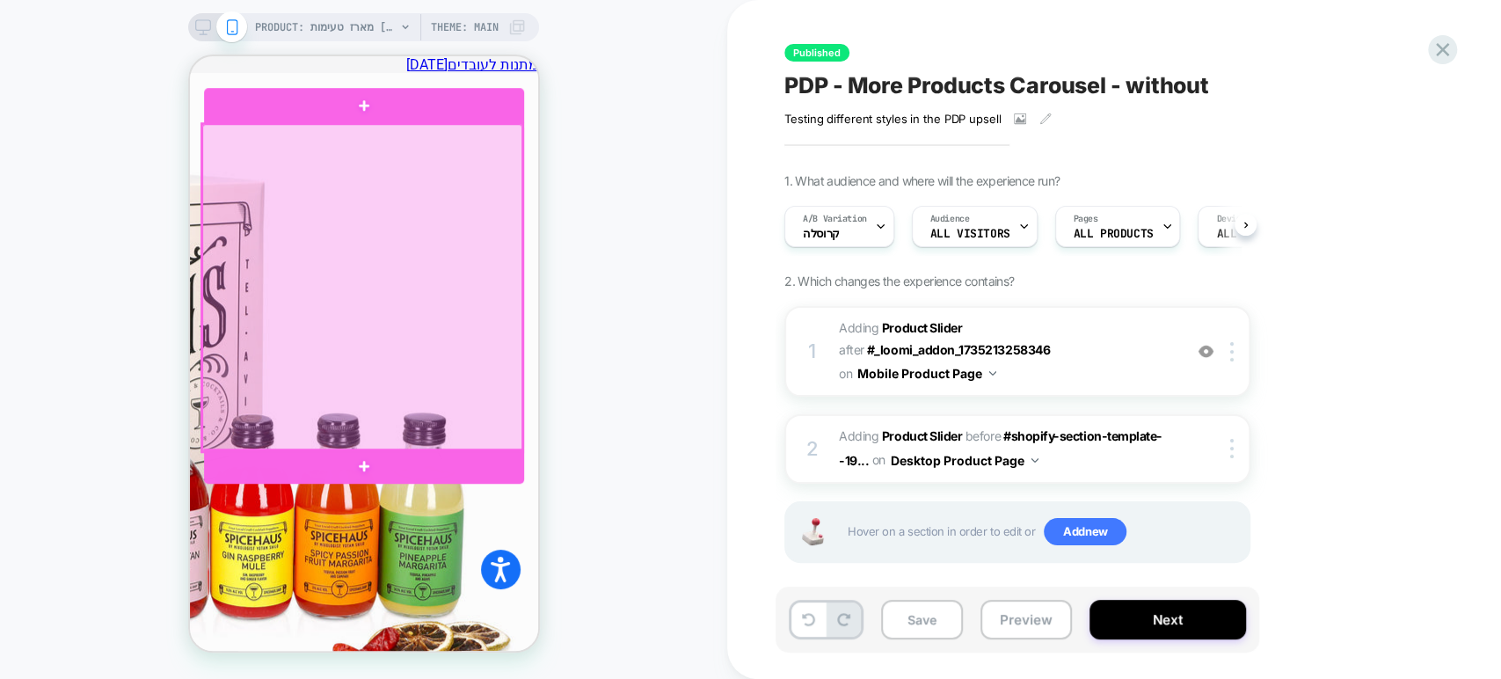
scroll to position [815, 0]
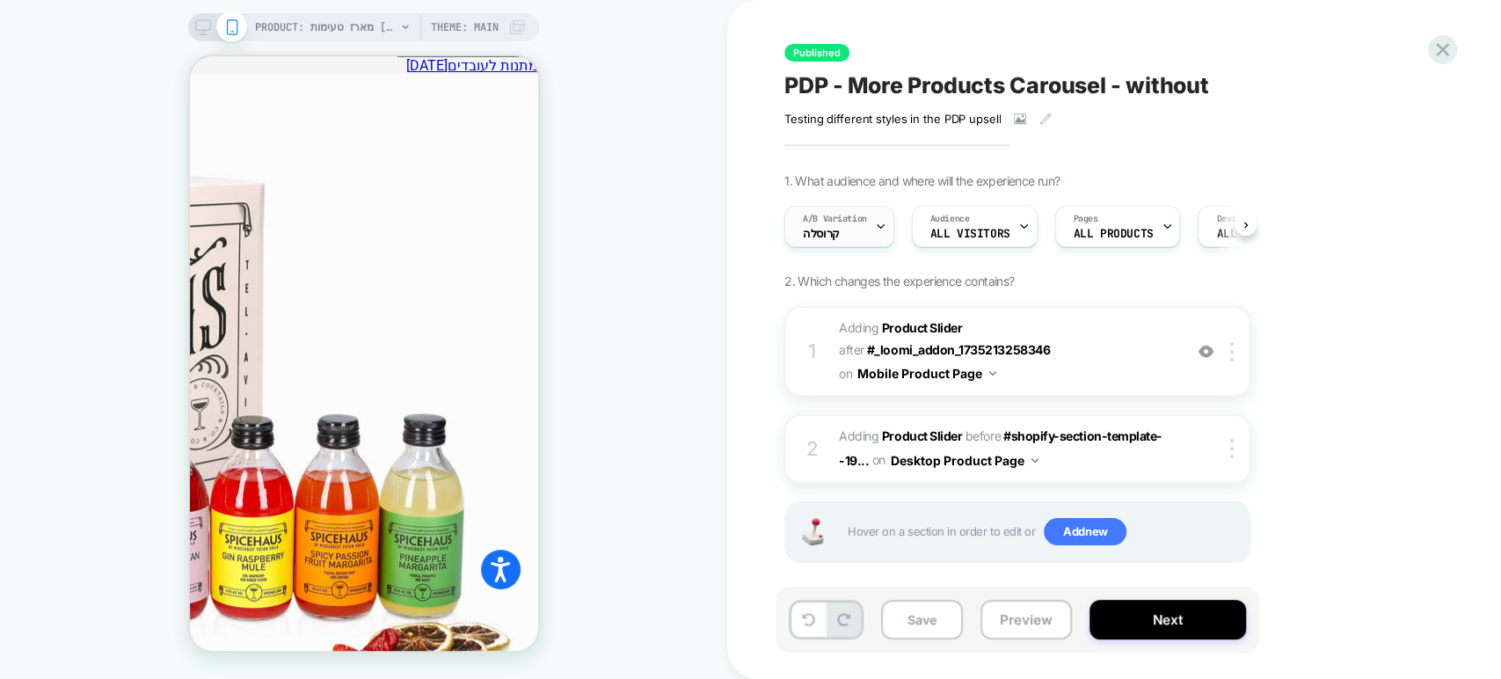
click at [867, 230] on div "A/B Variation קרוסלה" at bounding box center [834, 227] width 99 height 40
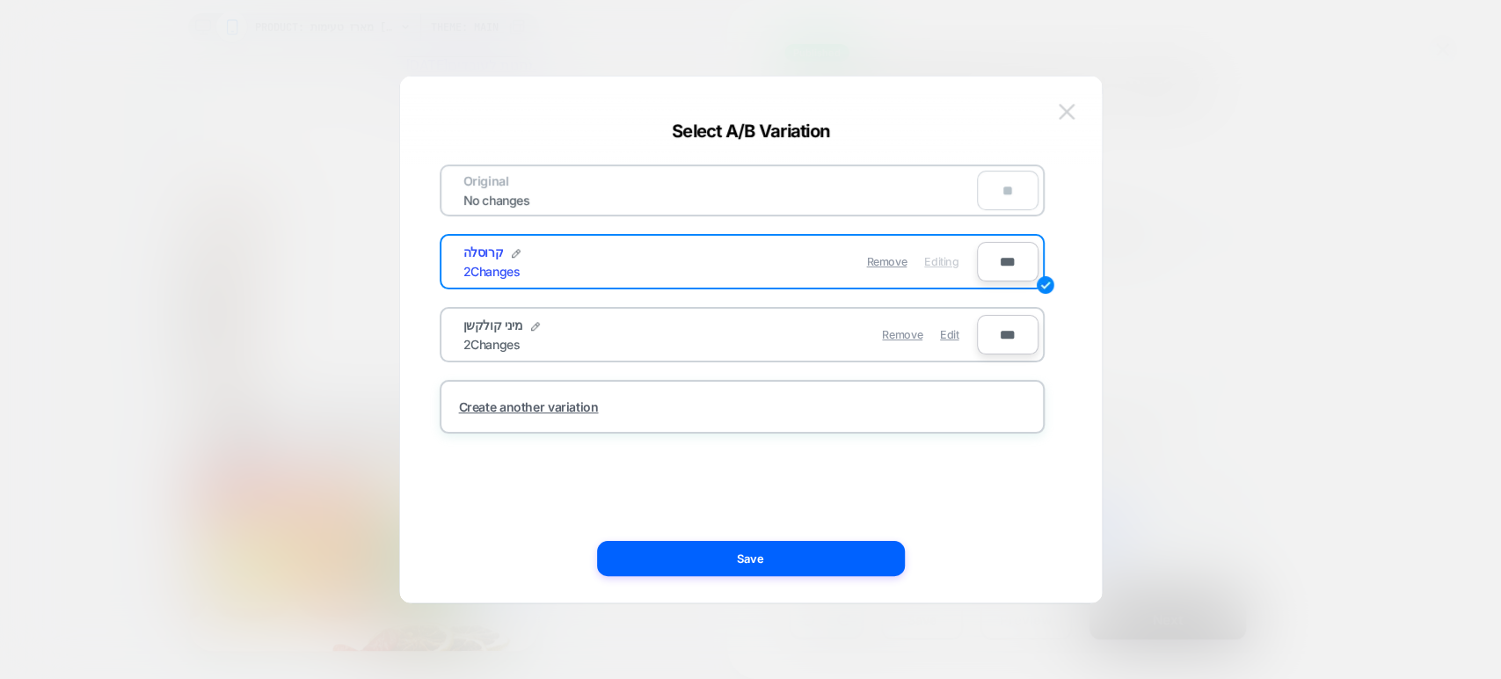
click at [1065, 116] on img at bounding box center [1067, 111] width 16 height 15
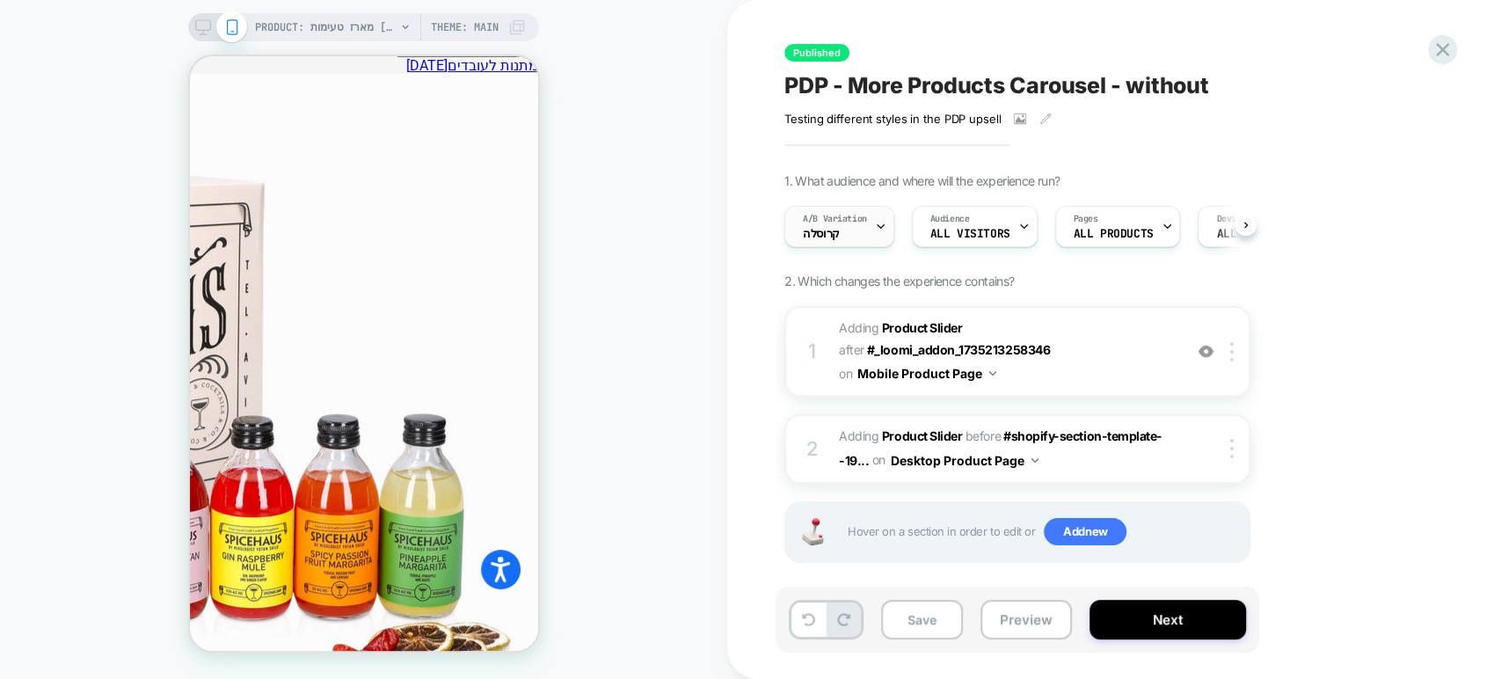
click at [839, 240] on div "A/B Variation קרוסלה" at bounding box center [834, 227] width 99 height 40
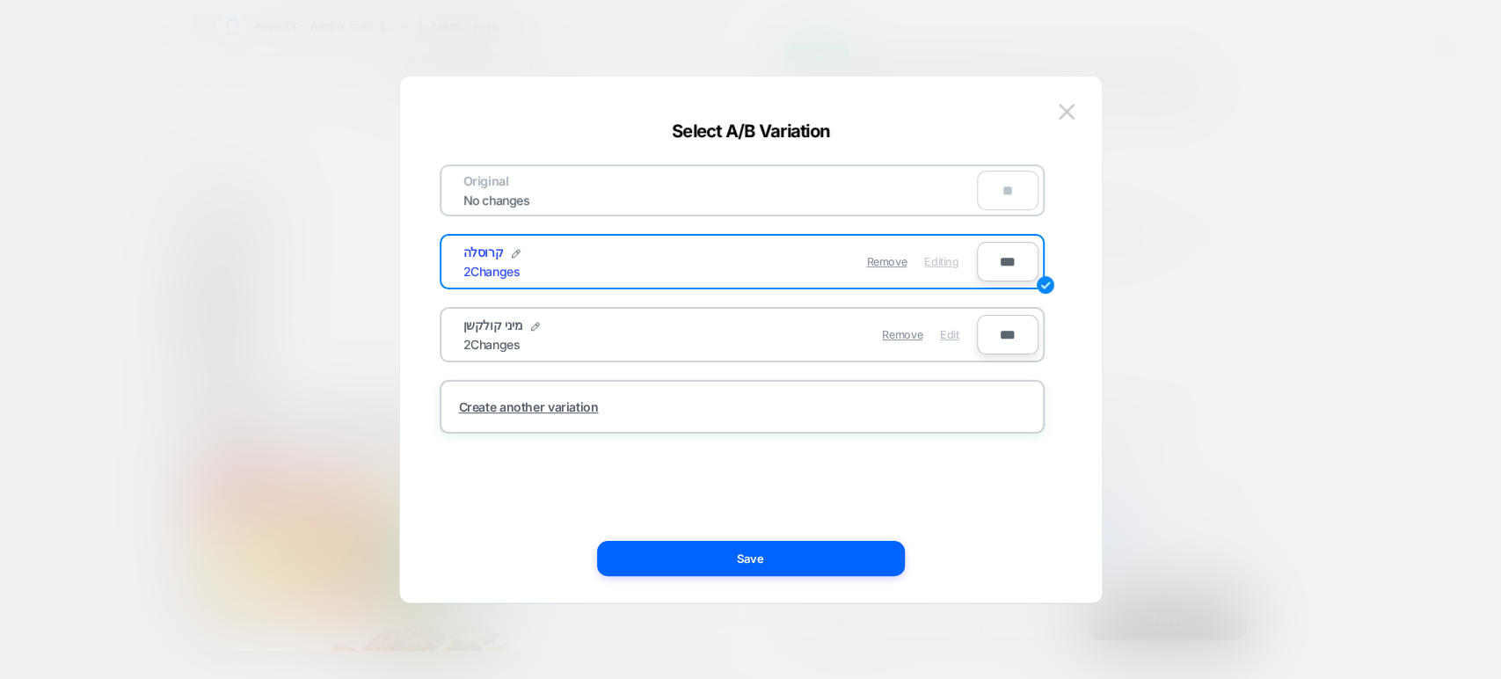
click at [953, 336] on span "Edit" at bounding box center [949, 334] width 18 height 13
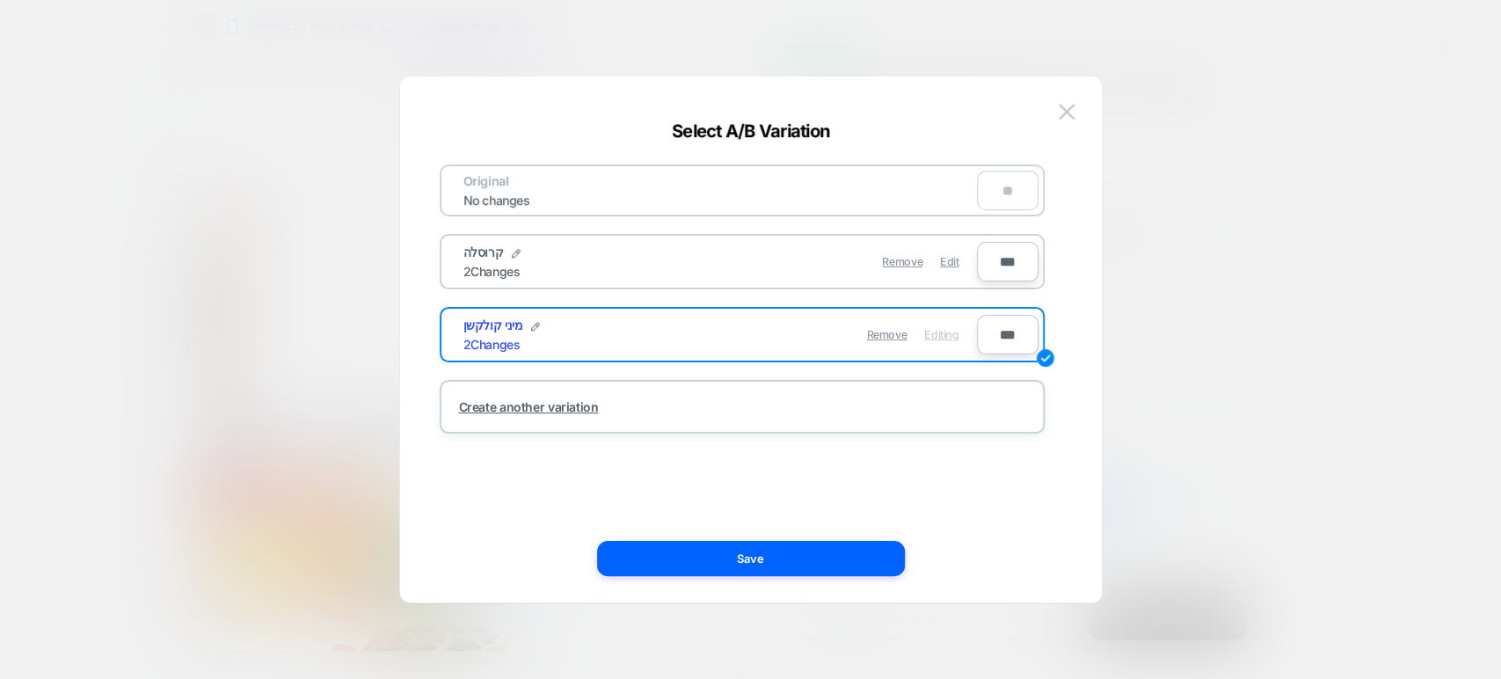
click at [1321, 339] on div at bounding box center [750, 339] width 1501 height 679
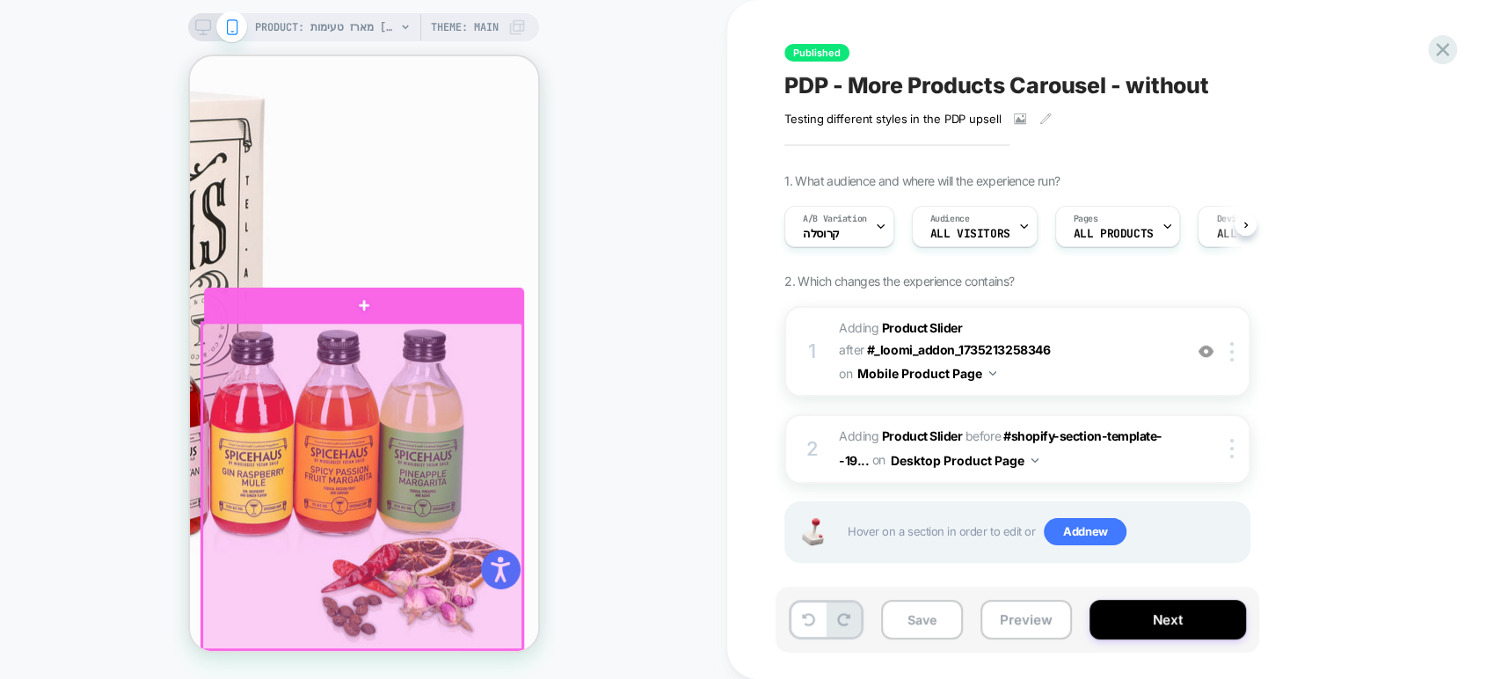
scroll to position [892, 0]
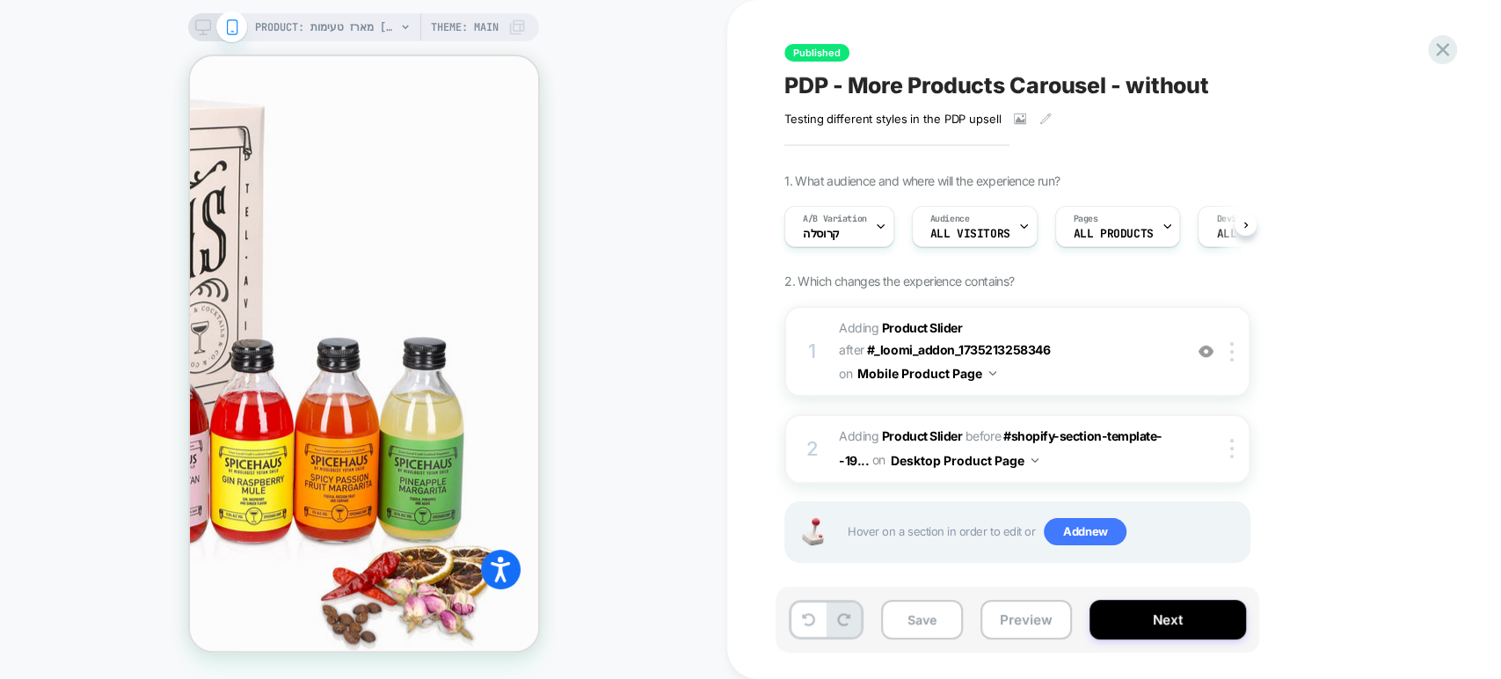
click at [675, 202] on div "PRODUCT: מארז טעימות [tasting gift box] PRODUCT: מארז טעימות [tasting gift box]…" at bounding box center [363, 340] width 727 height 644
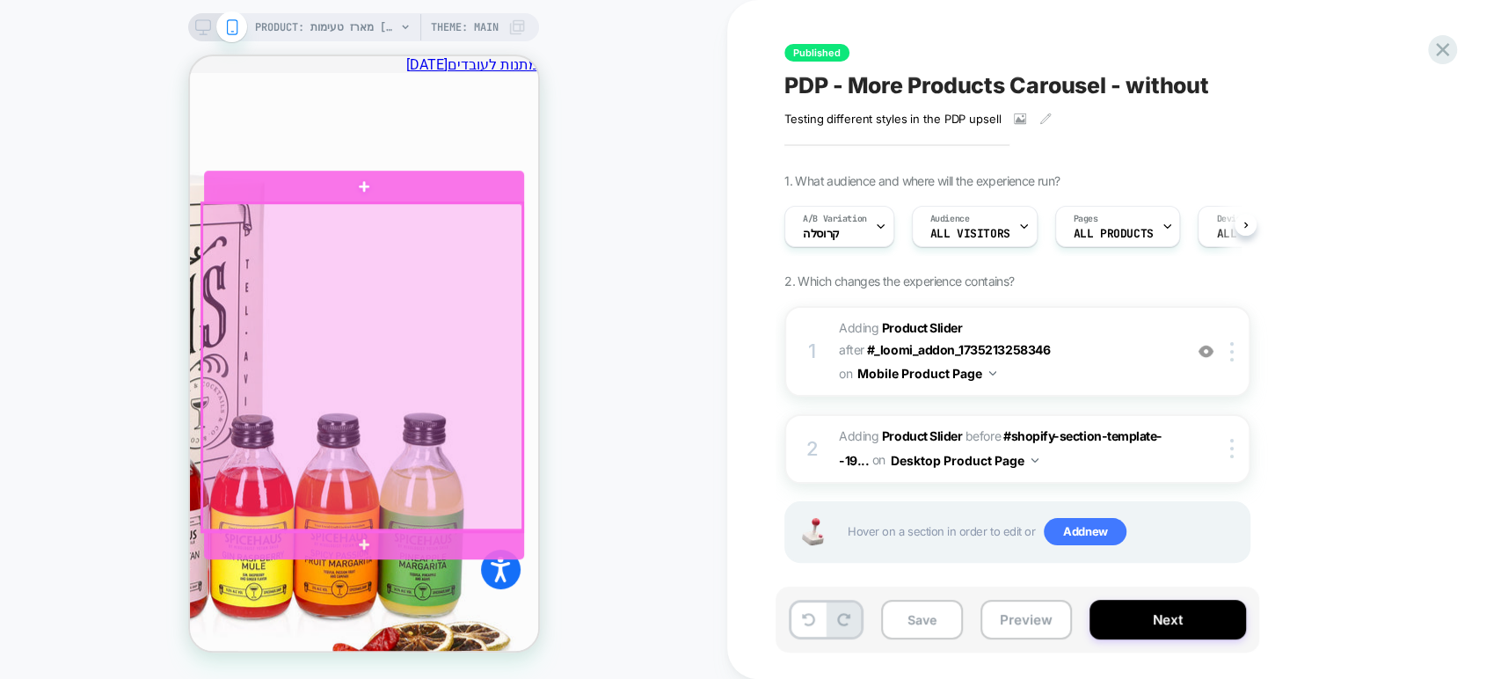
scroll to position [816, 0]
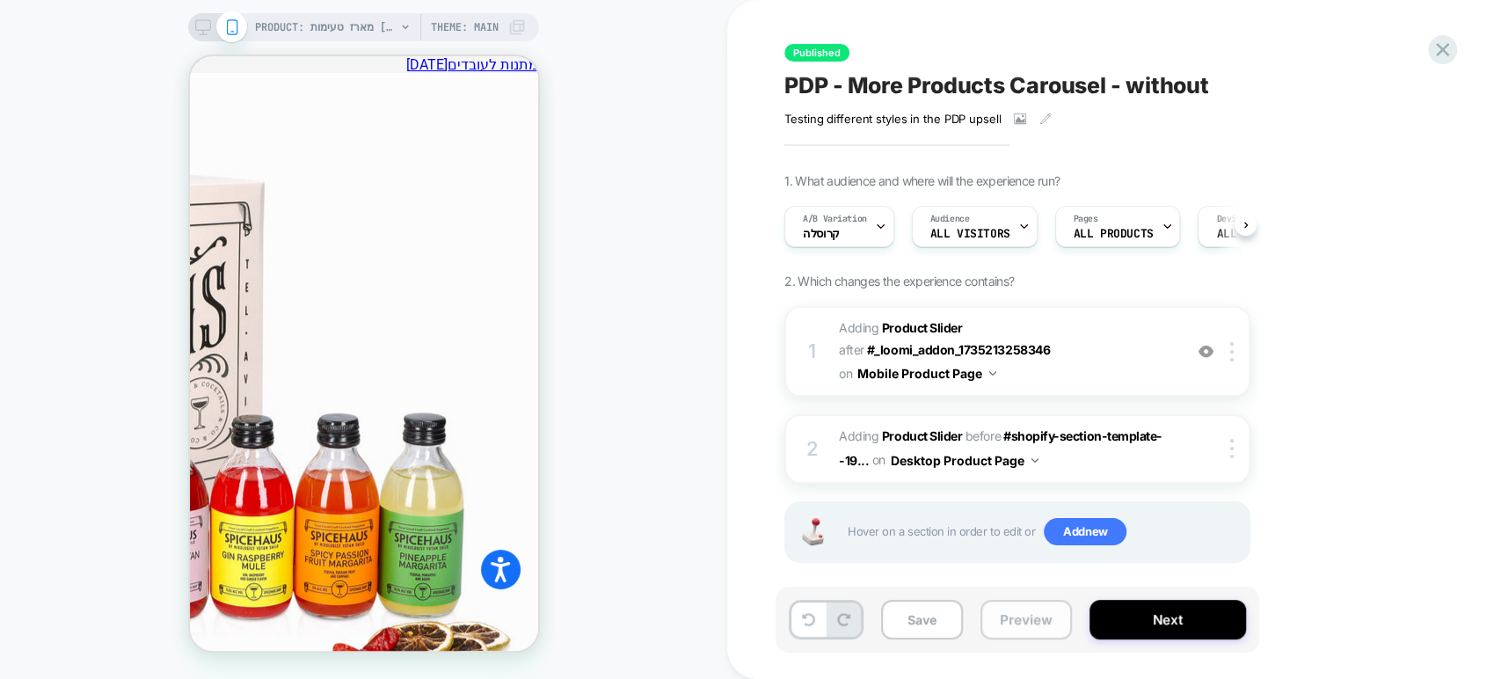
click at [1009, 617] on button "Preview" at bounding box center [1025, 620] width 91 height 40
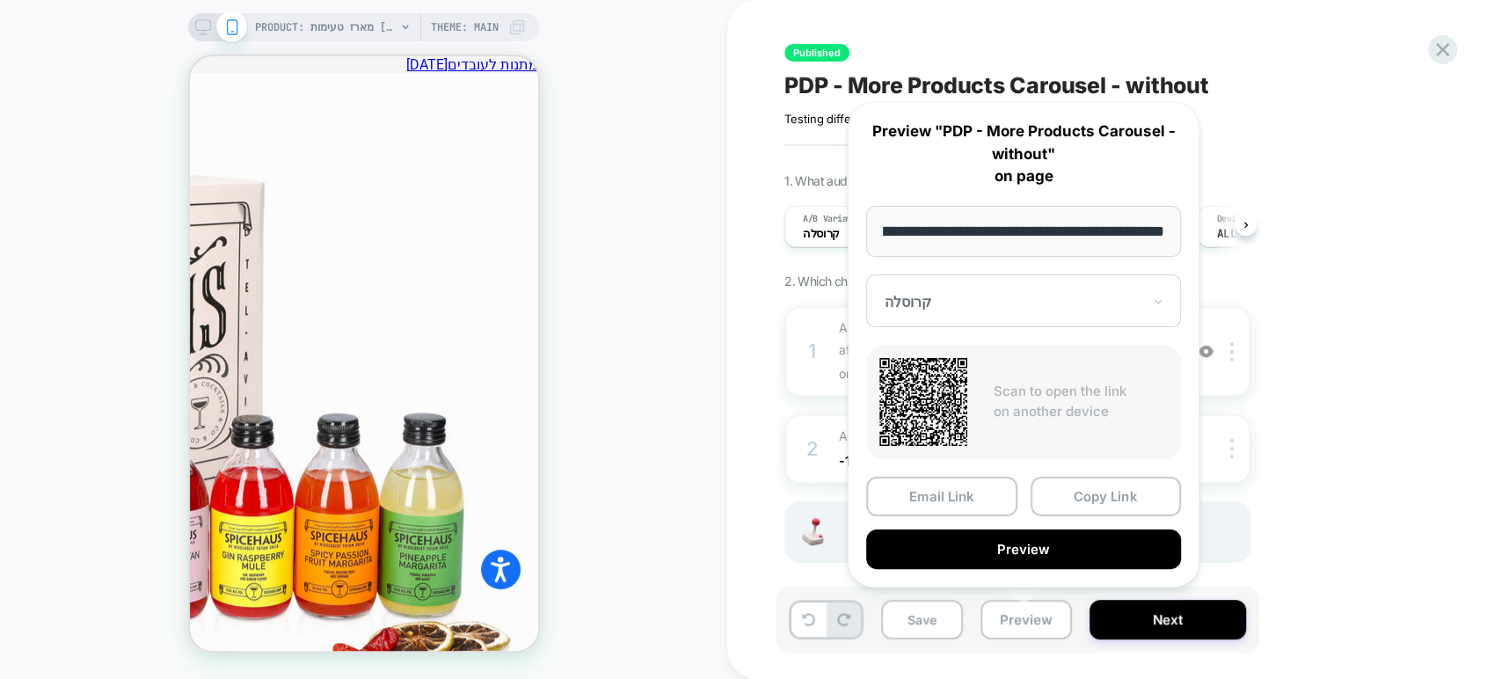
scroll to position [0, 0]
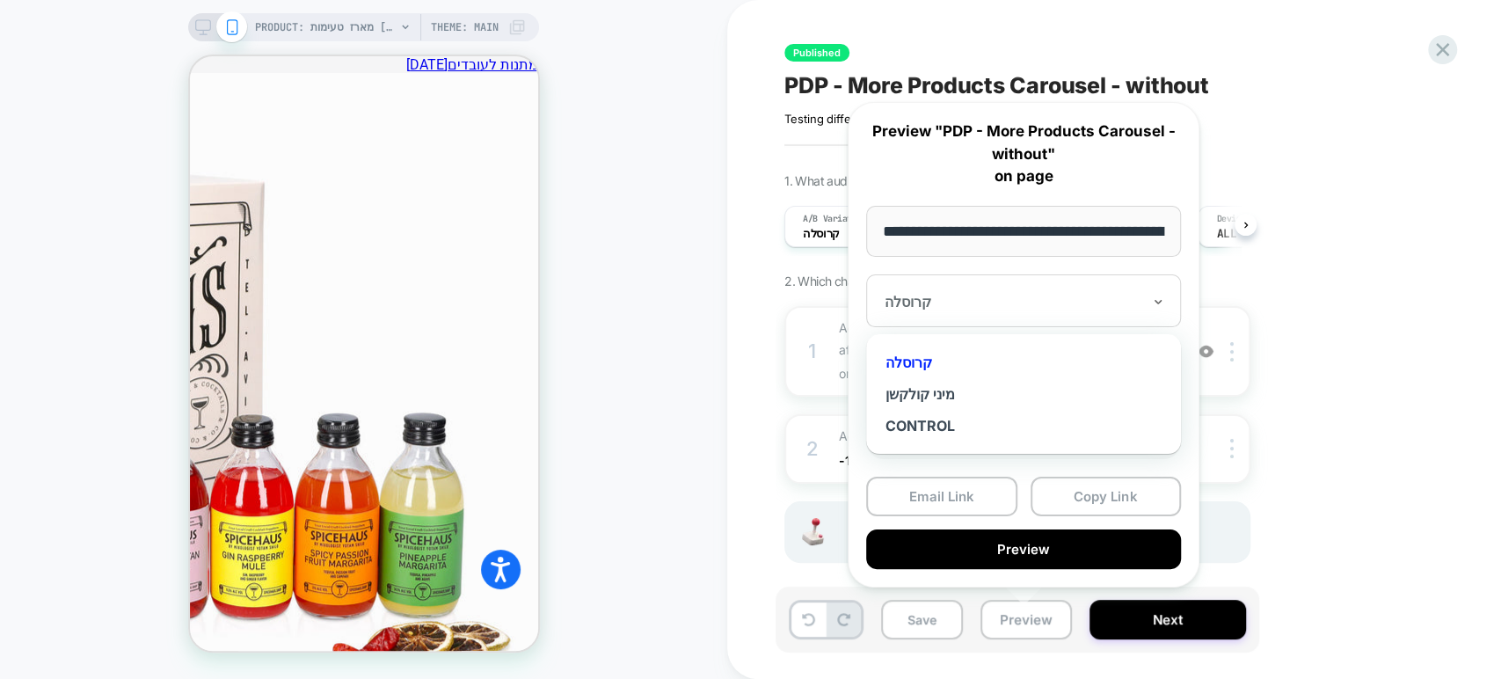
click at [1020, 299] on div at bounding box center [1013, 302] width 257 height 18
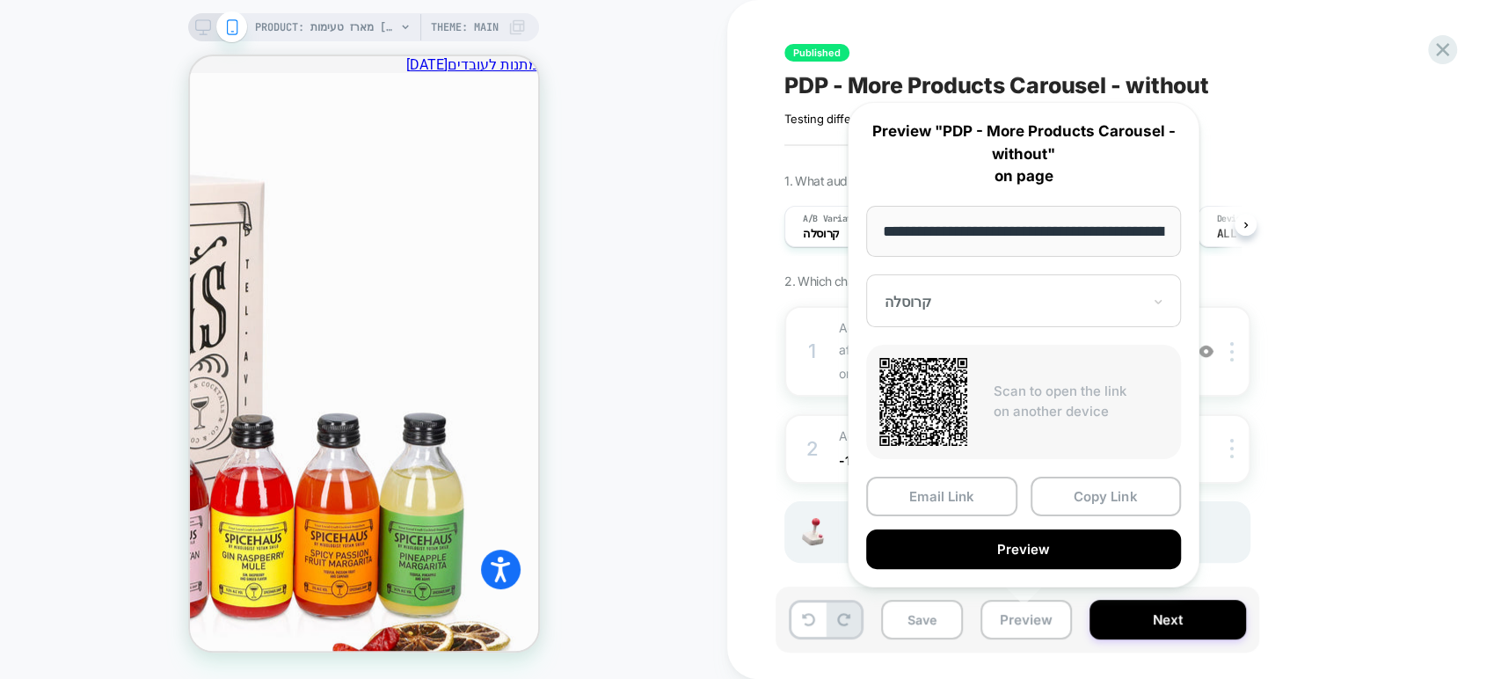
click at [1338, 308] on div "1. What audience and where will the experience run? A/B Variation קרוסלה Audien…" at bounding box center [1105, 390] width 642 height 434
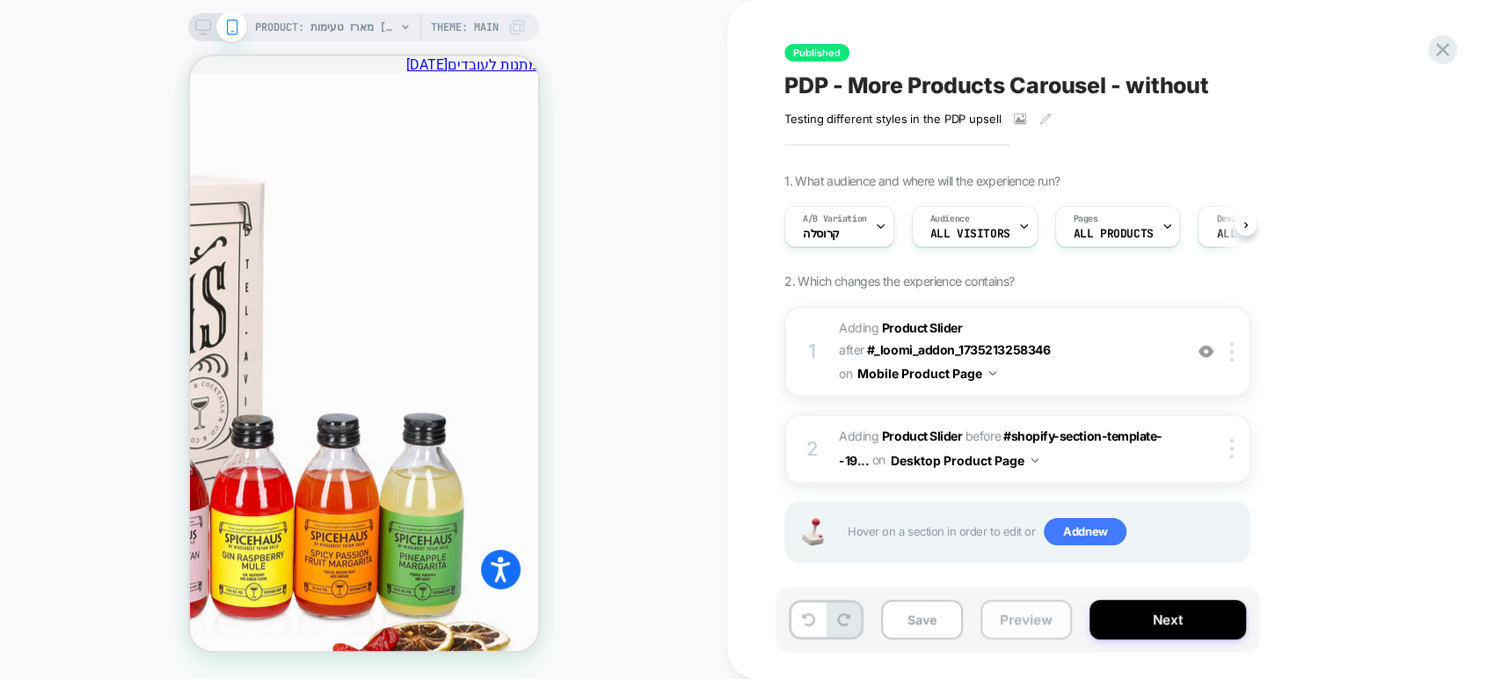
click at [1025, 624] on button "Preview" at bounding box center [1025, 620] width 91 height 40
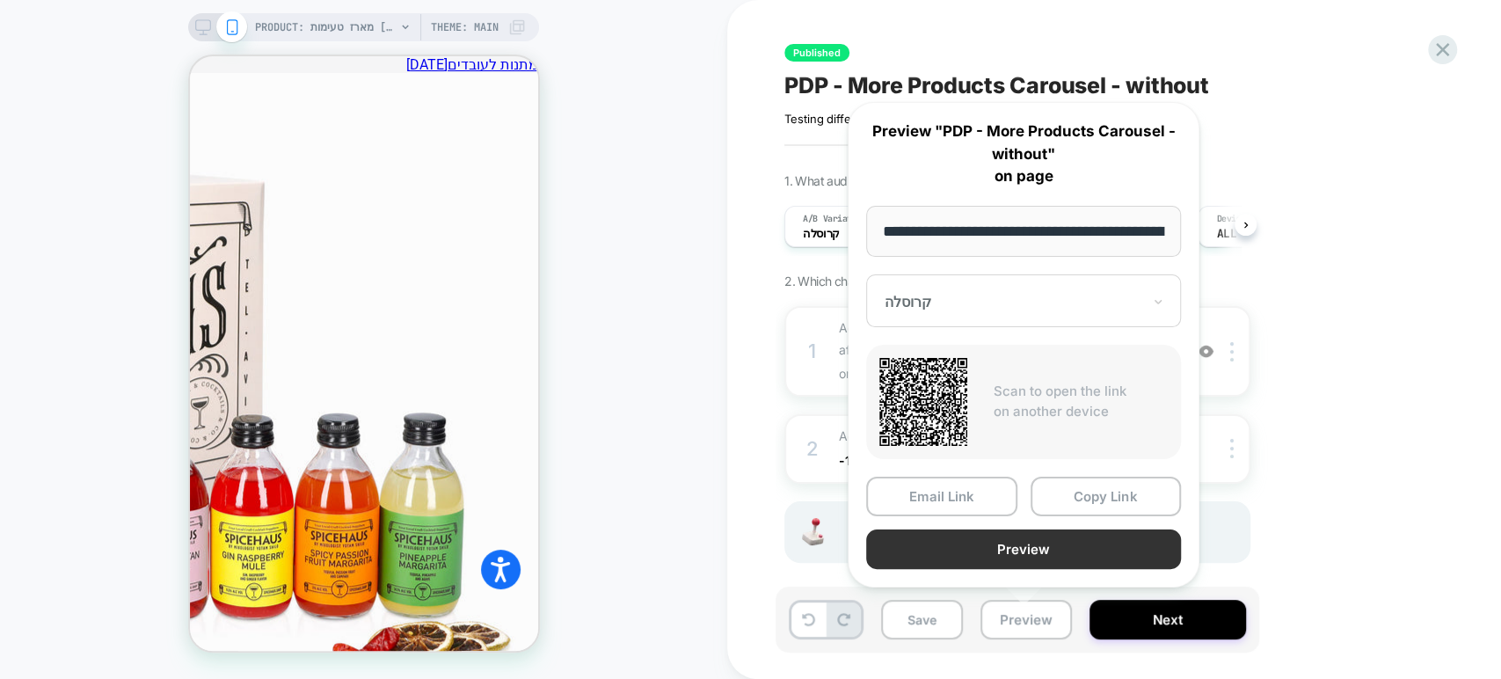
click at [1052, 539] on button "Preview" at bounding box center [1023, 549] width 315 height 40
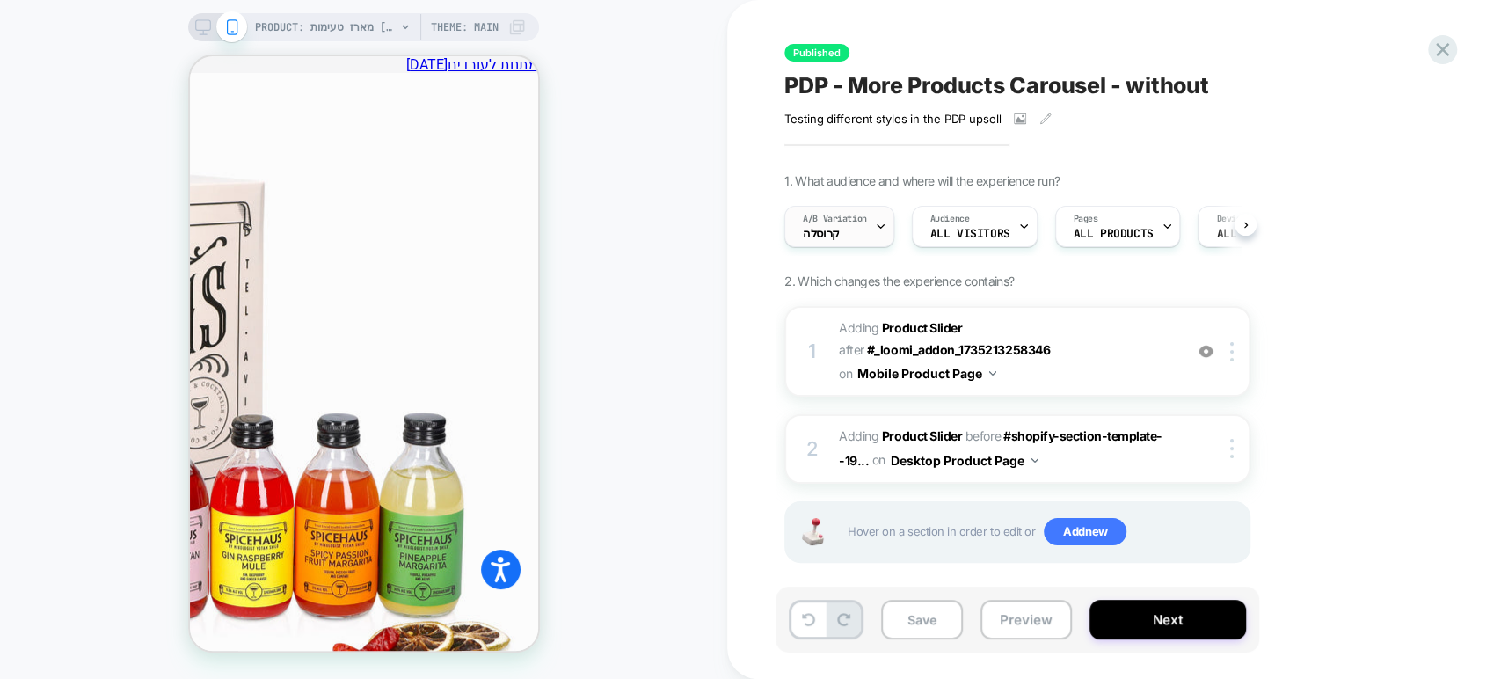
click at [845, 223] on span "A/B Variation" at bounding box center [835, 219] width 64 height 12
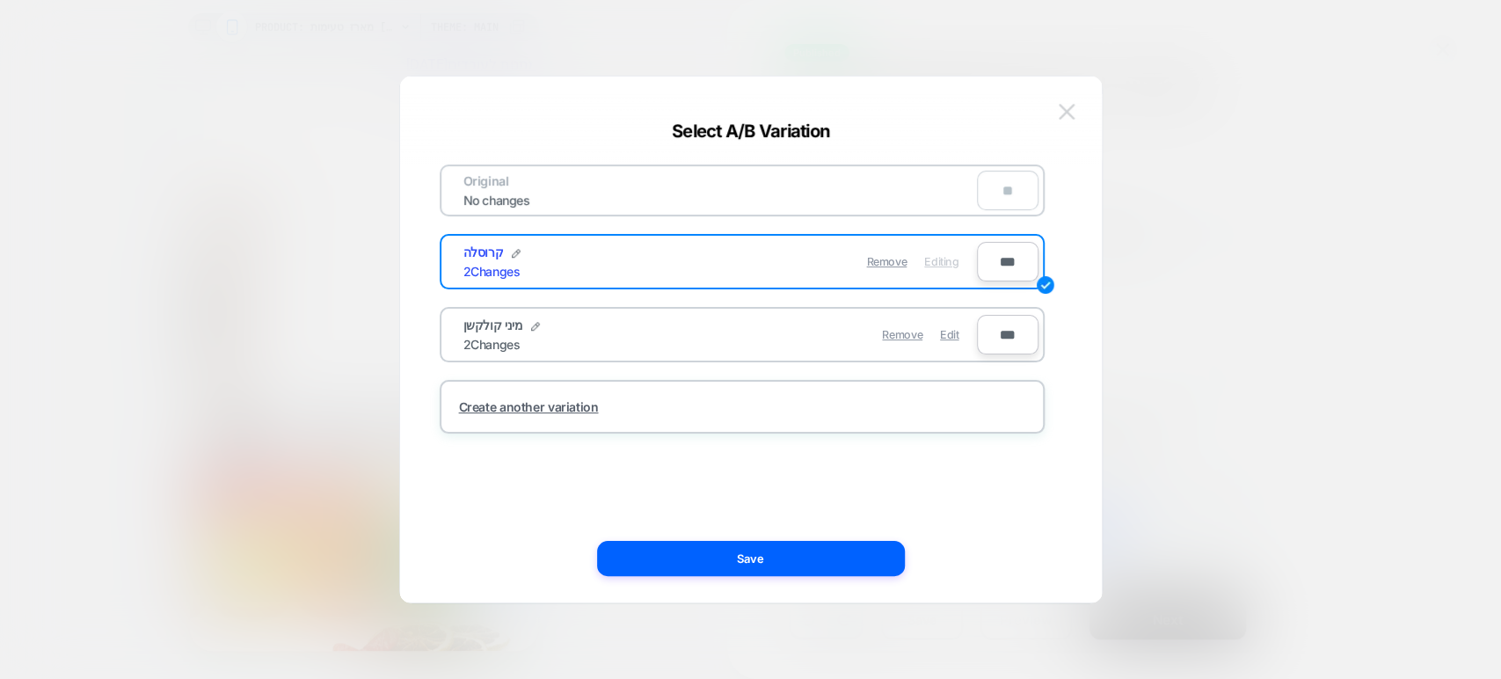
click at [1068, 117] on img at bounding box center [1067, 111] width 16 height 15
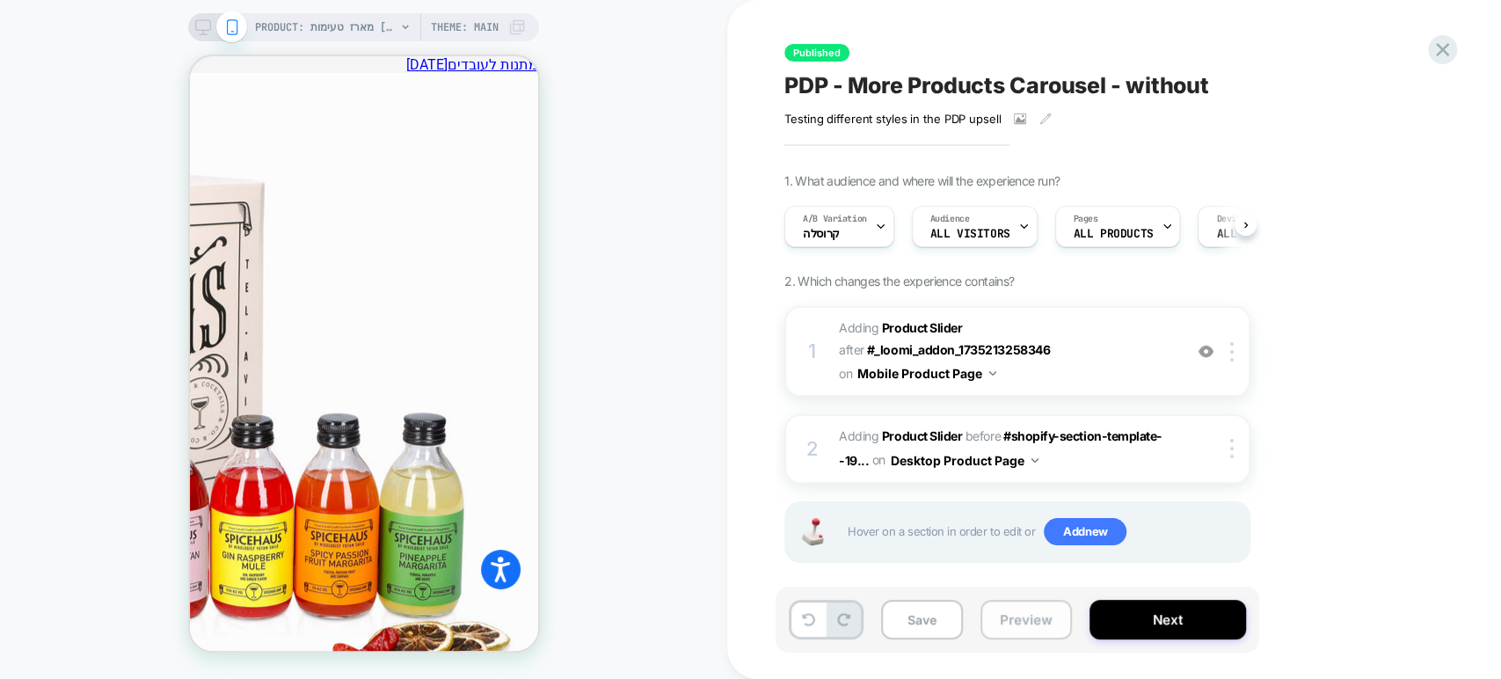
click at [1002, 610] on button "Preview" at bounding box center [1025, 620] width 91 height 40
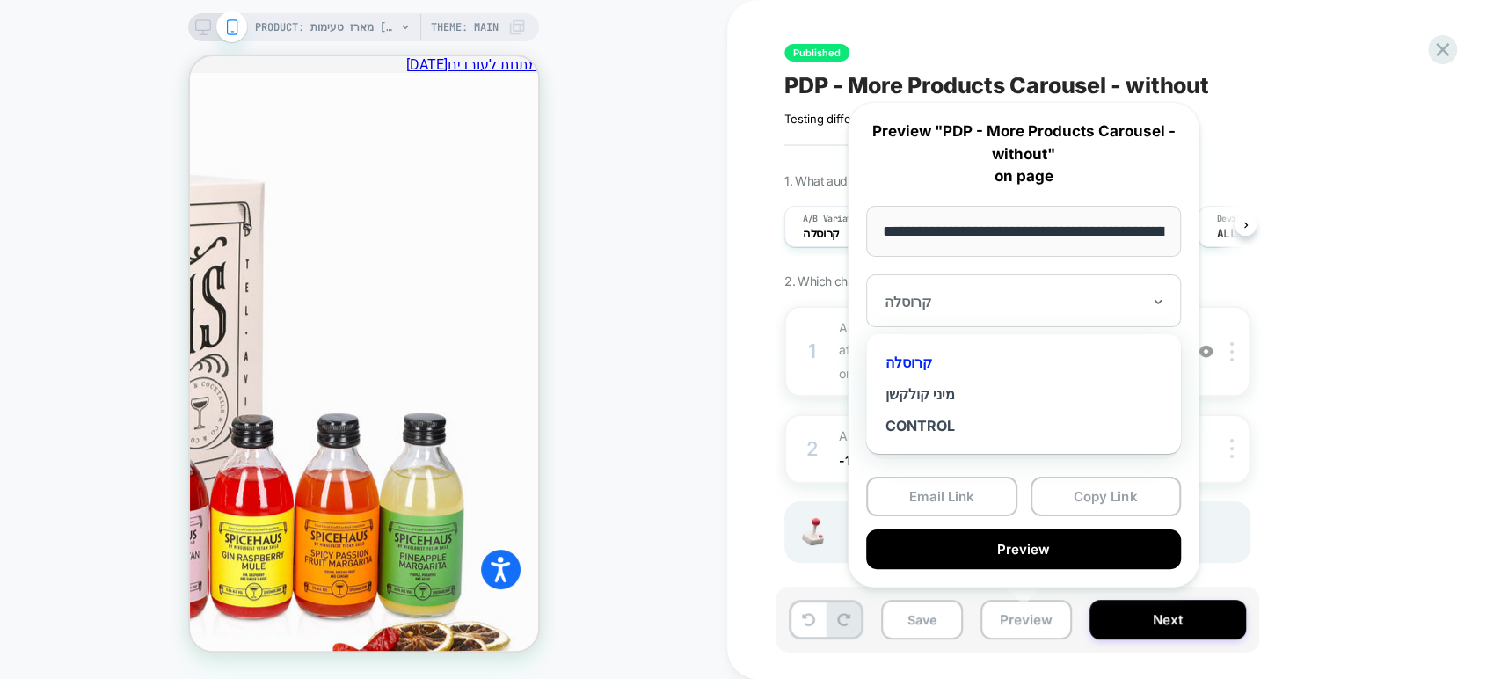
click at [1020, 294] on div at bounding box center [1013, 302] width 257 height 18
click at [948, 391] on div "מיני קולקשן" at bounding box center [1023, 394] width 297 height 32
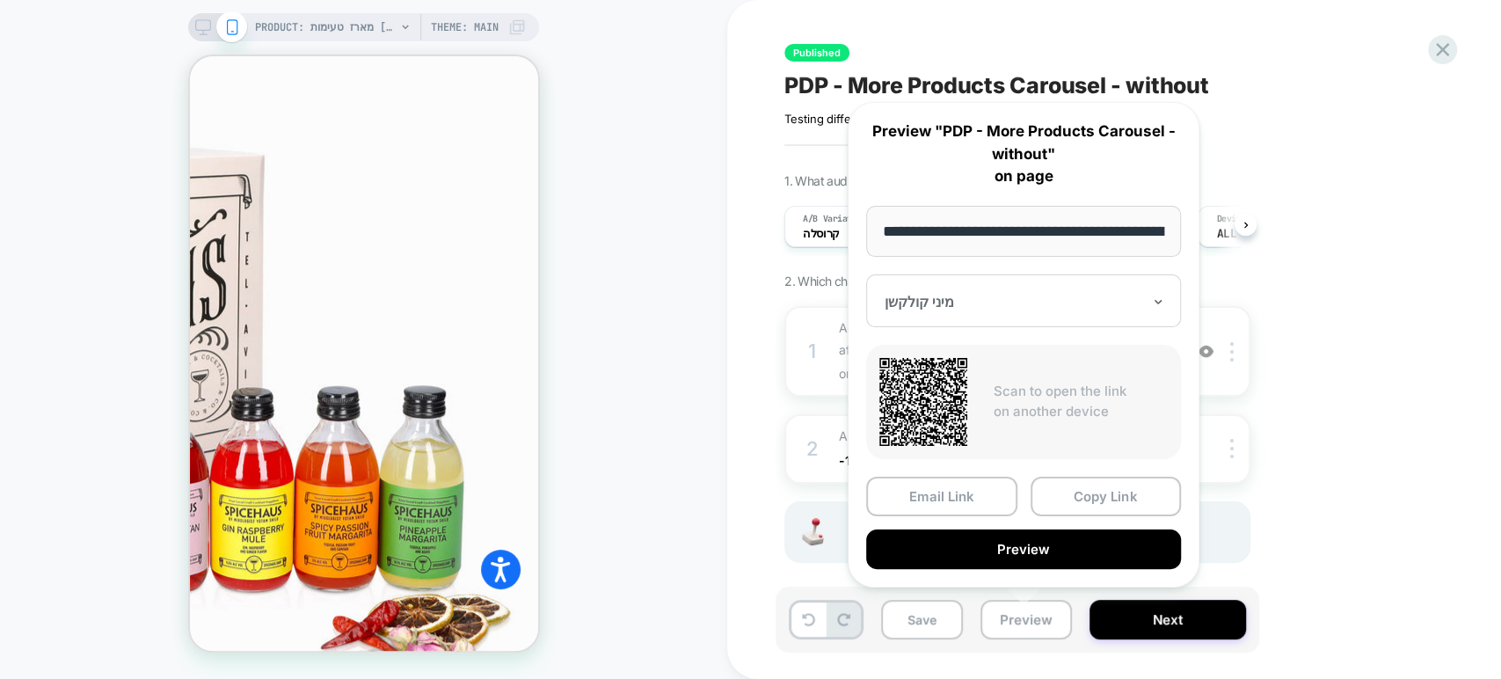
scroll to position [836, 0]
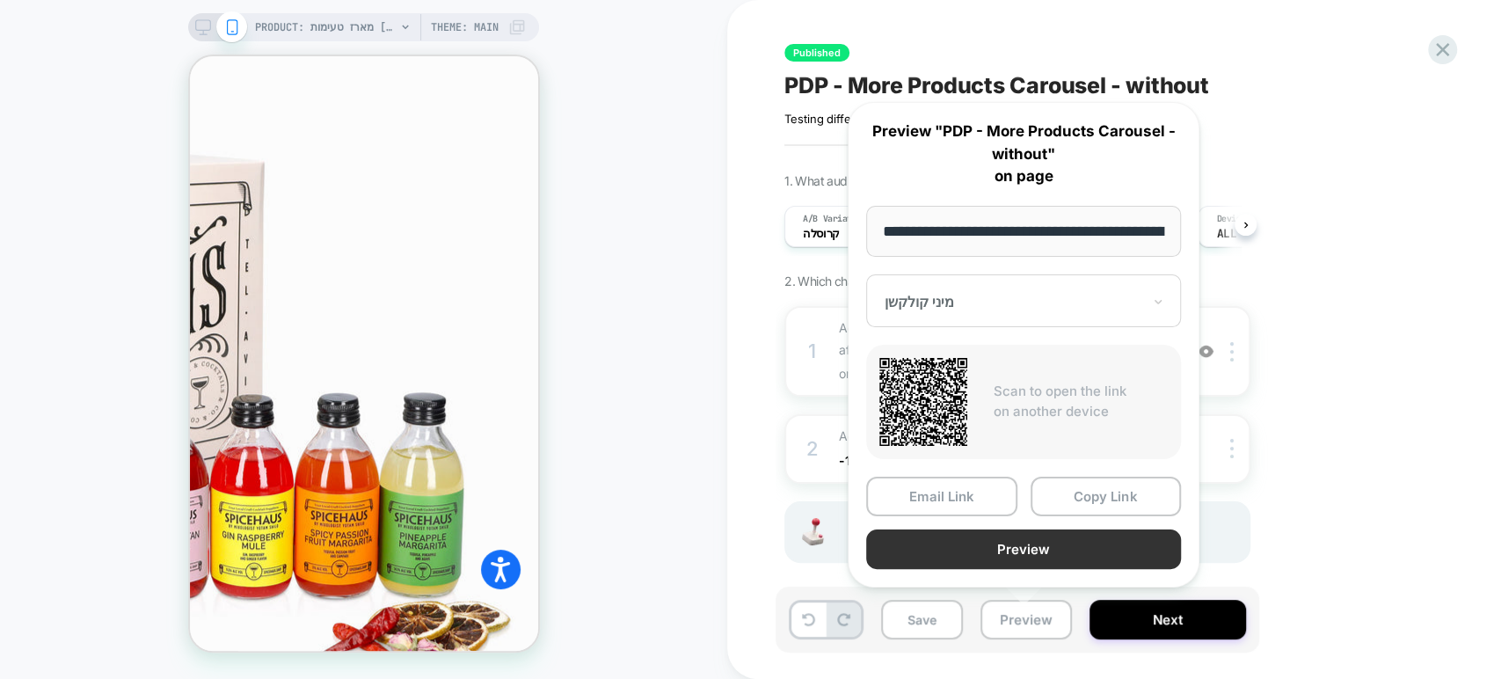
click at [1090, 543] on button "Preview" at bounding box center [1023, 549] width 315 height 40
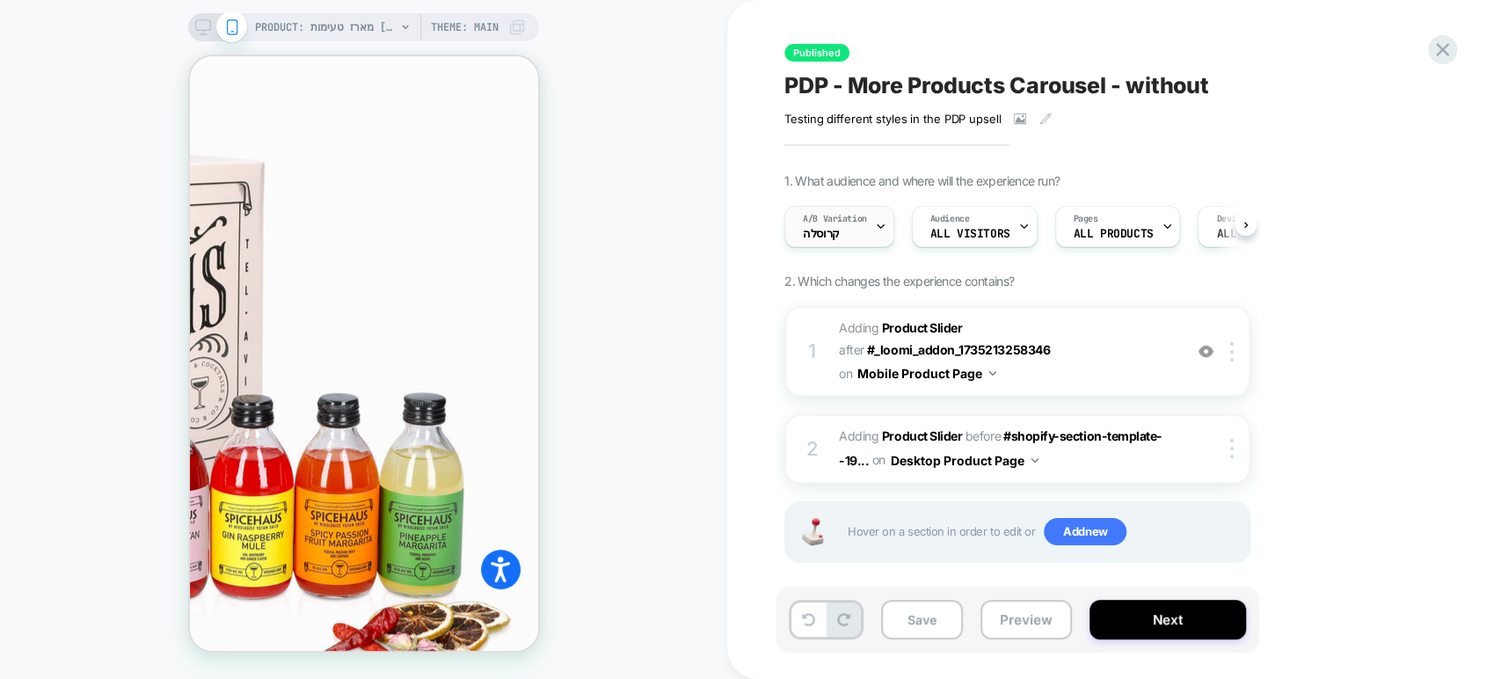
click at [865, 240] on div "A/B Variation קרוסלה" at bounding box center [834, 227] width 99 height 40
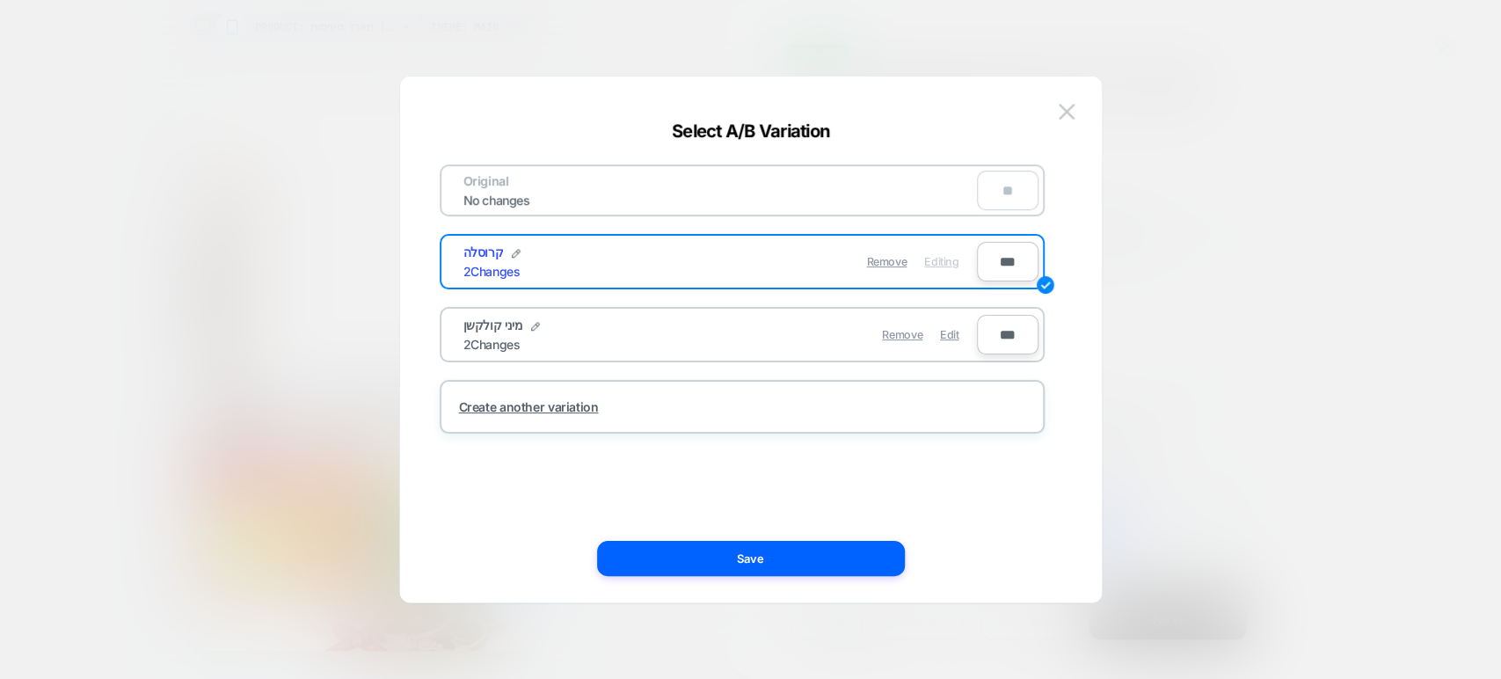
click at [1252, 287] on div at bounding box center [750, 339] width 1501 height 679
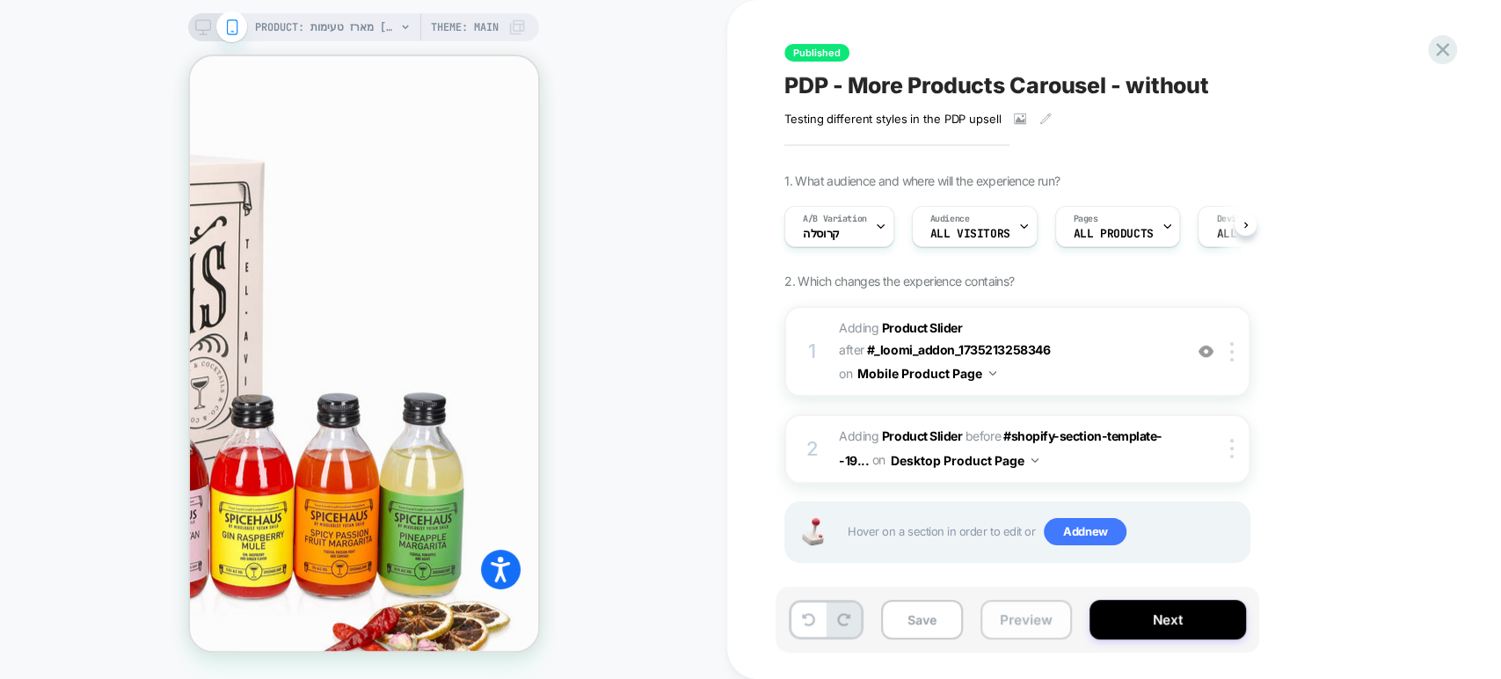
click at [1008, 608] on button "Preview" at bounding box center [1025, 620] width 91 height 40
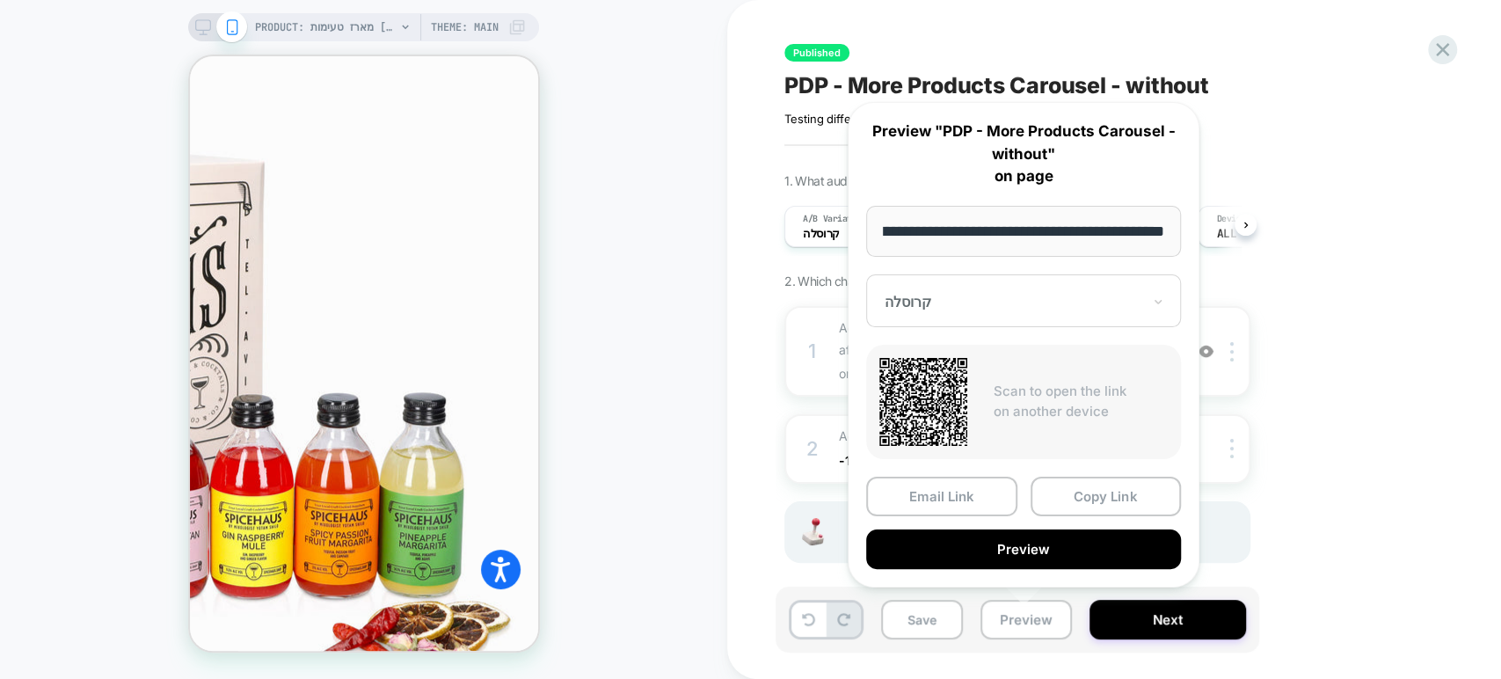
scroll to position [0, 0]
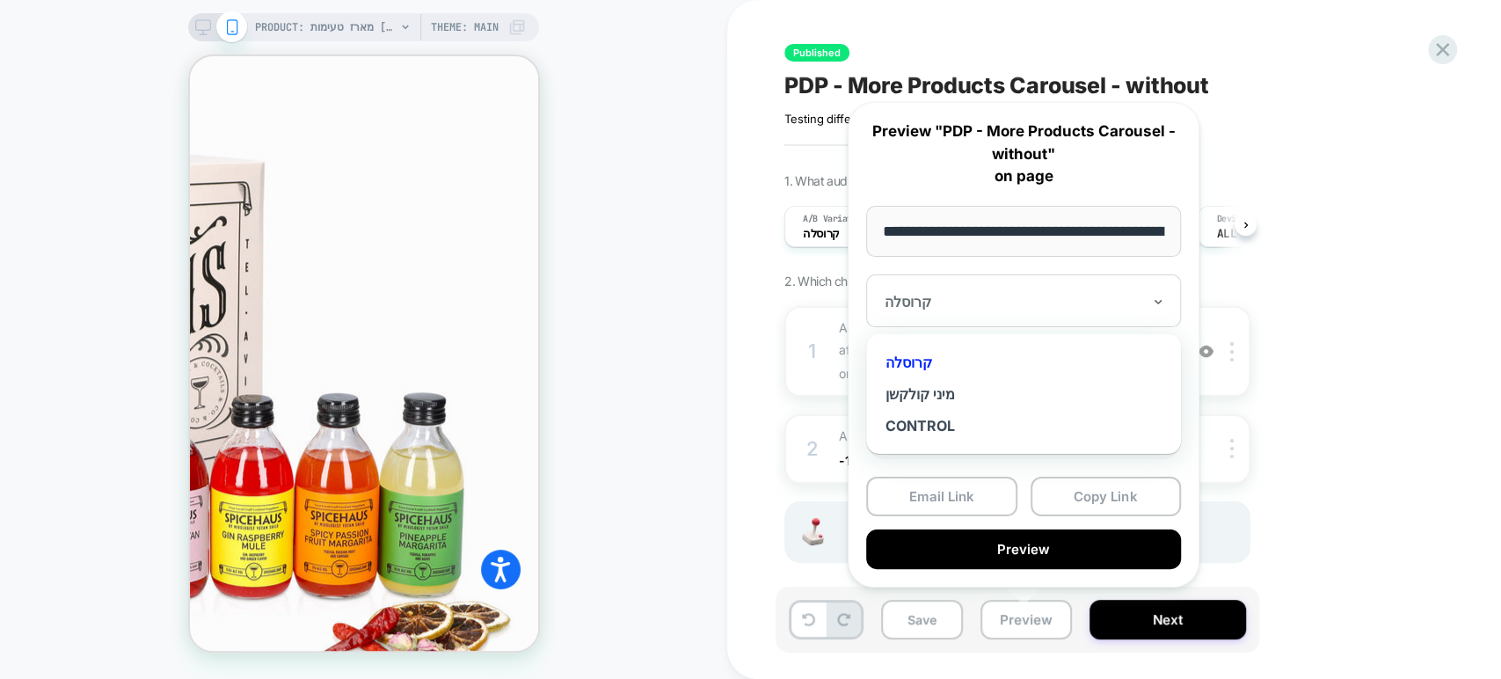
click at [994, 296] on div at bounding box center [1013, 302] width 257 height 18
click at [943, 390] on div "מיני קולקשן" at bounding box center [1023, 394] width 297 height 32
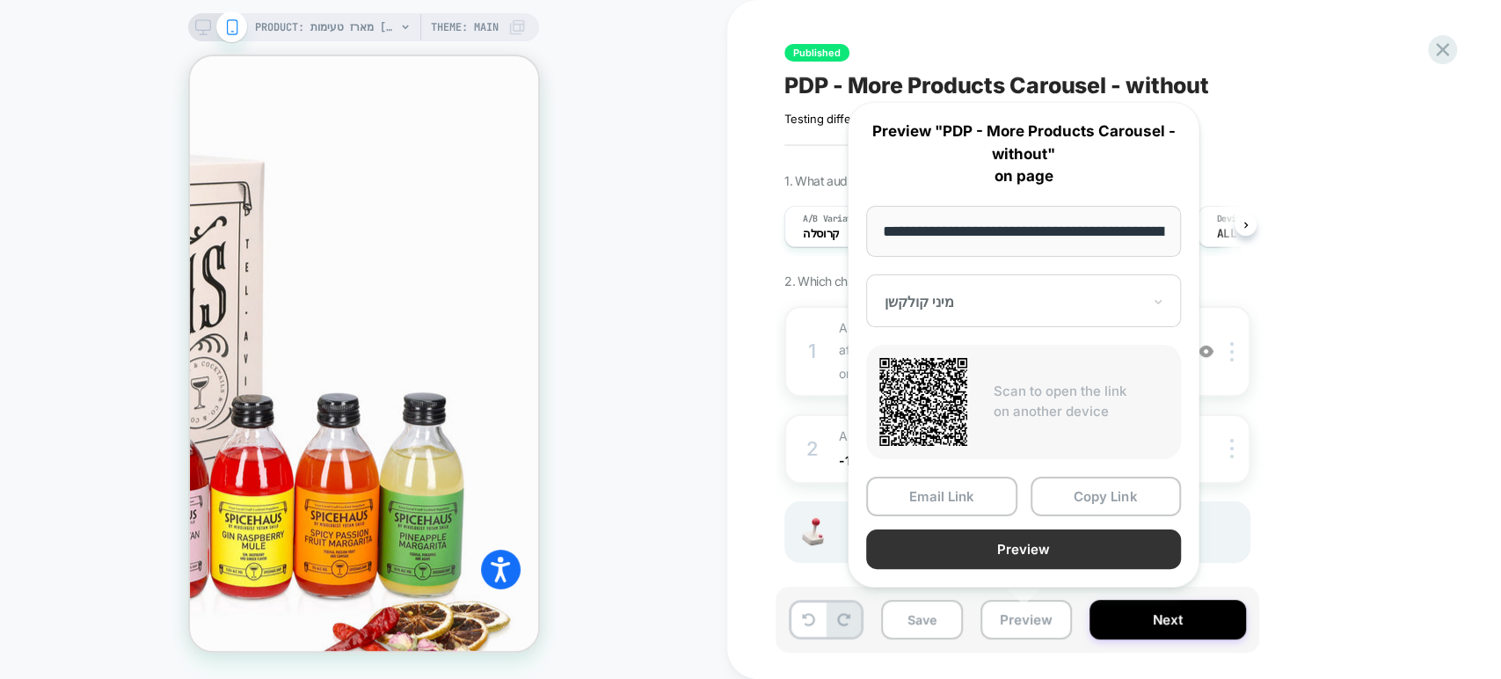
click at [1090, 536] on button "Preview" at bounding box center [1023, 549] width 315 height 40
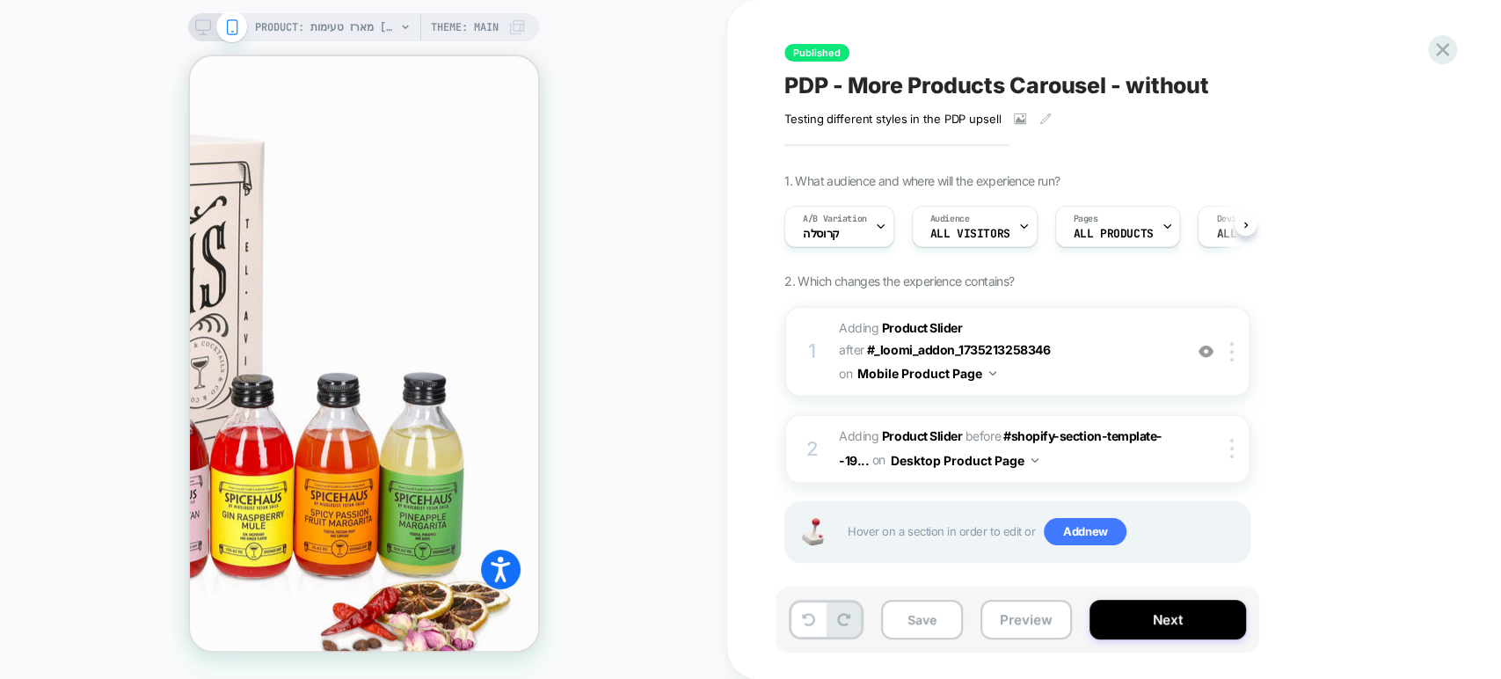
scroll to position [839, 0]
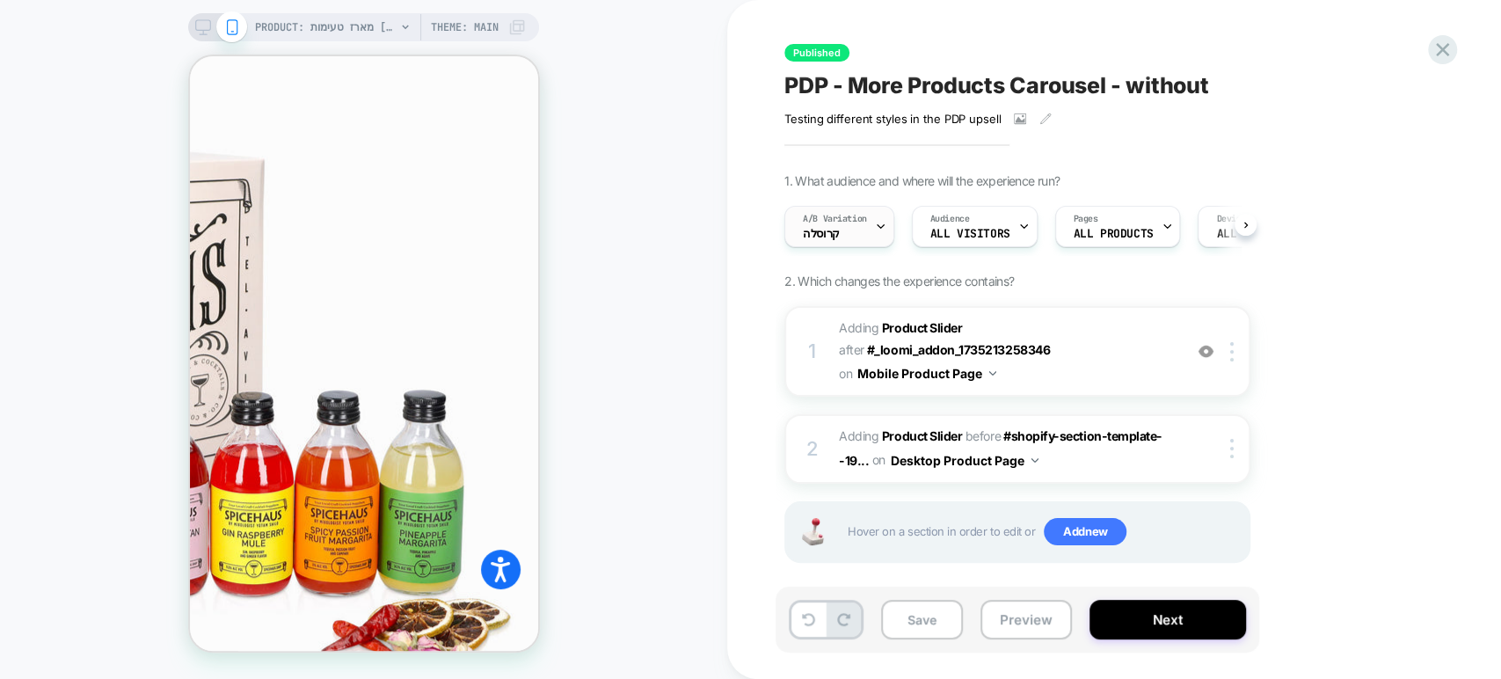
click at [849, 237] on div "A/B Variation קרוסלה" at bounding box center [834, 227] width 99 height 40
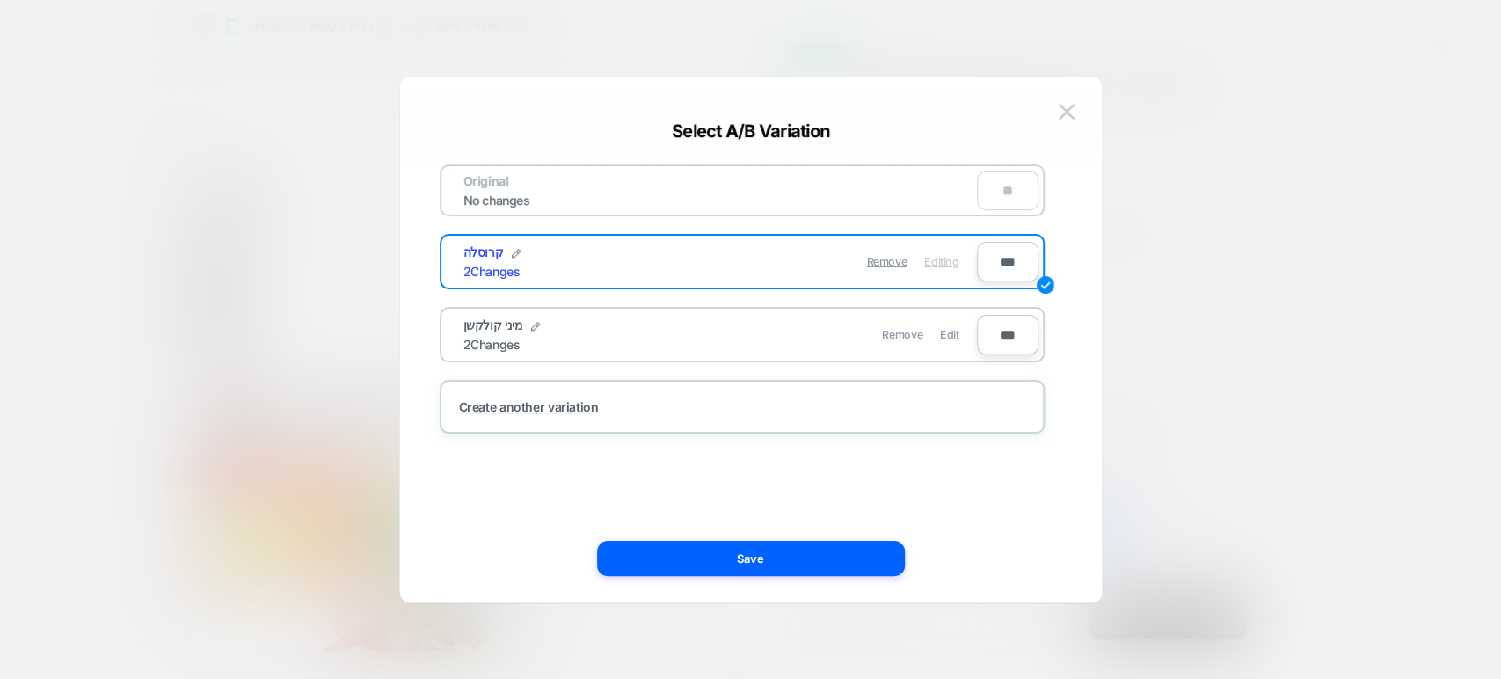
click at [1195, 141] on div at bounding box center [750, 339] width 1501 height 679
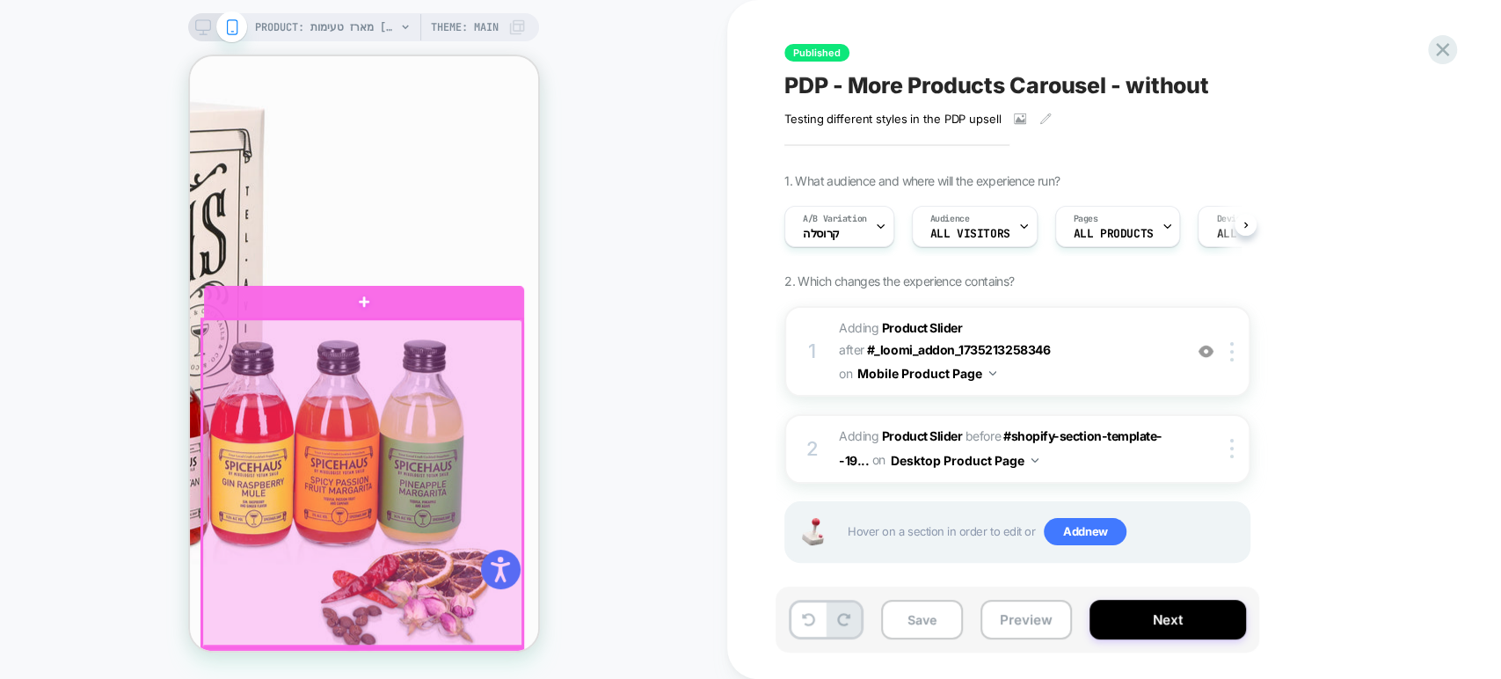
scroll to position [879, 0]
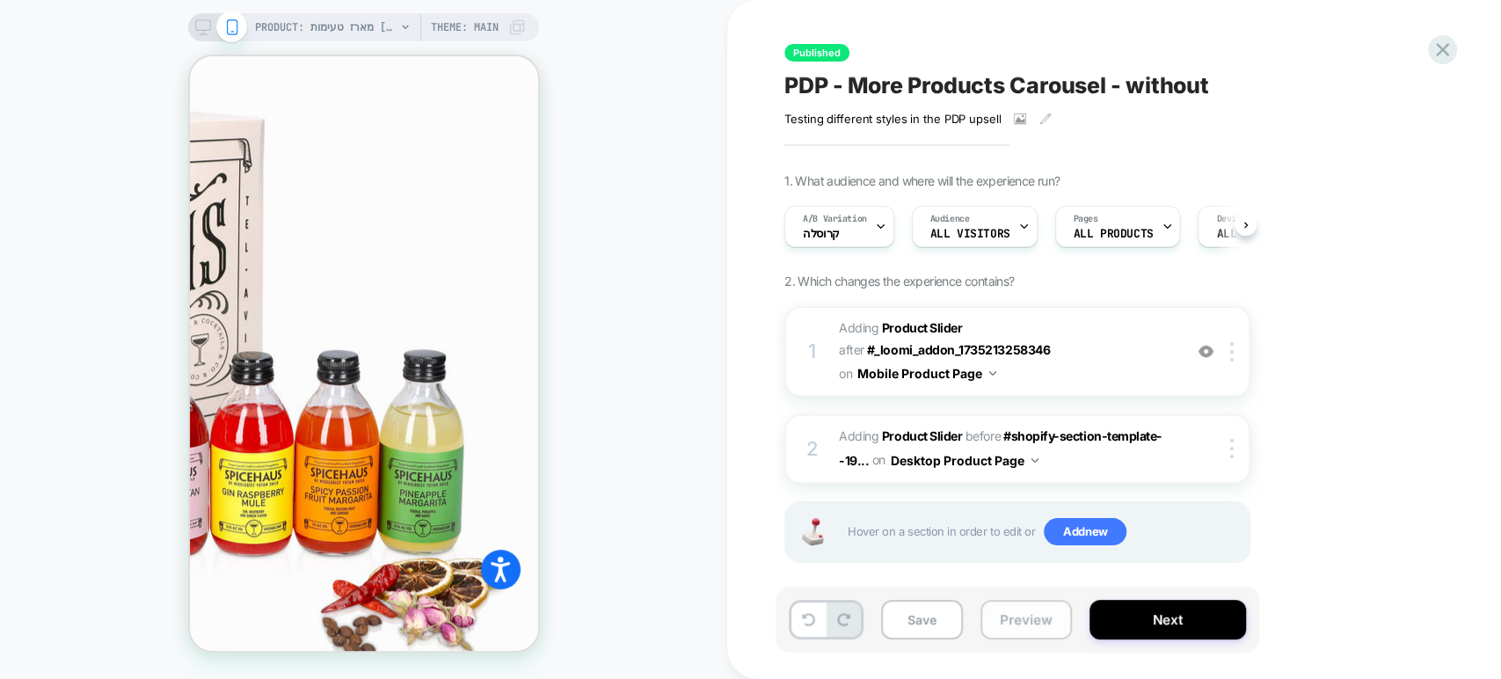
click at [1006, 607] on button "Preview" at bounding box center [1025, 620] width 91 height 40
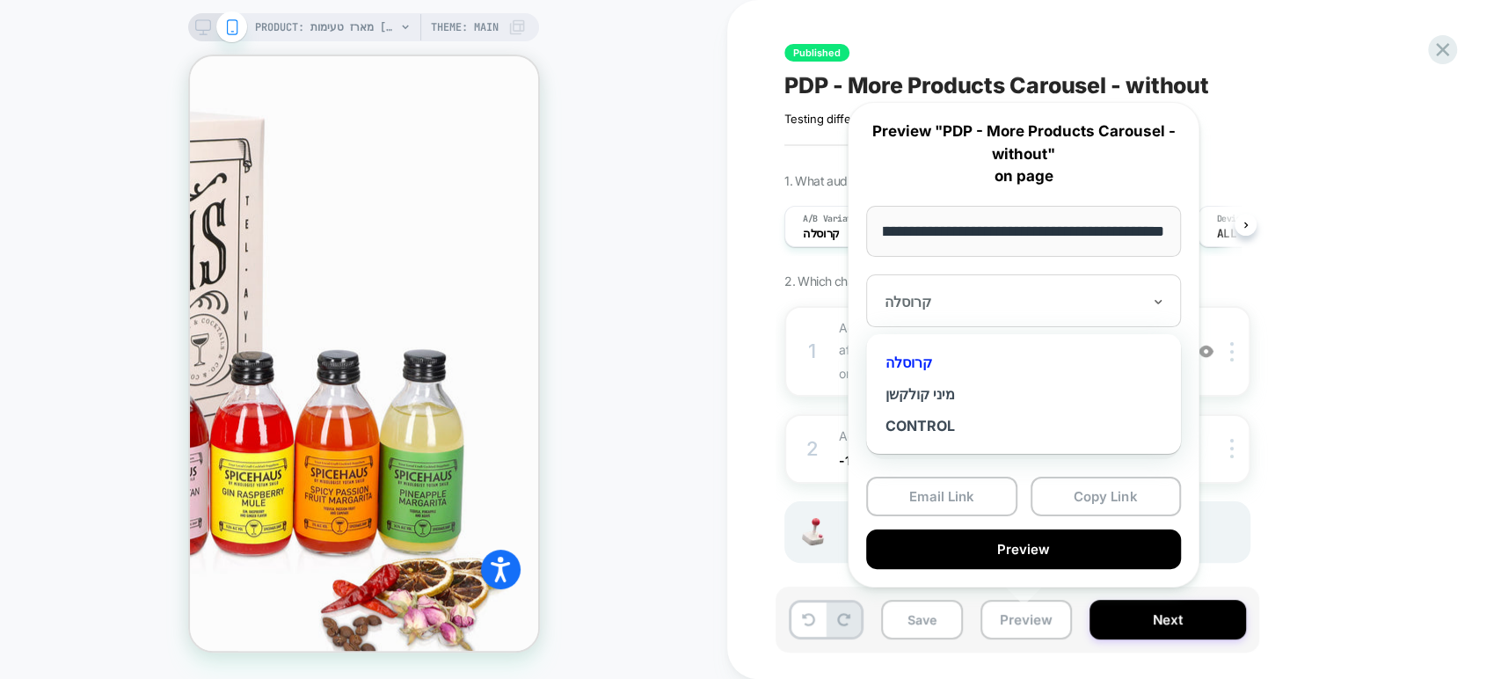
scroll to position [0, 0]
click at [993, 301] on div at bounding box center [1013, 302] width 257 height 18
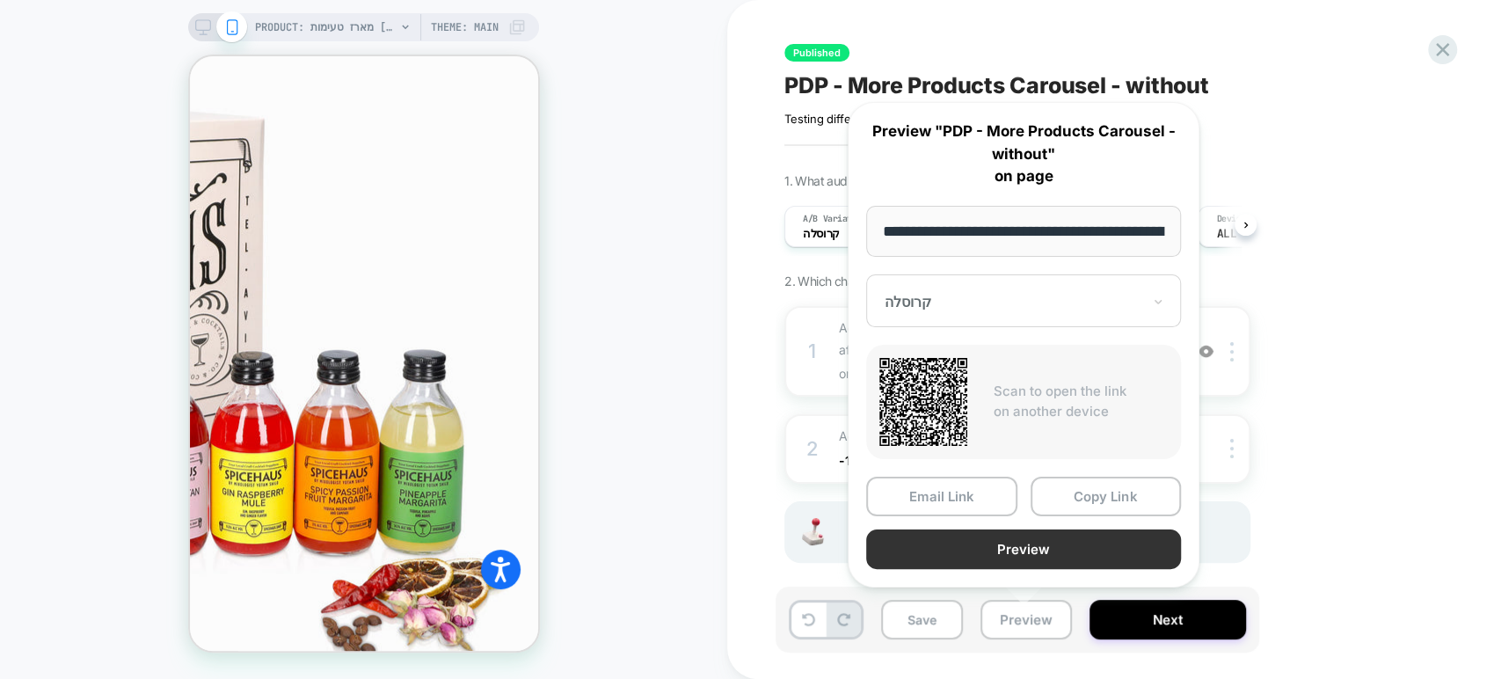
click at [1044, 546] on button "Preview" at bounding box center [1023, 549] width 315 height 40
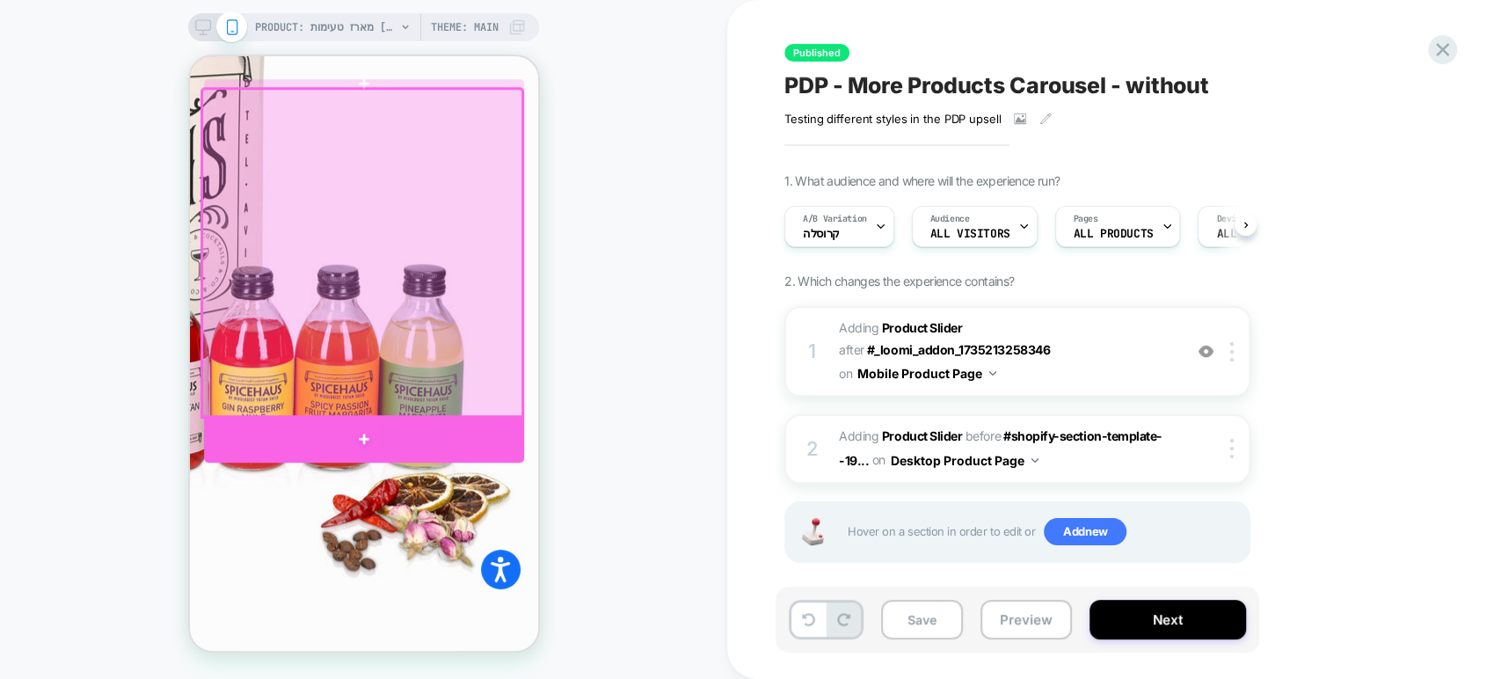
scroll to position [969, 0]
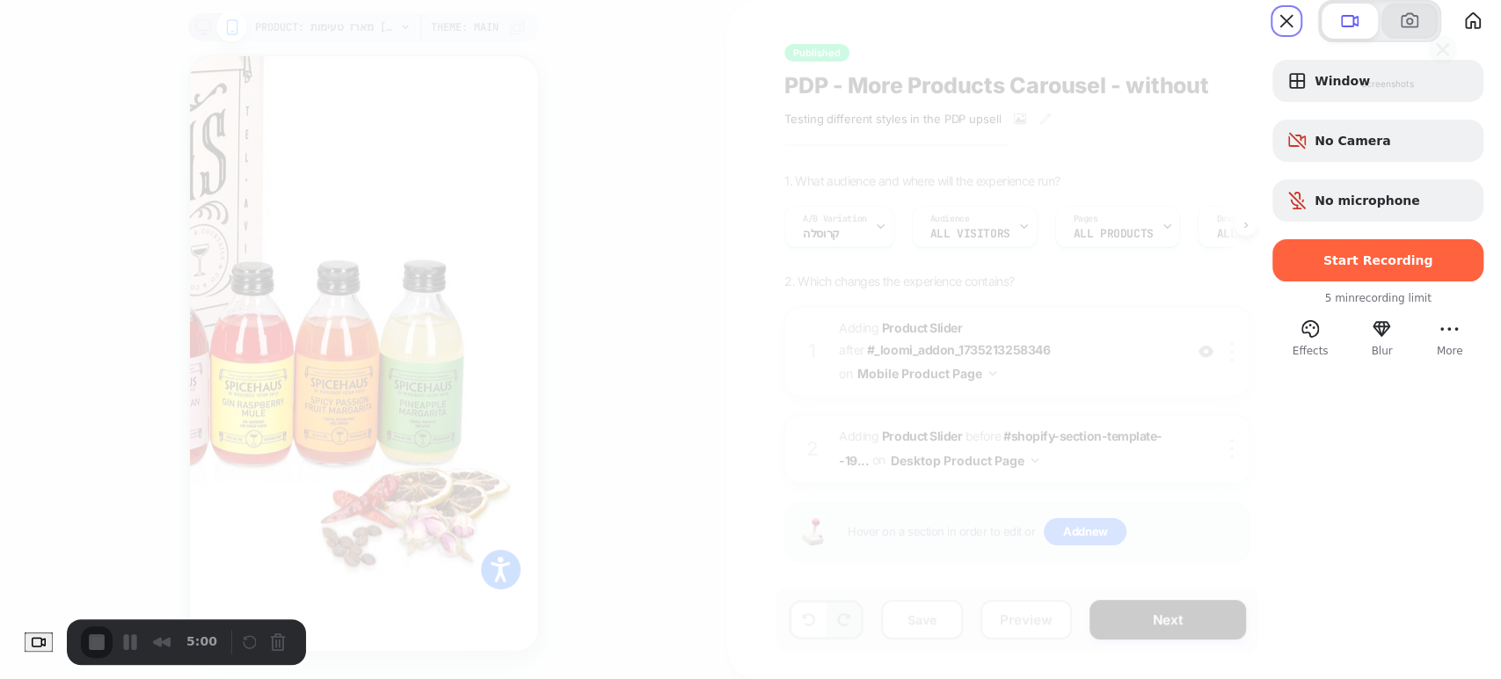
click at [1399, 32] on span at bounding box center [1409, 21] width 21 height 21
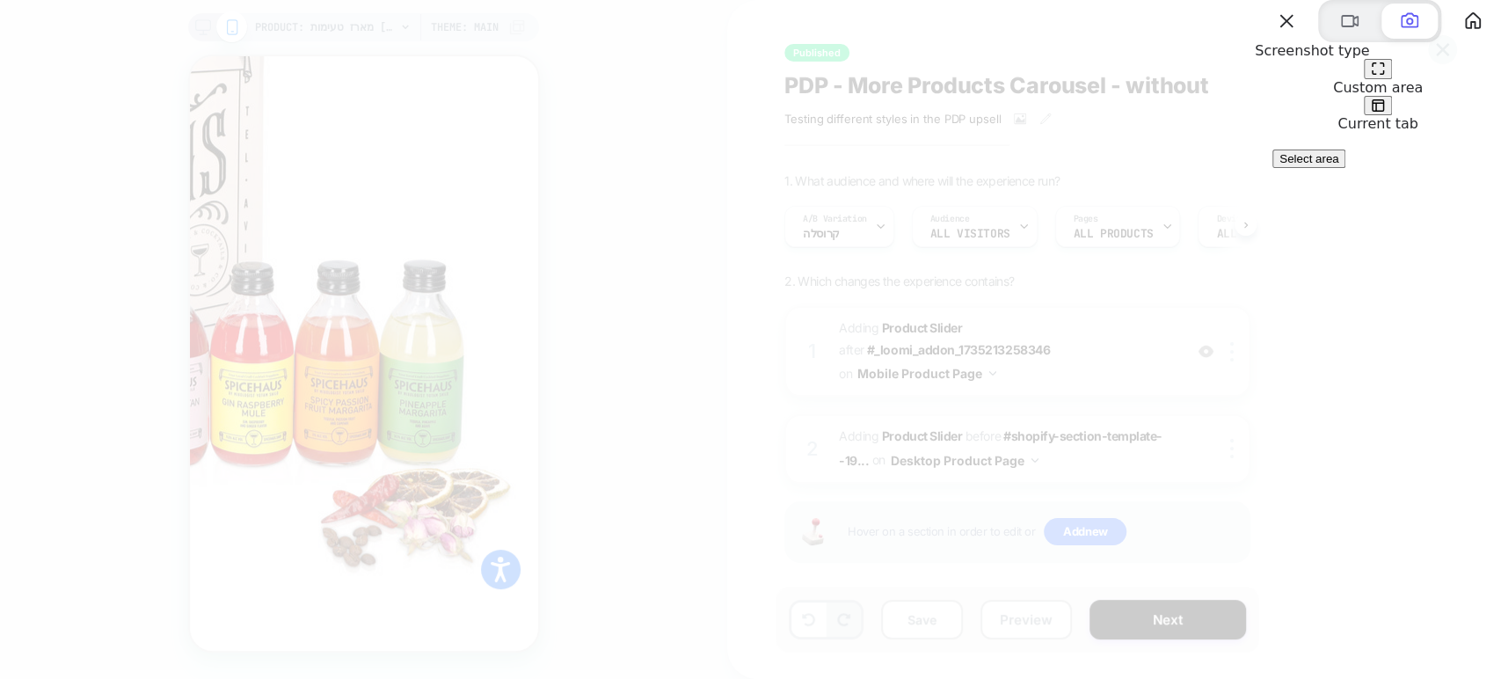
click at [1338, 165] on span "Select area" at bounding box center [1308, 158] width 59 height 13
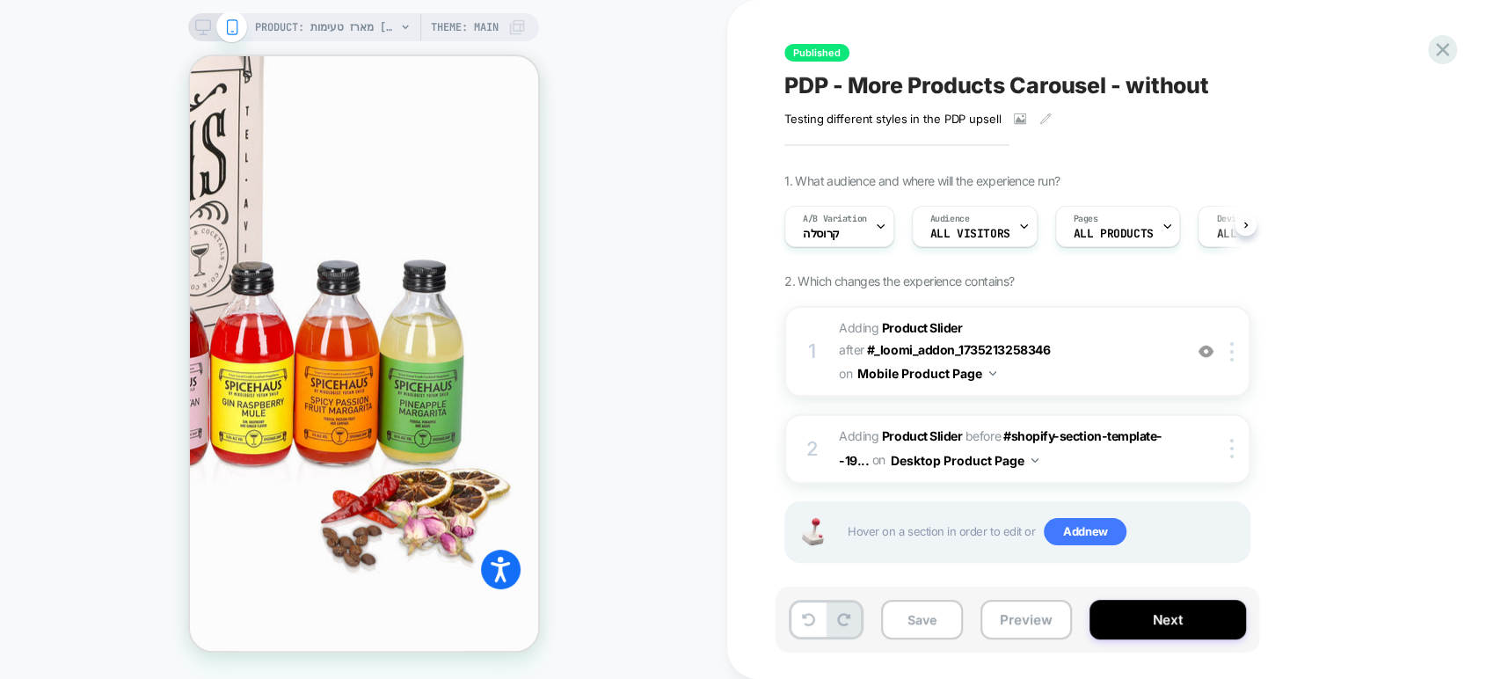
drag, startPoint x: 173, startPoint y: 11, endPoint x: 1293, endPoint y: 675, distance: 1301.5
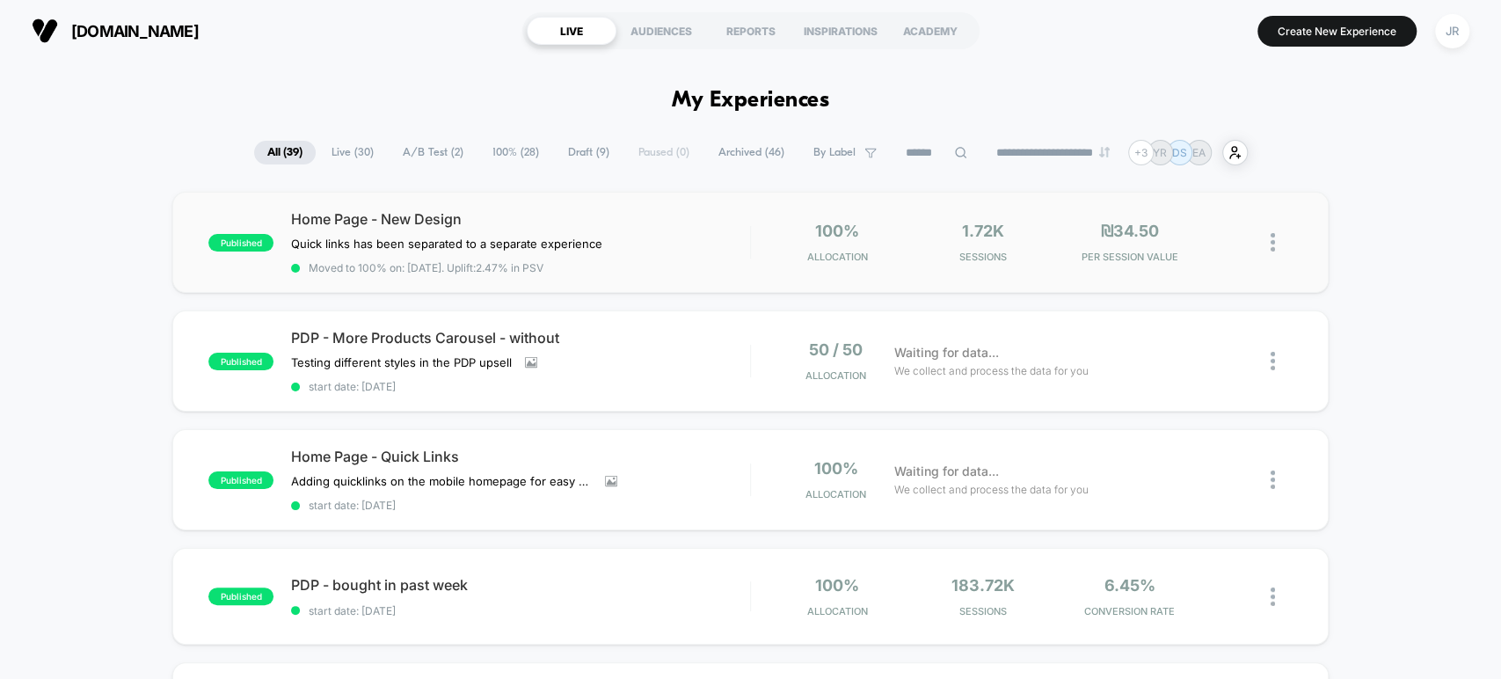
click at [678, 233] on div "Home Page - New Design Quick links has been separated to a separate experience …" at bounding box center [520, 242] width 458 height 64
